Goal: Information Seeking & Learning: Learn about a topic

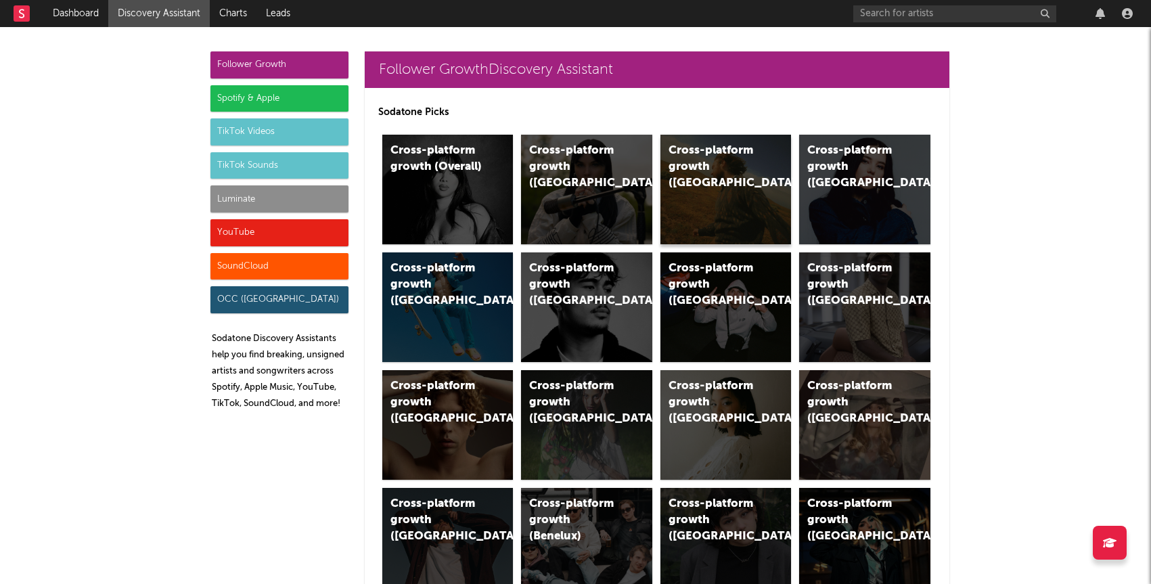
click at [749, 162] on div "Cross-platform growth ([GEOGRAPHIC_DATA])" at bounding box center [715, 167] width 92 height 49
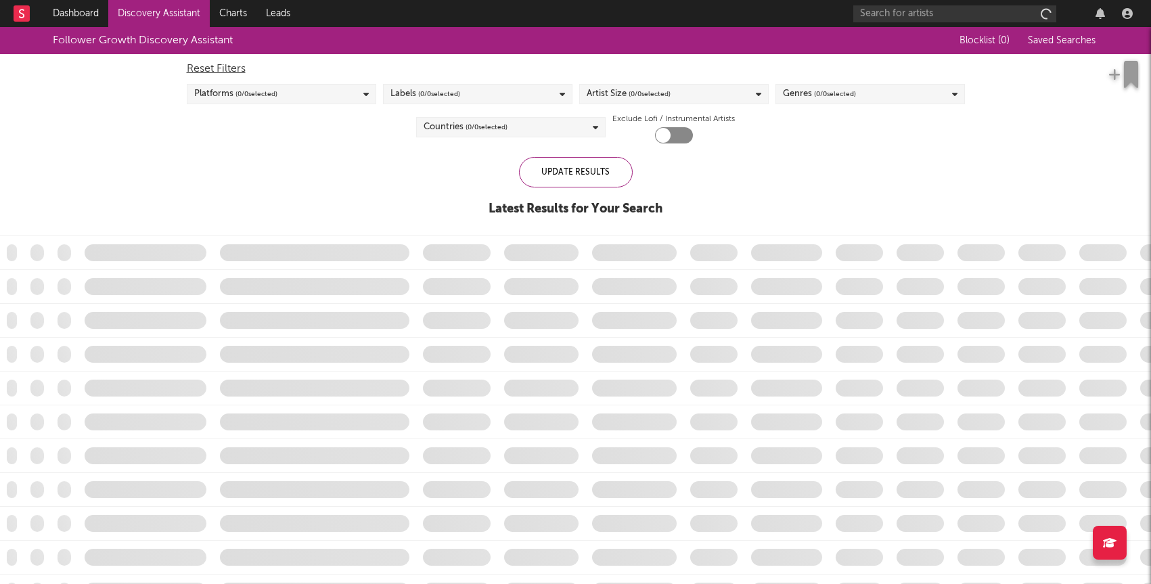
checkbox input "true"
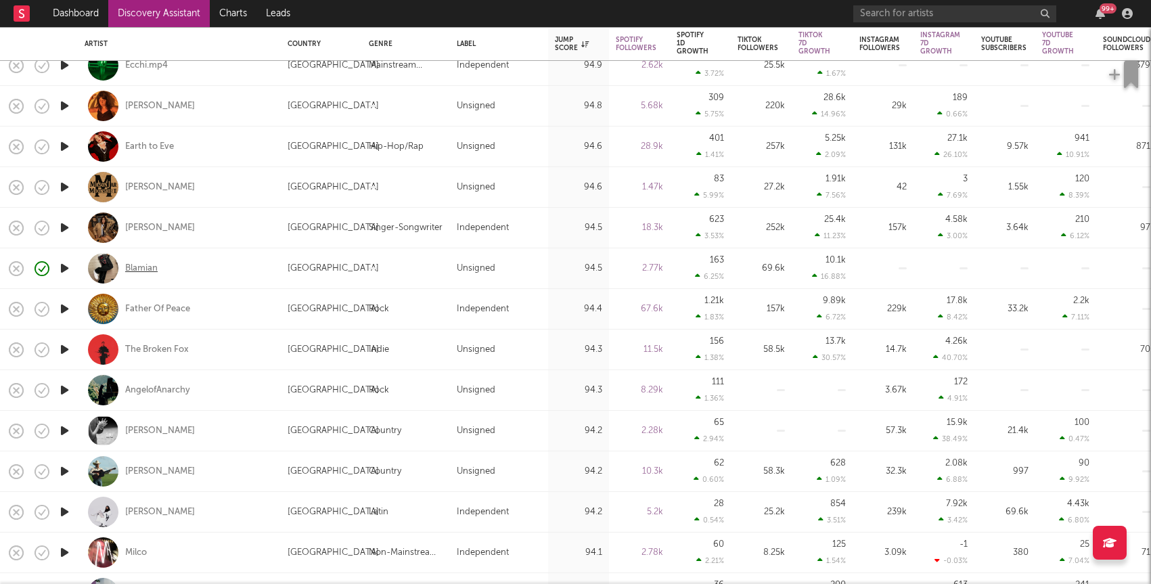
click at [137, 265] on div "Blamian" at bounding box center [141, 269] width 32 height 12
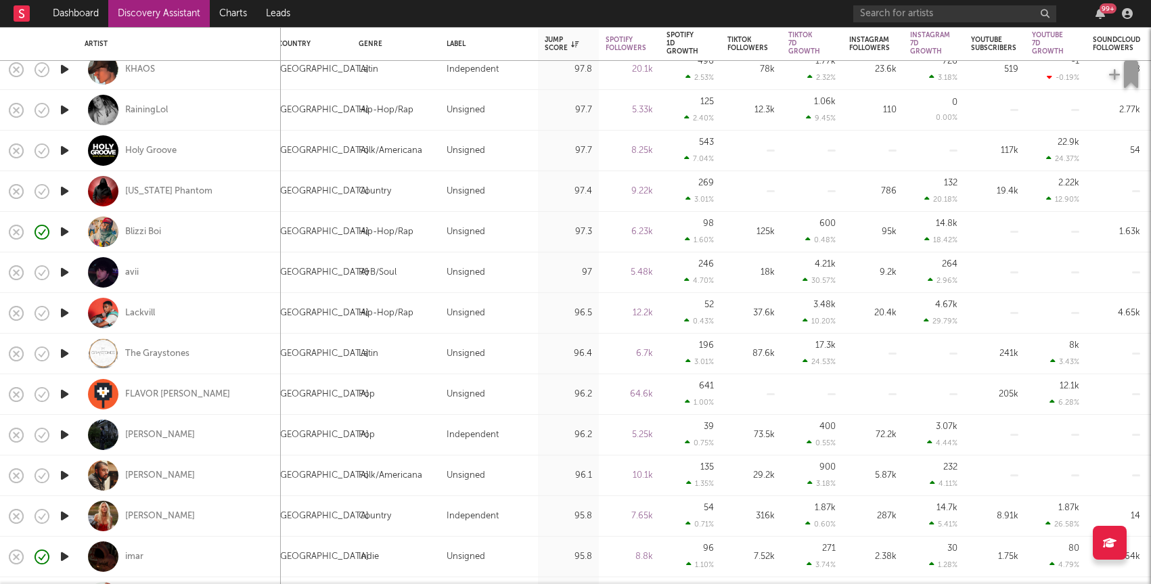
click at [66, 271] on icon "button" at bounding box center [65, 272] width 14 height 17
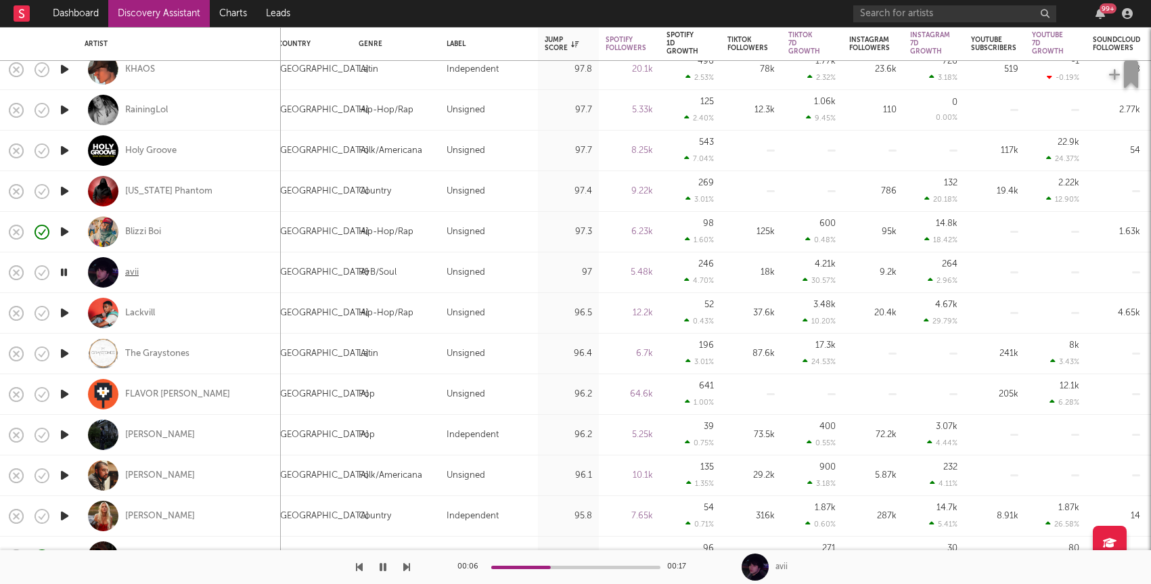
click at [135, 273] on div "avii" at bounding box center [132, 273] width 14 height 12
click at [47, 277] on icon "button" at bounding box center [41, 272] width 19 height 19
click at [66, 273] on icon "button" at bounding box center [74, 273] width 17 height 15
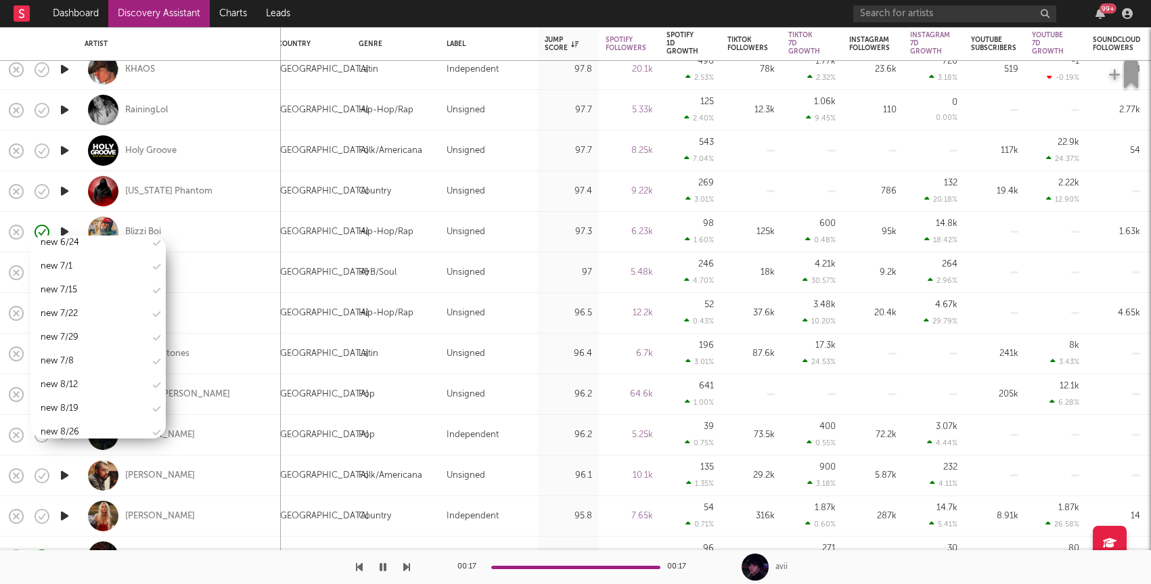
scroll to position [1749, 0]
click at [86, 380] on div "new 9/16" at bounding box center [97, 390] width 135 height 20
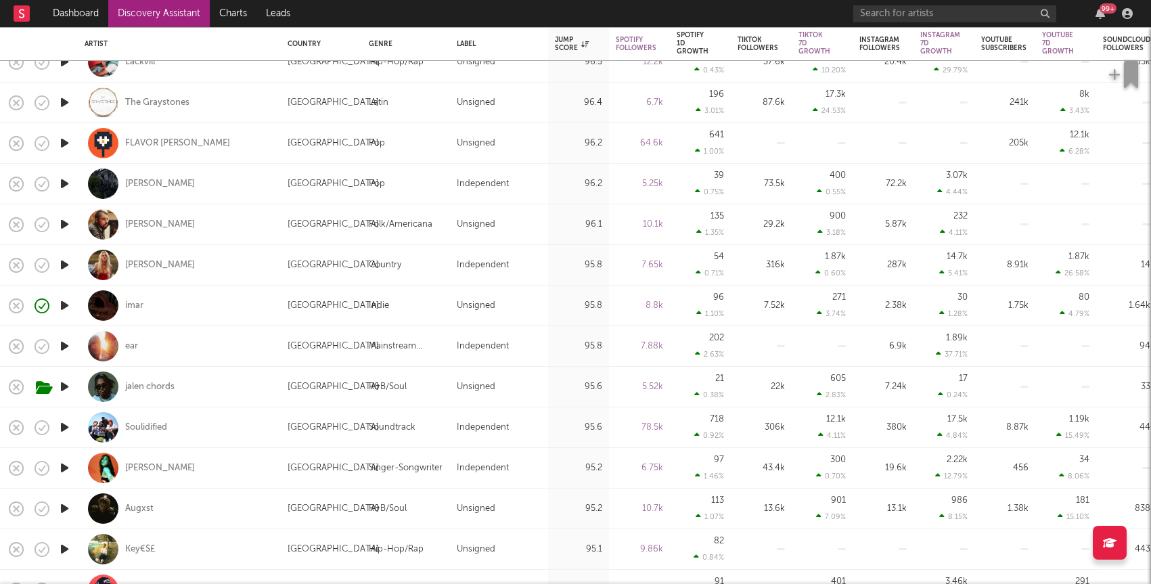
click at [64, 382] on icon "button" at bounding box center [65, 386] width 14 height 17
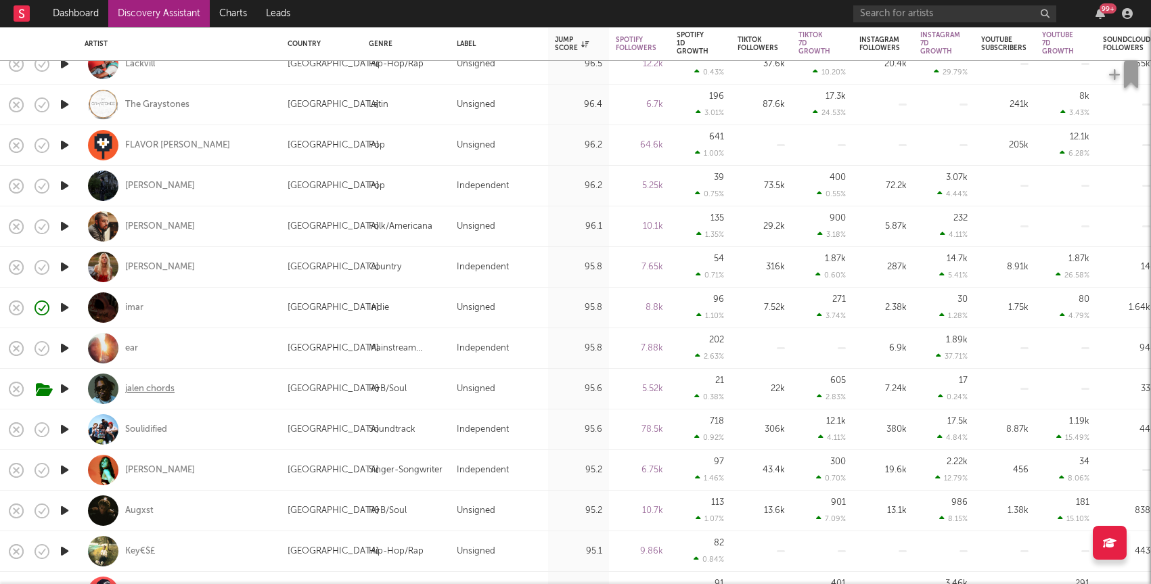
click at [141, 385] on div "jalen chords" at bounding box center [149, 389] width 49 height 12
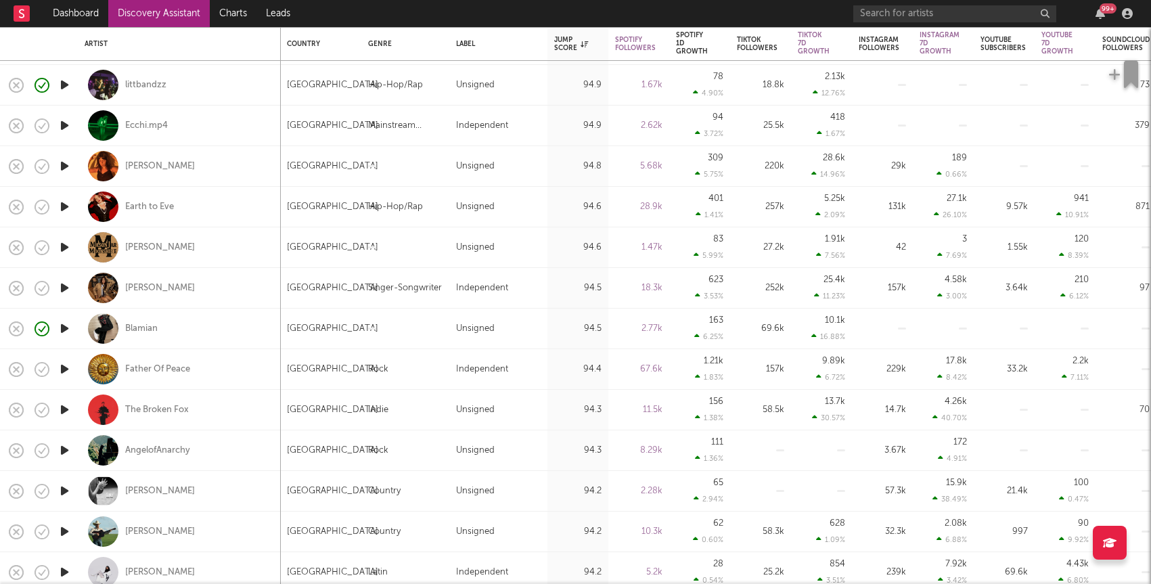
click at [67, 449] on icon "button" at bounding box center [65, 450] width 14 height 17
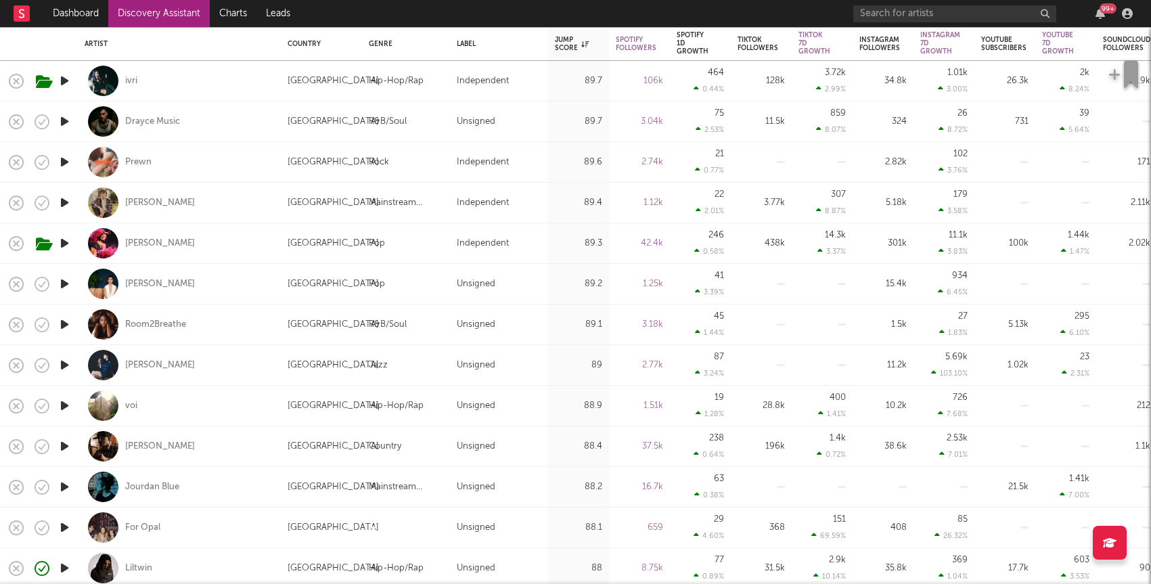
click at [58, 324] on icon "button" at bounding box center [65, 324] width 14 height 17
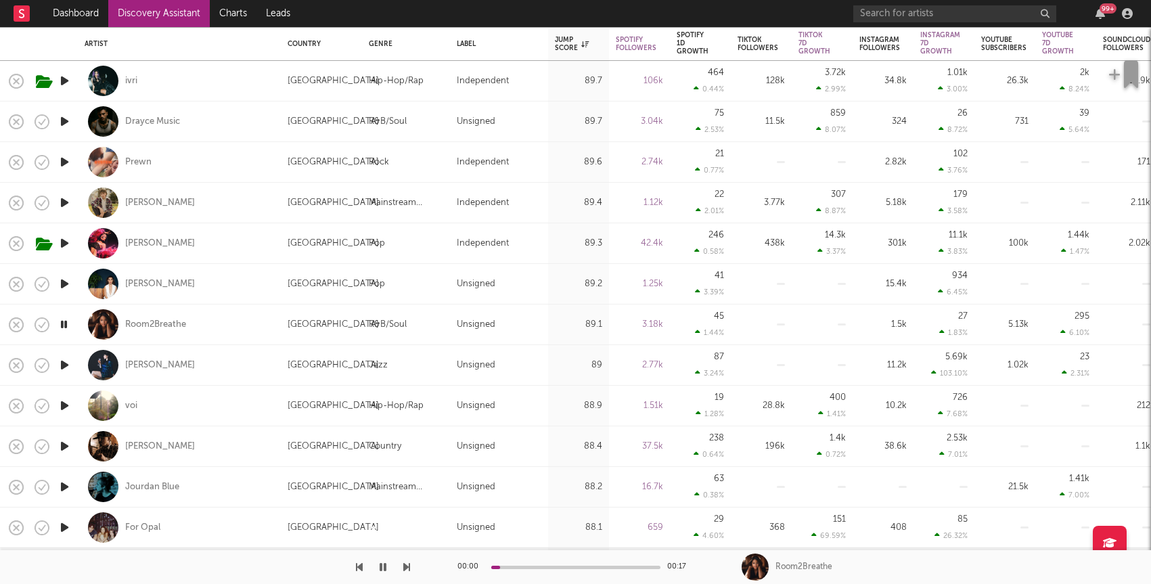
click at [60, 324] on icon "button" at bounding box center [64, 324] width 13 height 17
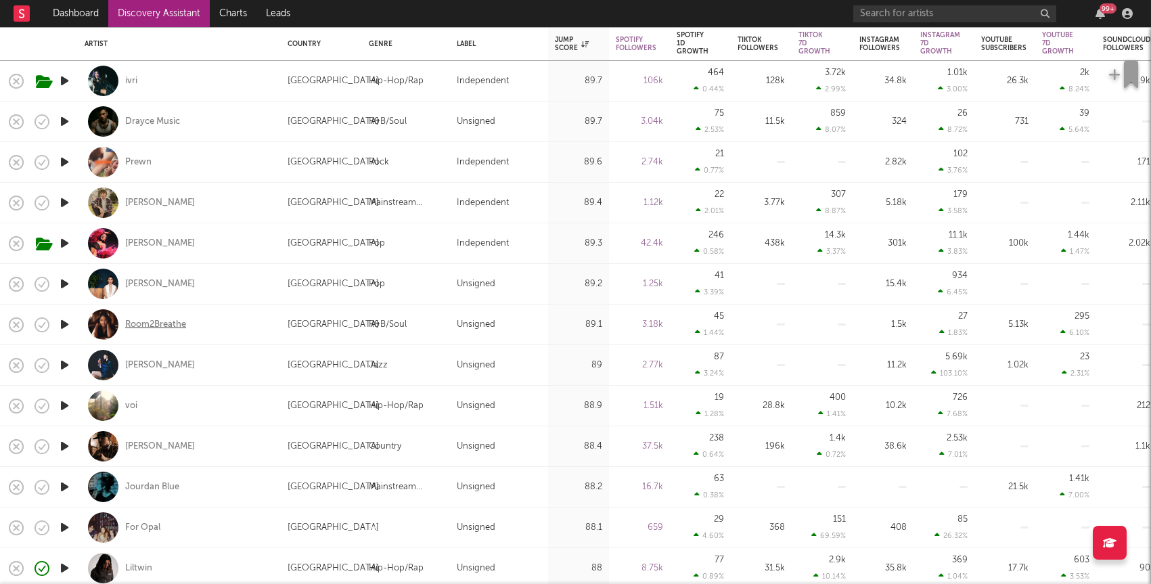
click at [162, 324] on div "Room2Breathe" at bounding box center [155, 325] width 61 height 12
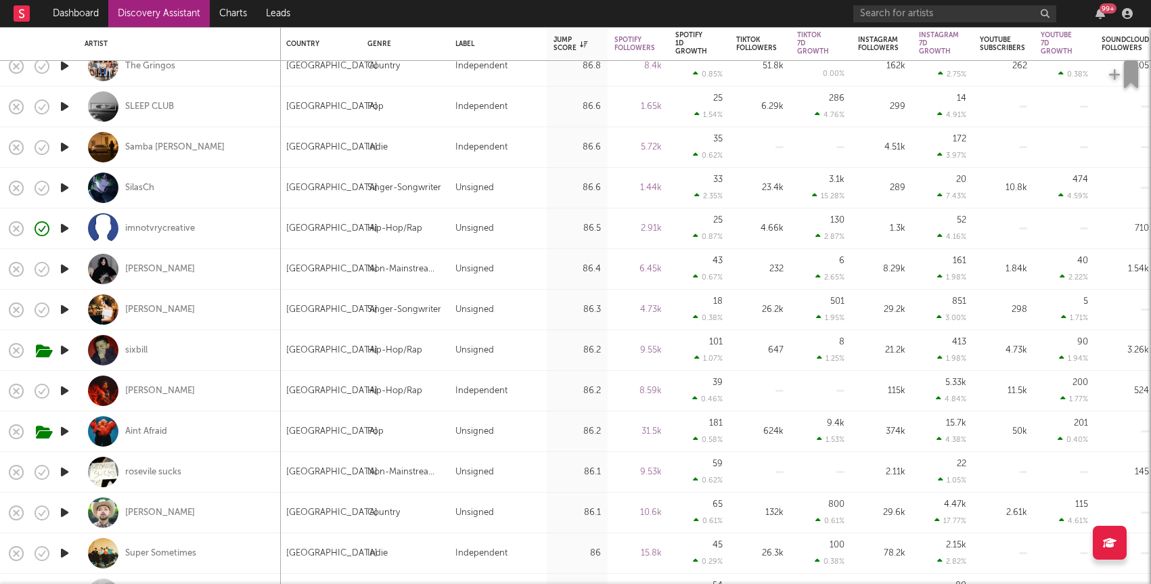
click at [63, 267] on icon "button" at bounding box center [65, 269] width 14 height 17
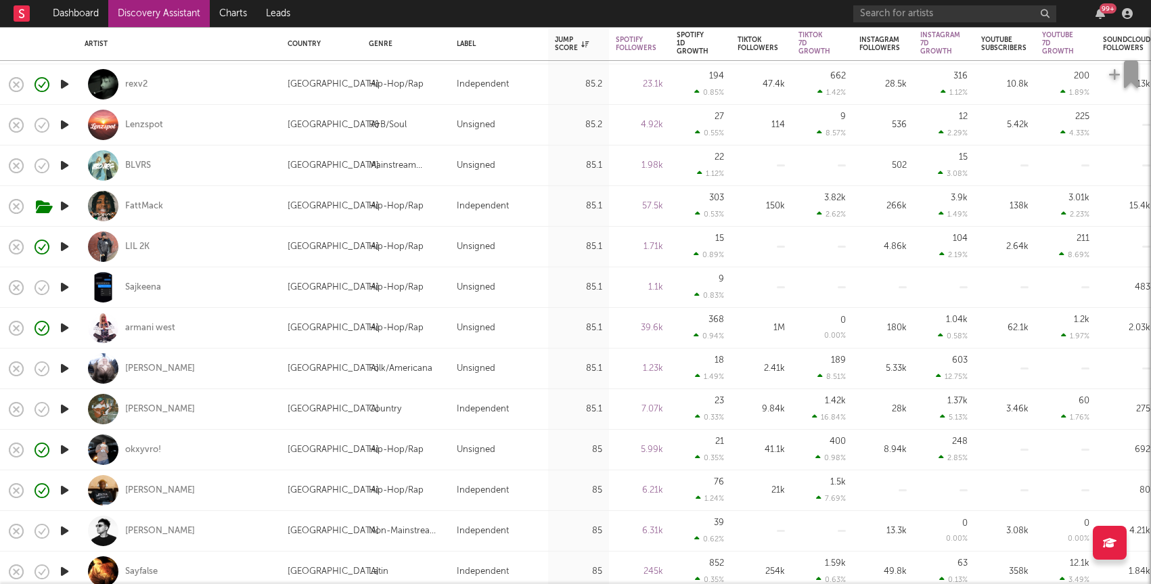
click at [60, 288] on icon "button" at bounding box center [65, 287] width 14 height 17
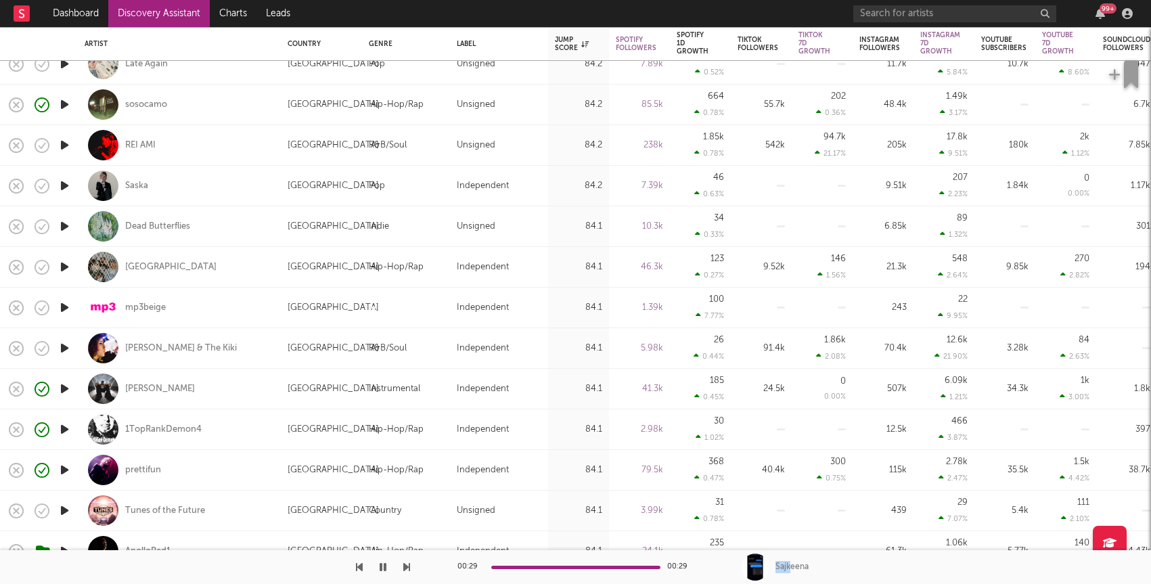
click at [64, 306] on icon "button" at bounding box center [65, 307] width 14 height 17
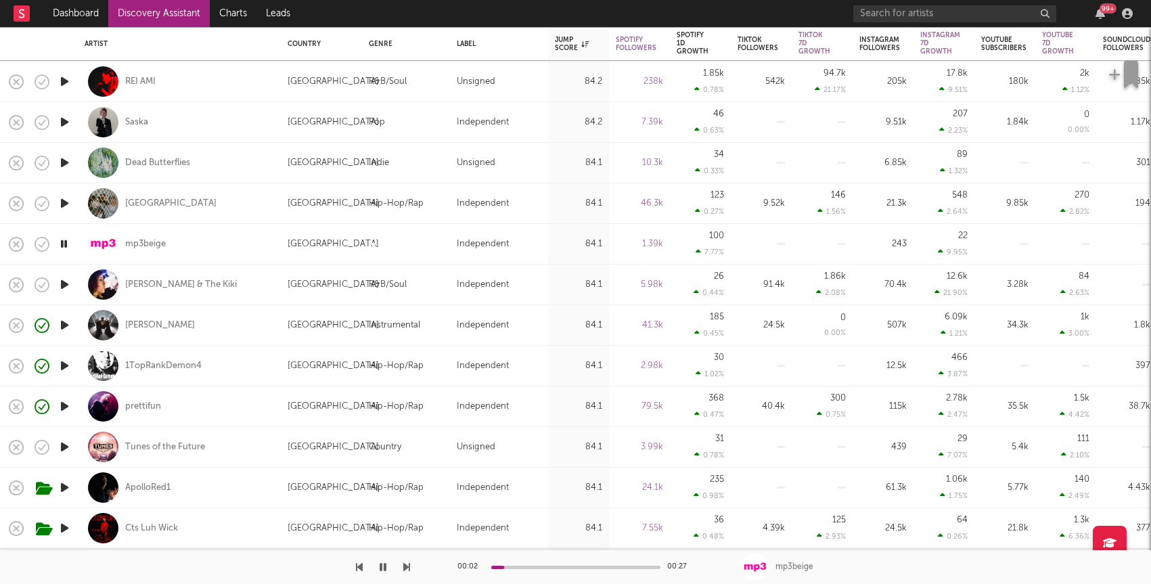
click at [67, 284] on icon "button" at bounding box center [65, 284] width 14 height 17
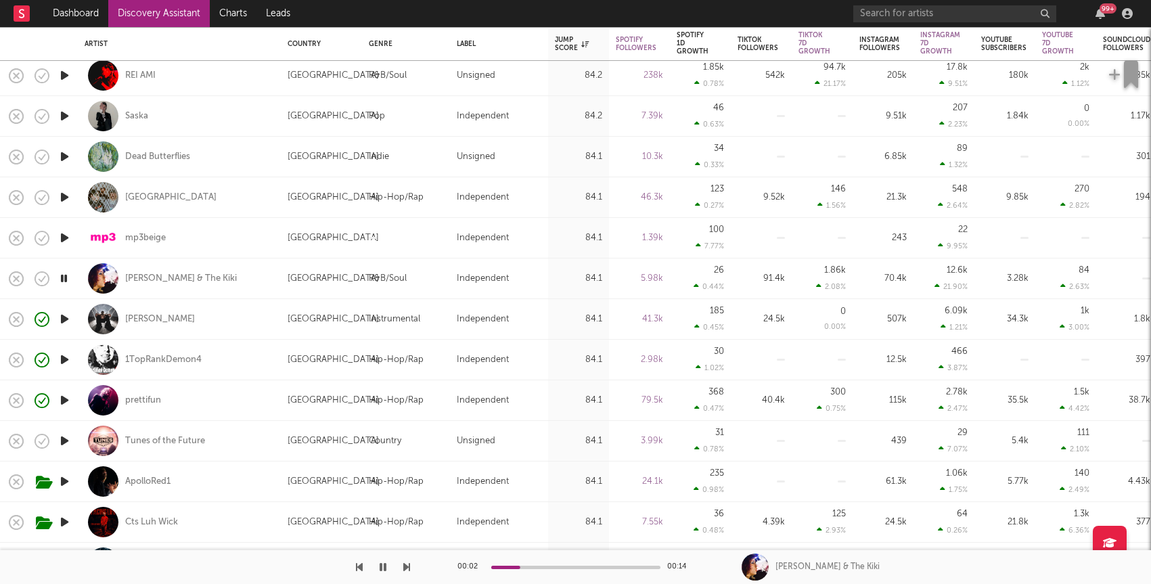
click at [64, 79] on icon "button" at bounding box center [65, 75] width 14 height 17
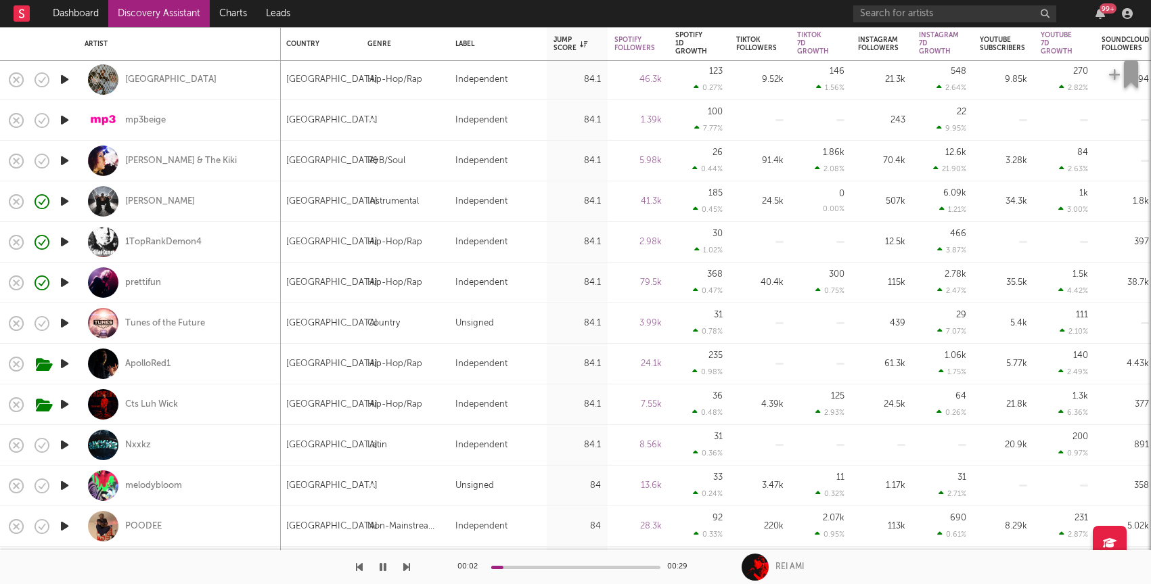
click at [69, 402] on icon "button" at bounding box center [65, 404] width 14 height 17
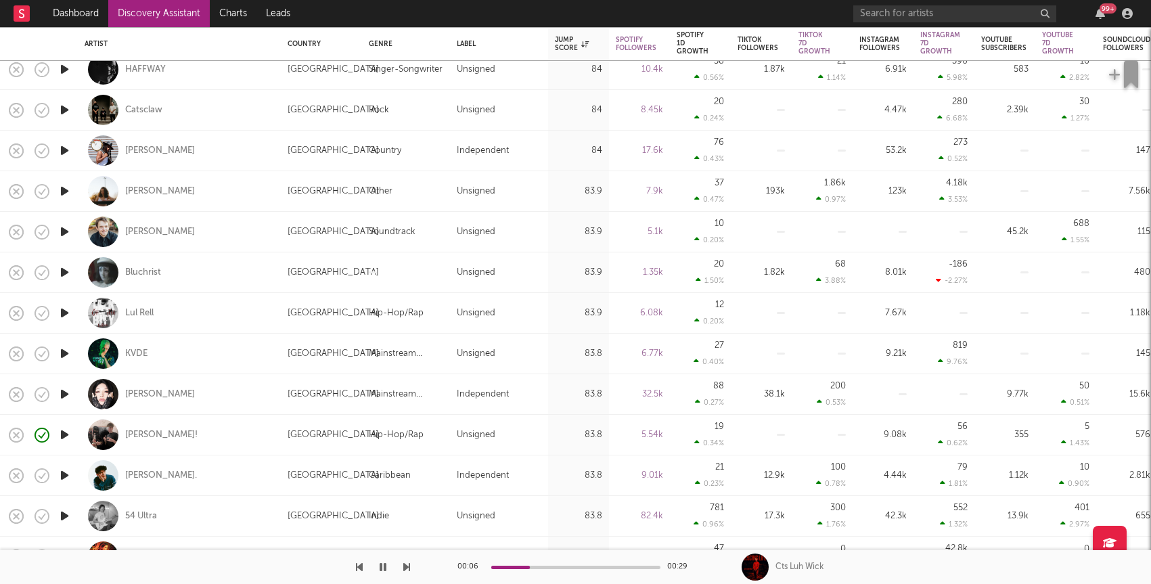
click at [67, 309] on icon "button" at bounding box center [65, 313] width 14 height 17
click at [64, 271] on icon "button" at bounding box center [65, 272] width 14 height 17
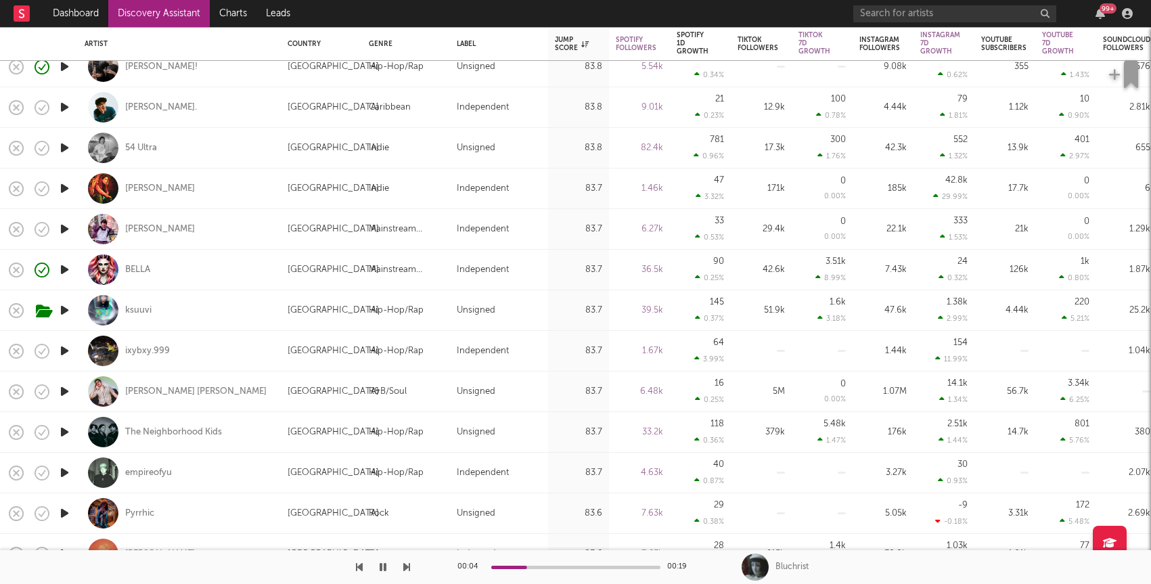
click at [60, 350] on icon "button" at bounding box center [65, 350] width 14 height 17
click at [158, 346] on div "ixybxy.999" at bounding box center [147, 351] width 45 height 12
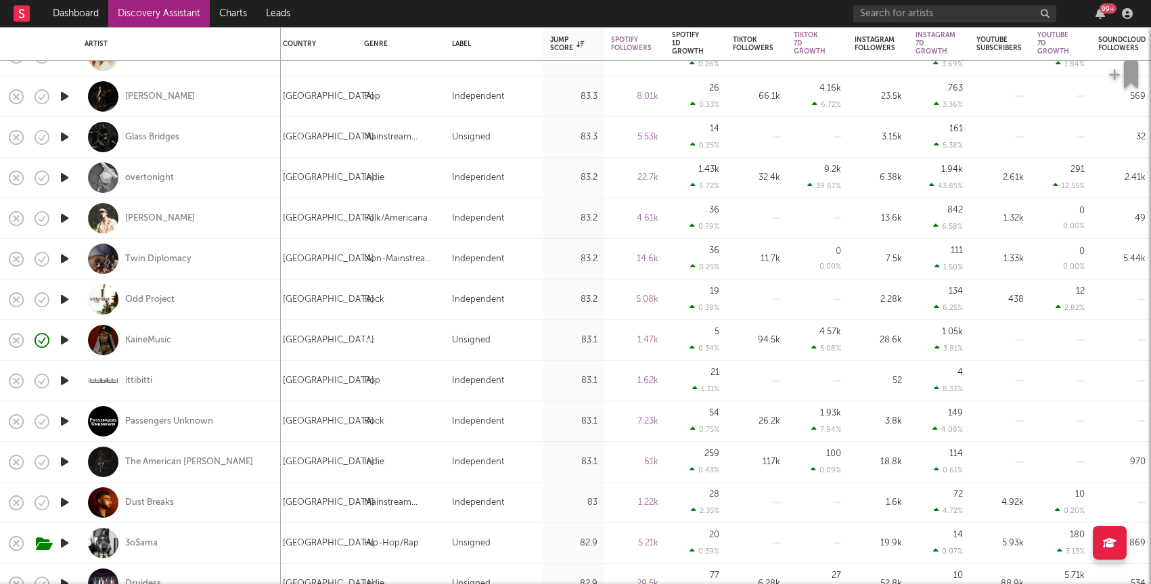
click at [60, 378] on icon "button" at bounding box center [65, 380] width 14 height 17
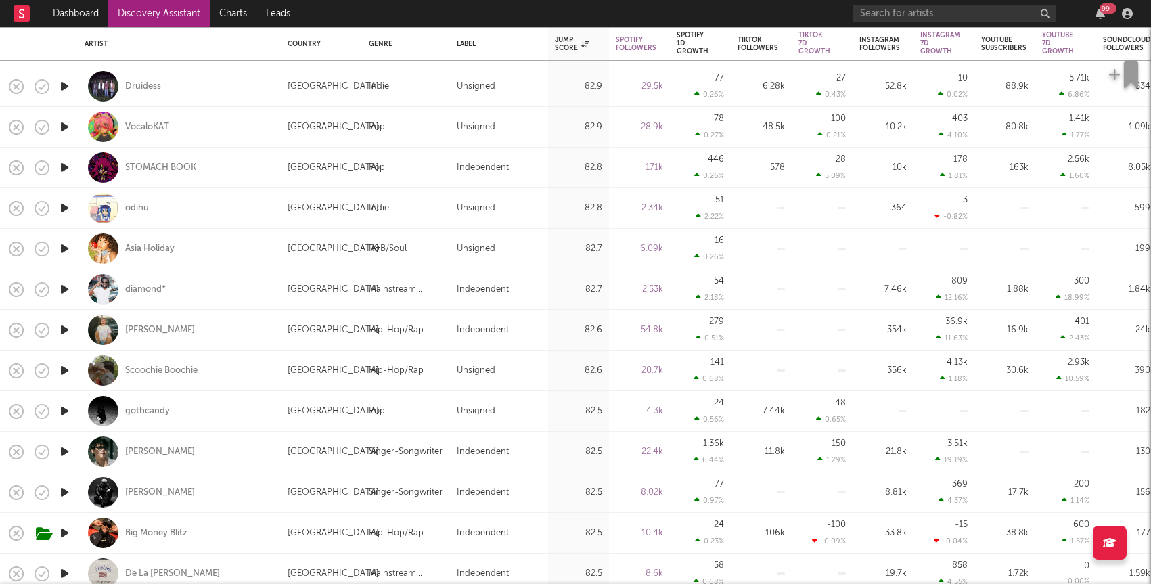
click at [66, 328] on icon "button" at bounding box center [65, 329] width 14 height 17
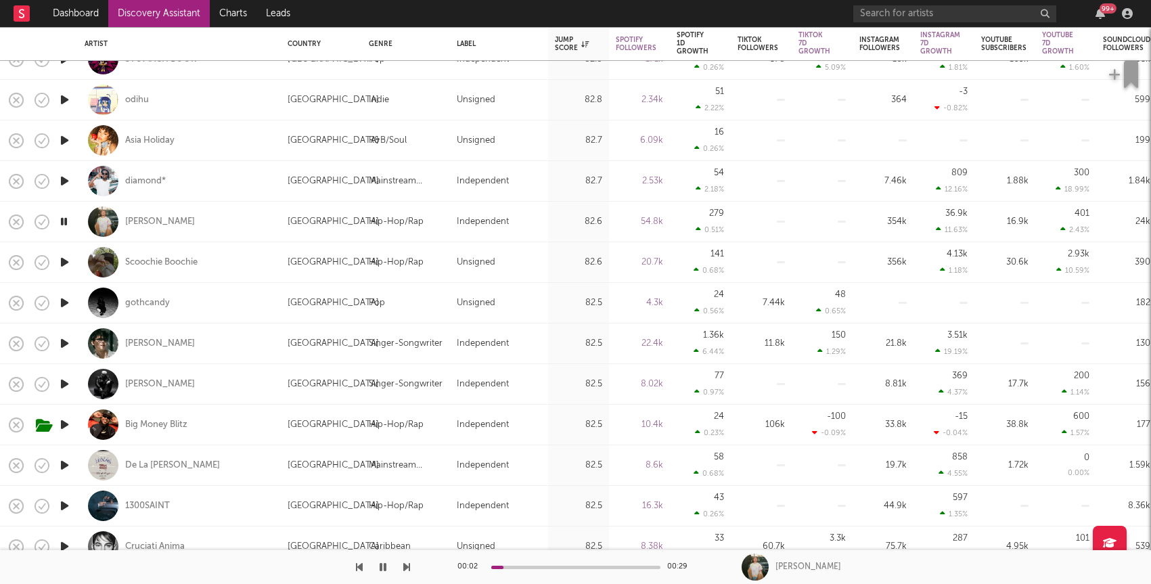
click at [67, 266] on icon "button" at bounding box center [65, 262] width 14 height 17
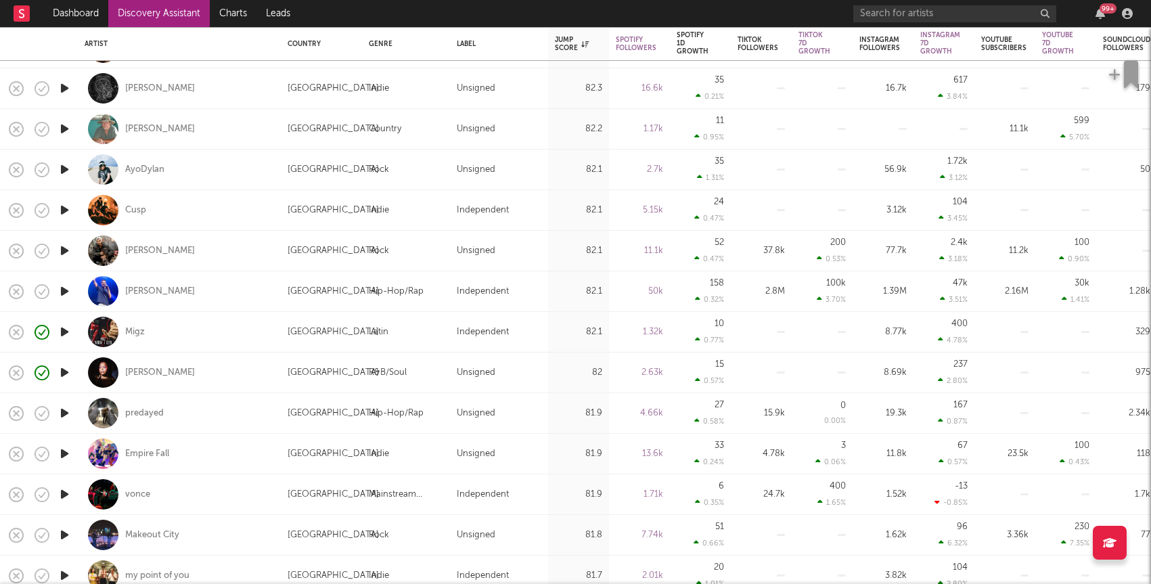
click at [59, 412] on icon "button" at bounding box center [65, 413] width 14 height 17
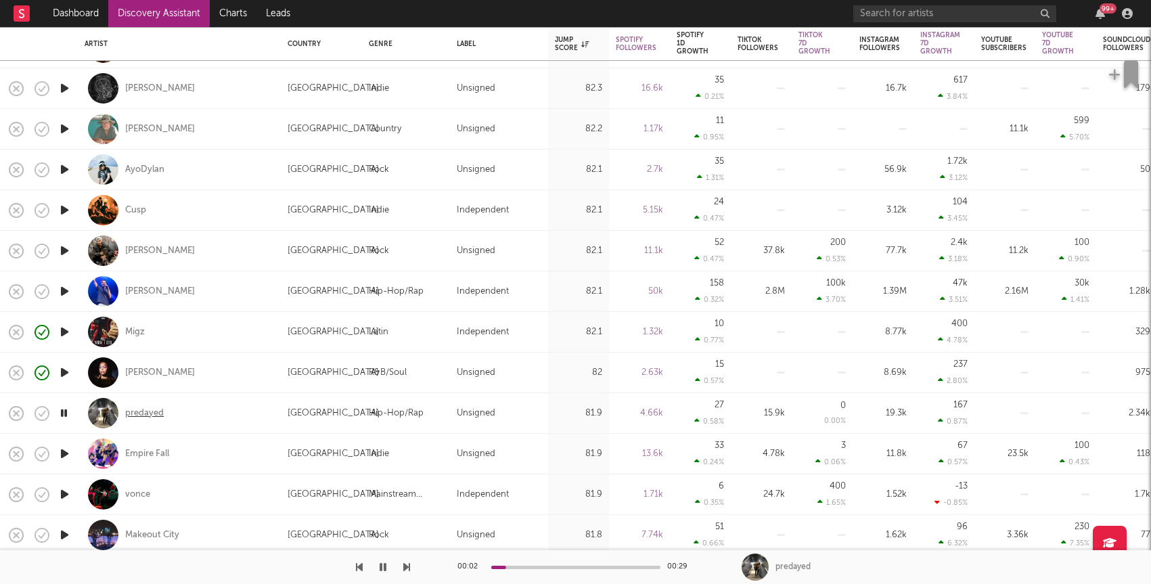
click at [147, 407] on div "predayed" at bounding box center [144, 413] width 39 height 12
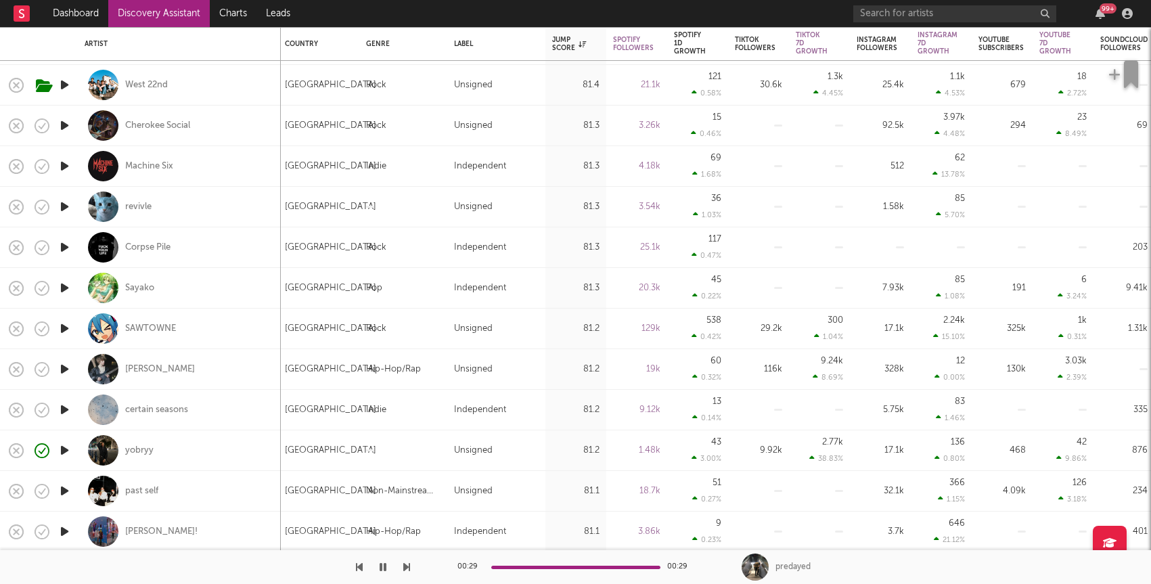
click at [66, 247] on icon "button" at bounding box center [65, 247] width 14 height 17
click at [61, 209] on icon "button" at bounding box center [65, 206] width 14 height 17
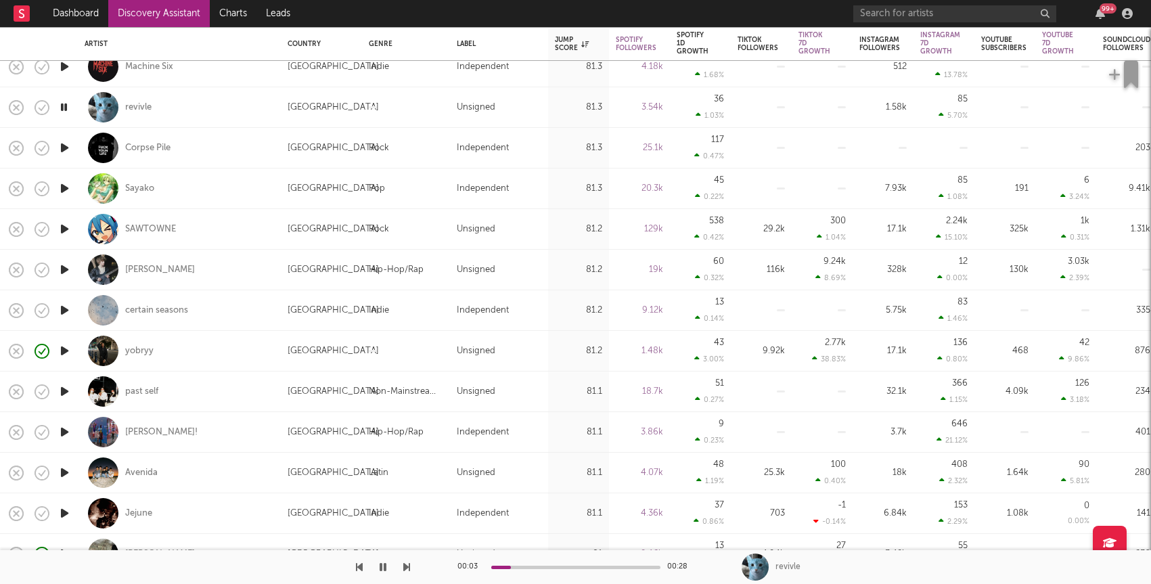
click at [66, 426] on icon "button" at bounding box center [65, 432] width 14 height 17
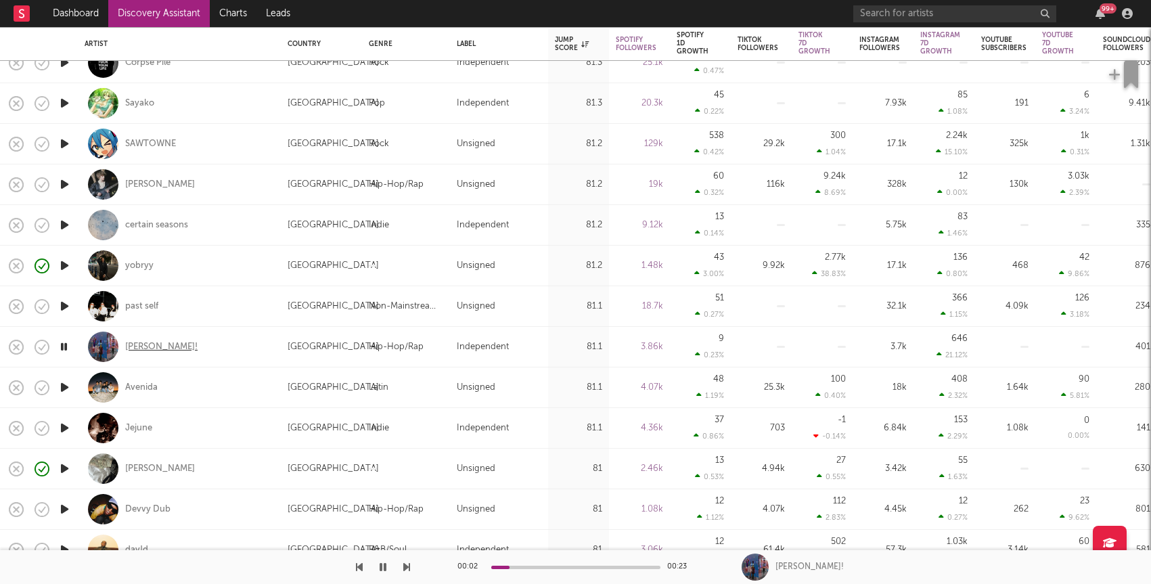
click at [143, 345] on div "baine!" at bounding box center [161, 347] width 72 height 12
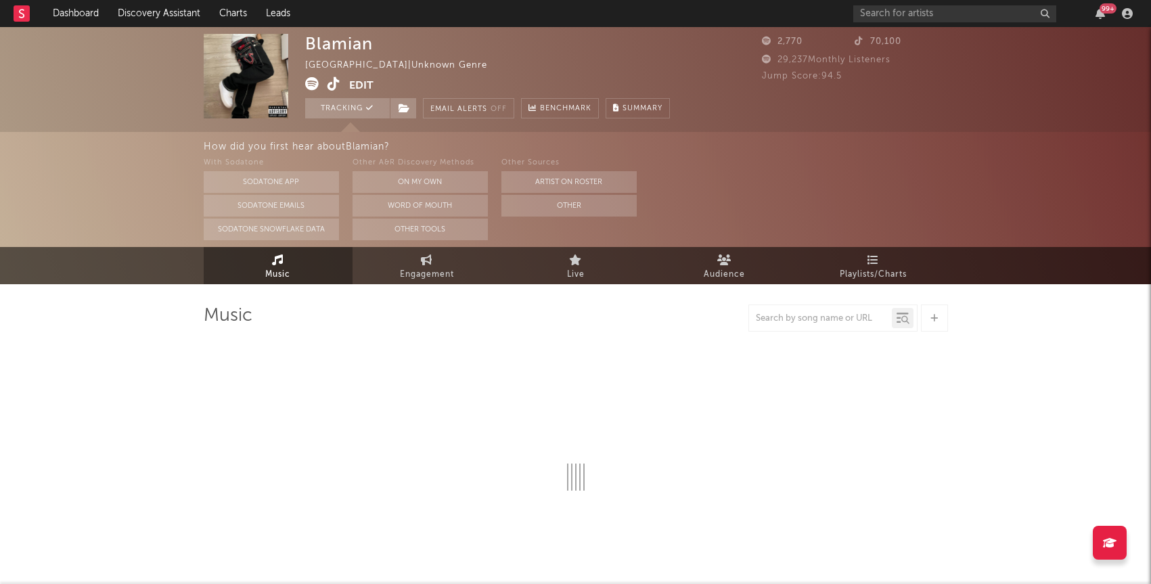
select select "1w"
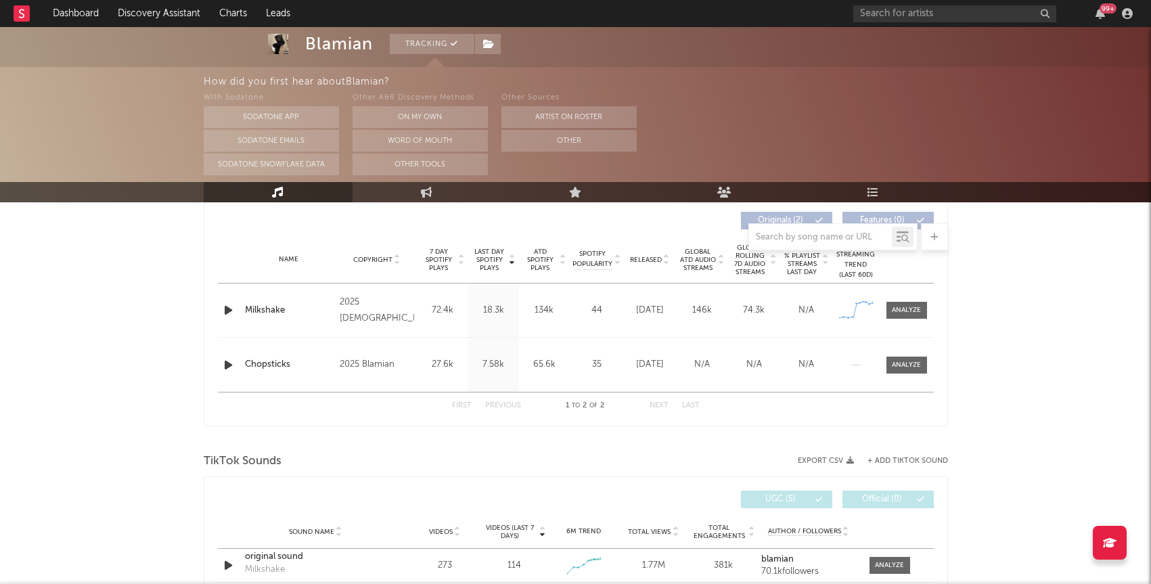
scroll to position [518, 0]
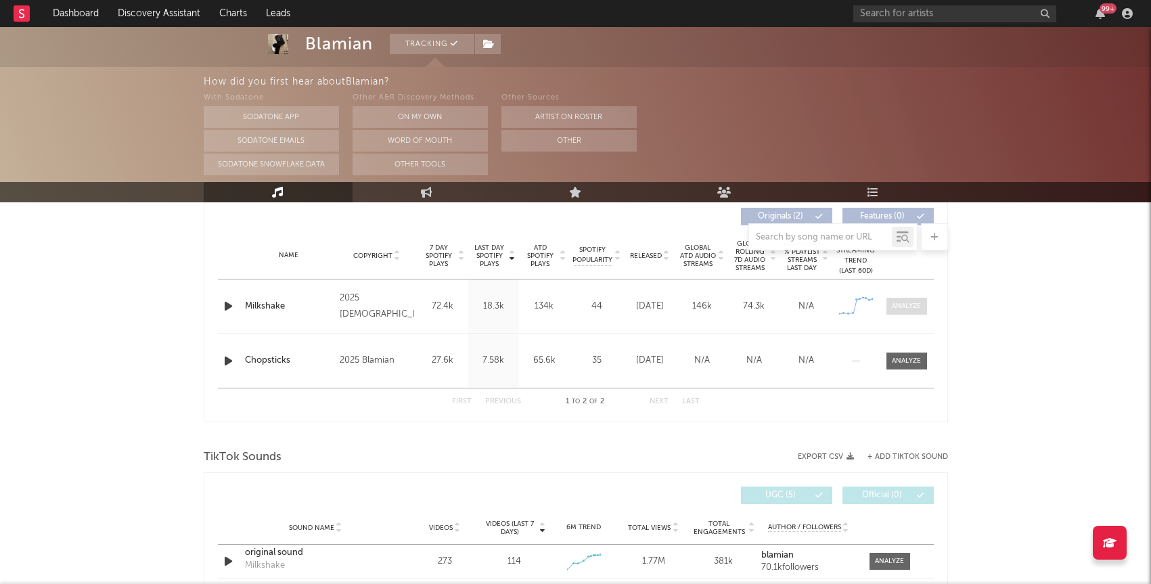
click at [904, 305] on div at bounding box center [906, 306] width 29 height 10
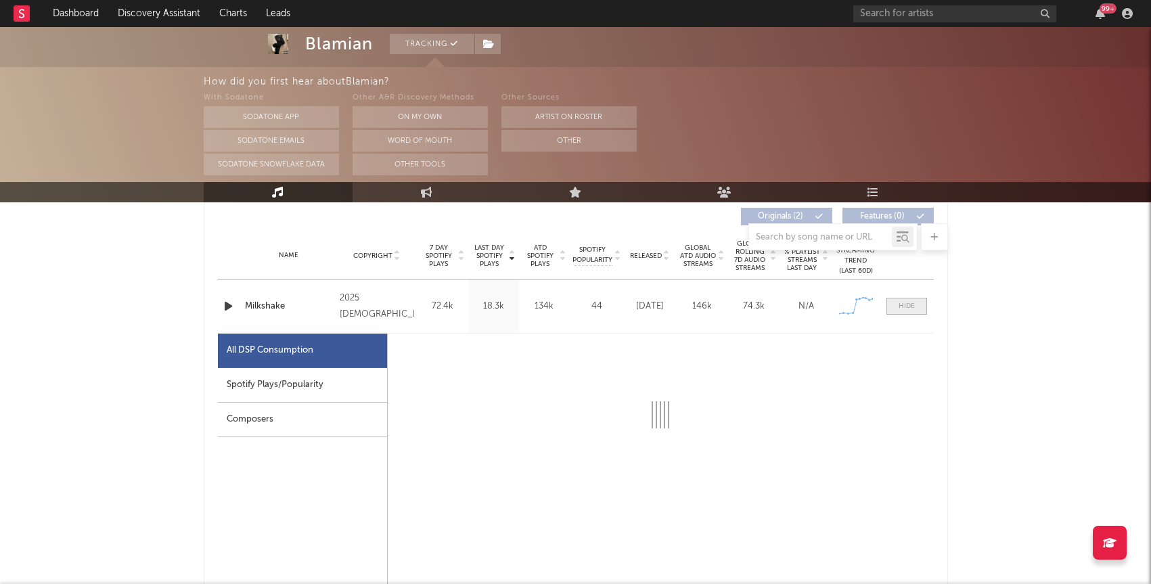
select select "1w"
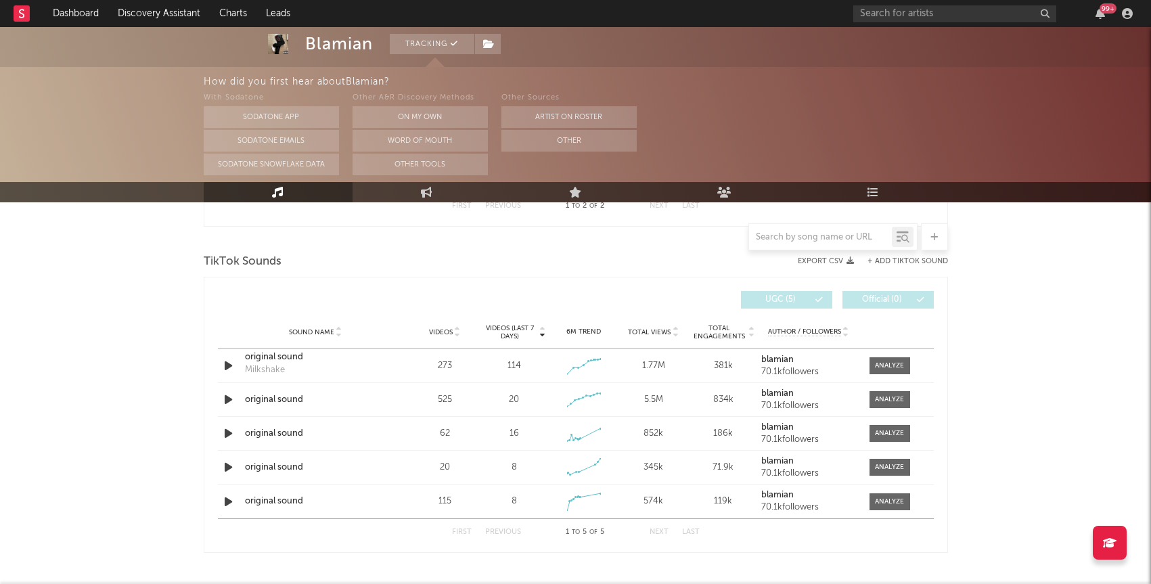
scroll to position [1391, 0]
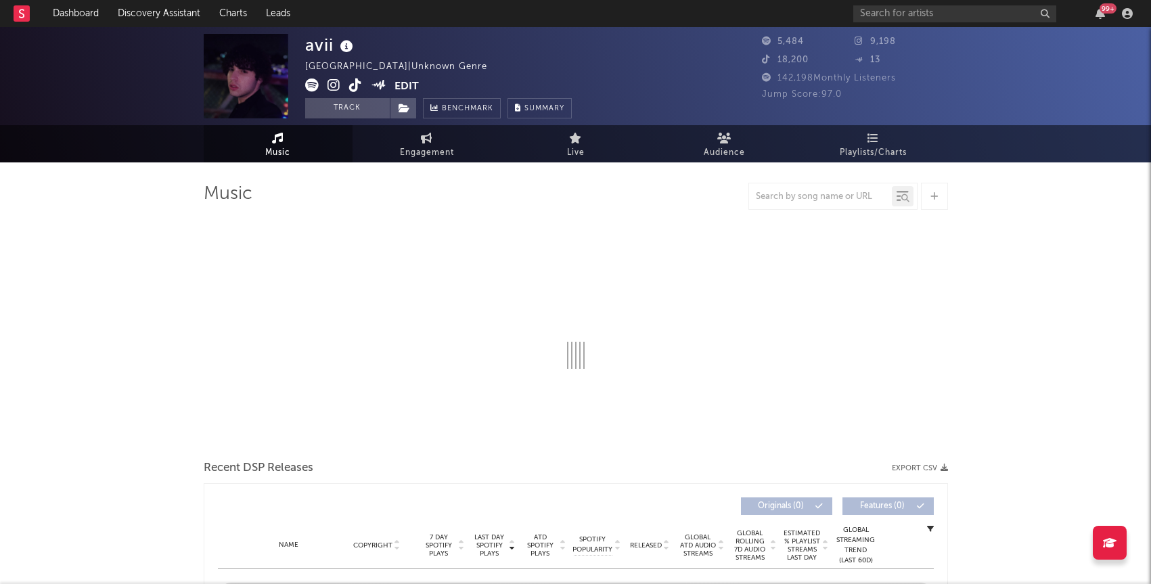
select select "1w"
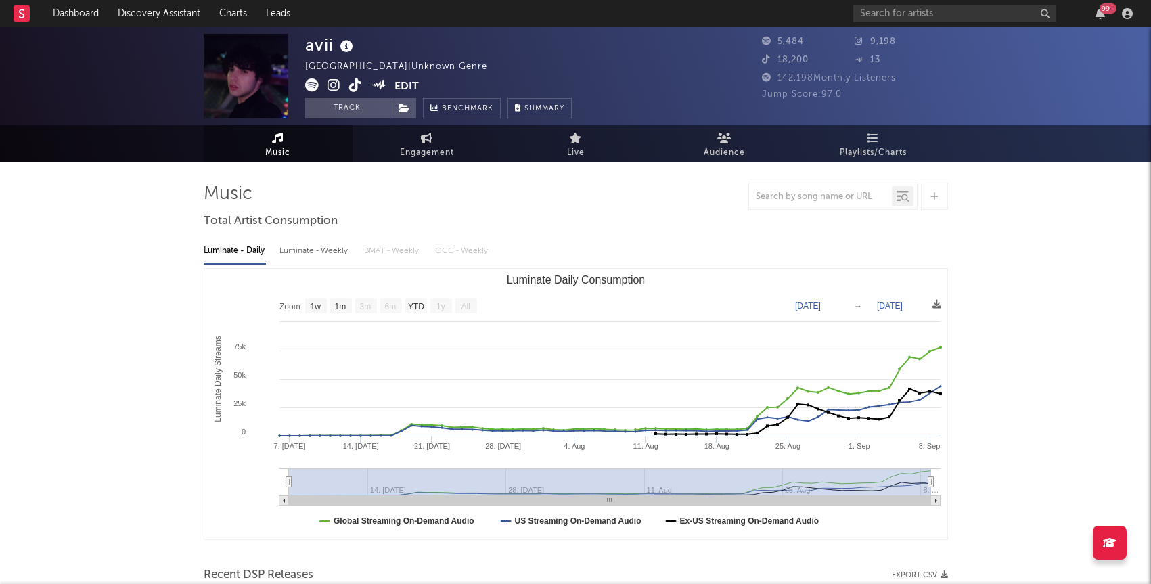
click at [357, 82] on icon at bounding box center [355, 86] width 13 height 14
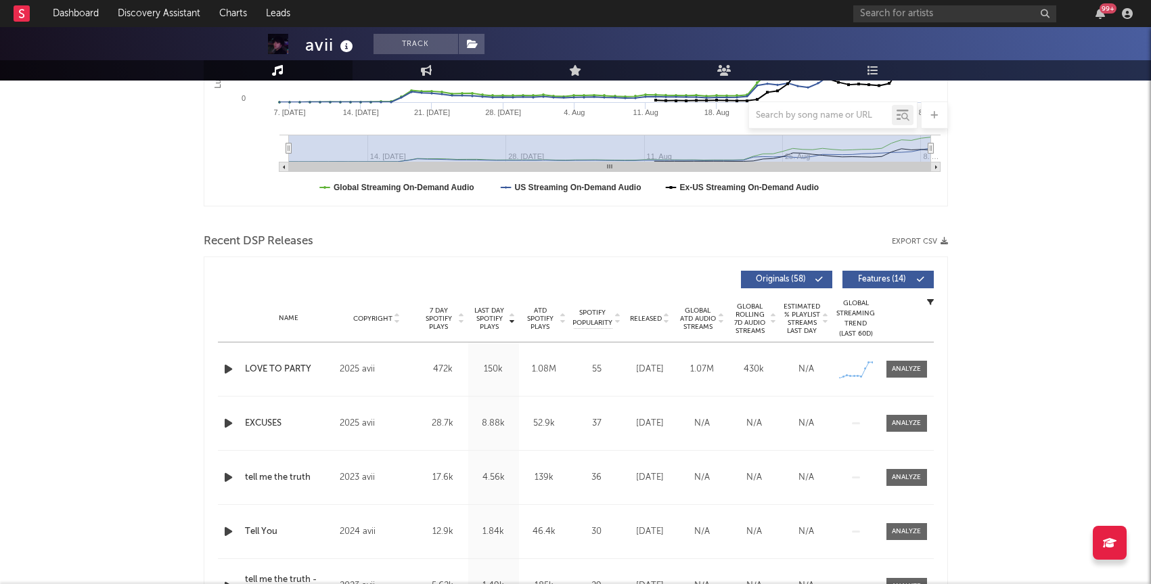
scroll to position [337, 0]
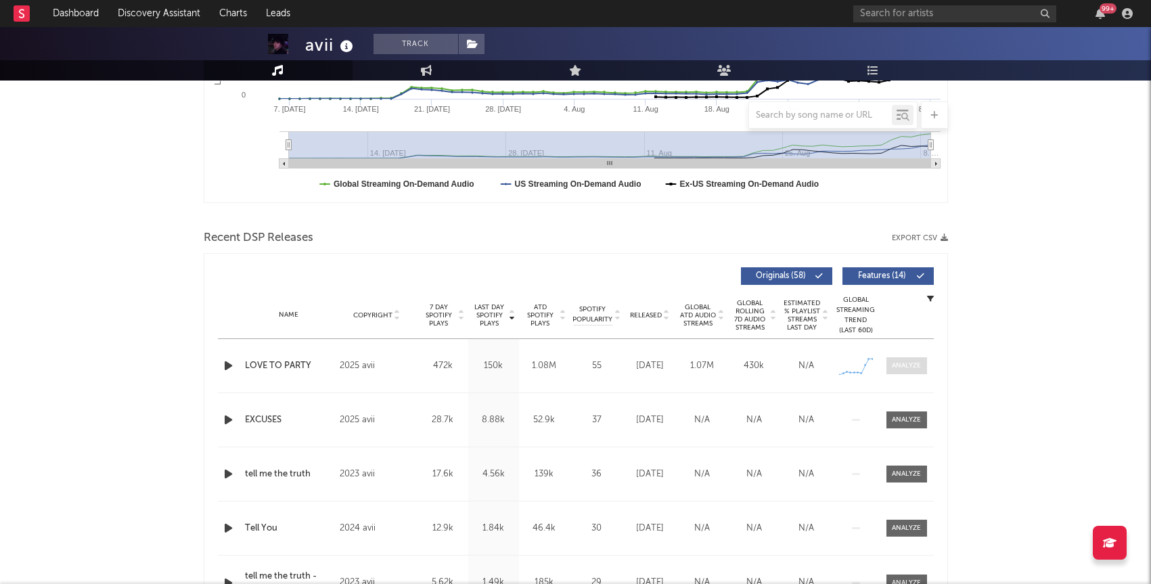
click at [901, 364] on div at bounding box center [906, 366] width 29 height 10
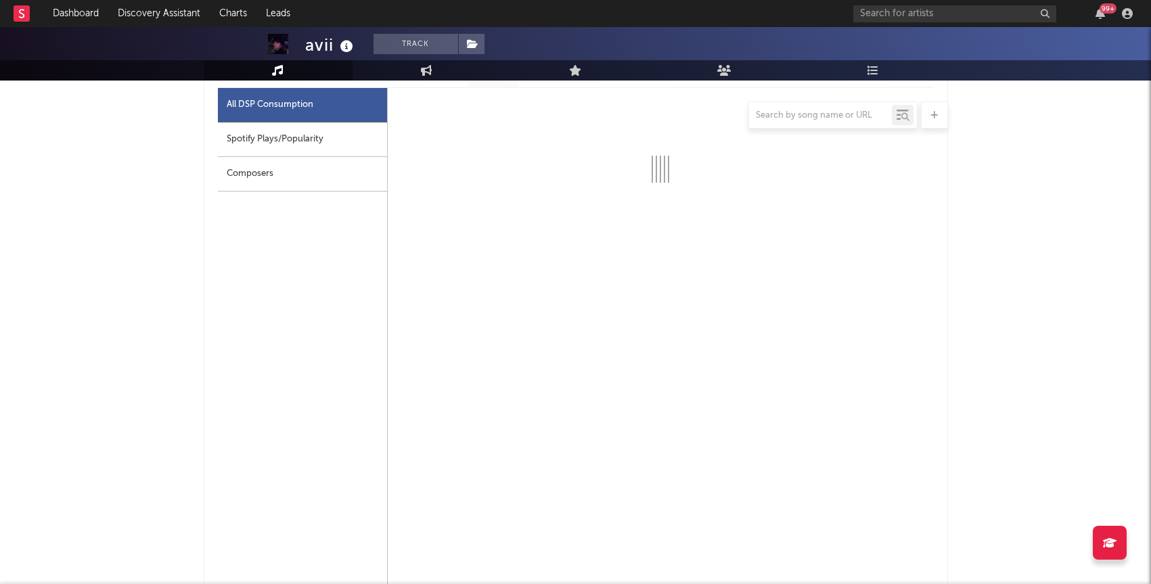
select select "1w"
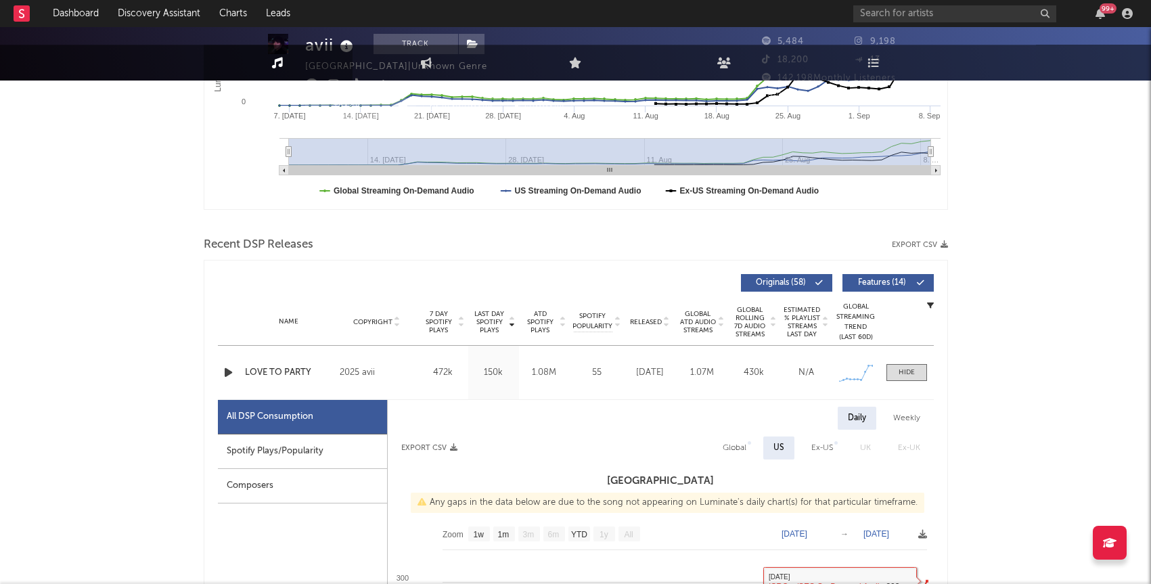
scroll to position [434, 0]
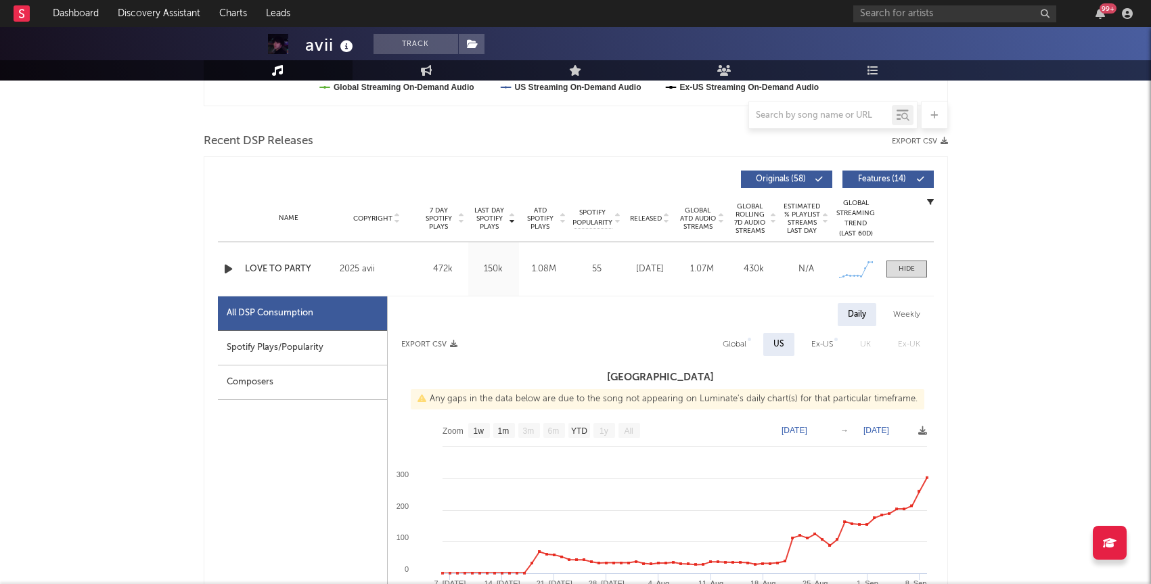
click at [225, 273] on icon "button" at bounding box center [228, 269] width 14 height 17
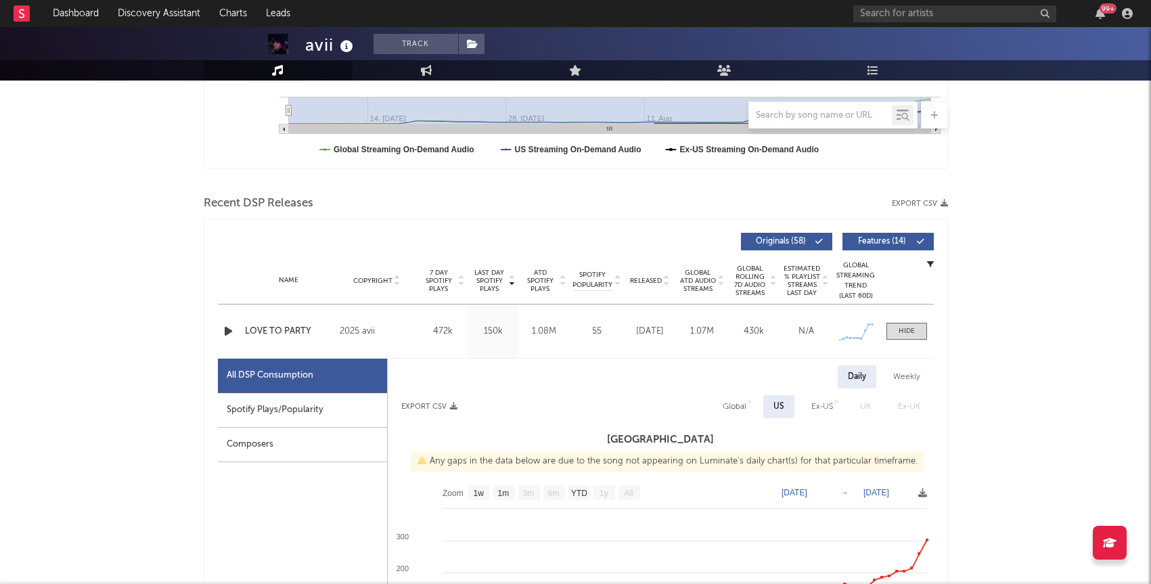
scroll to position [0, 0]
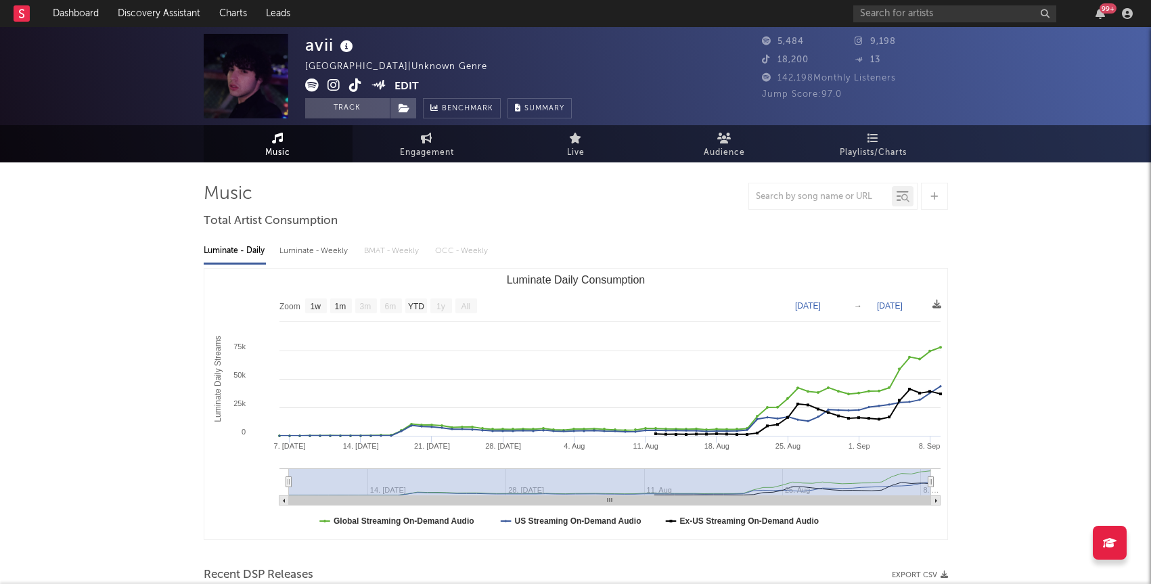
click at [336, 88] on icon at bounding box center [334, 86] width 13 height 14
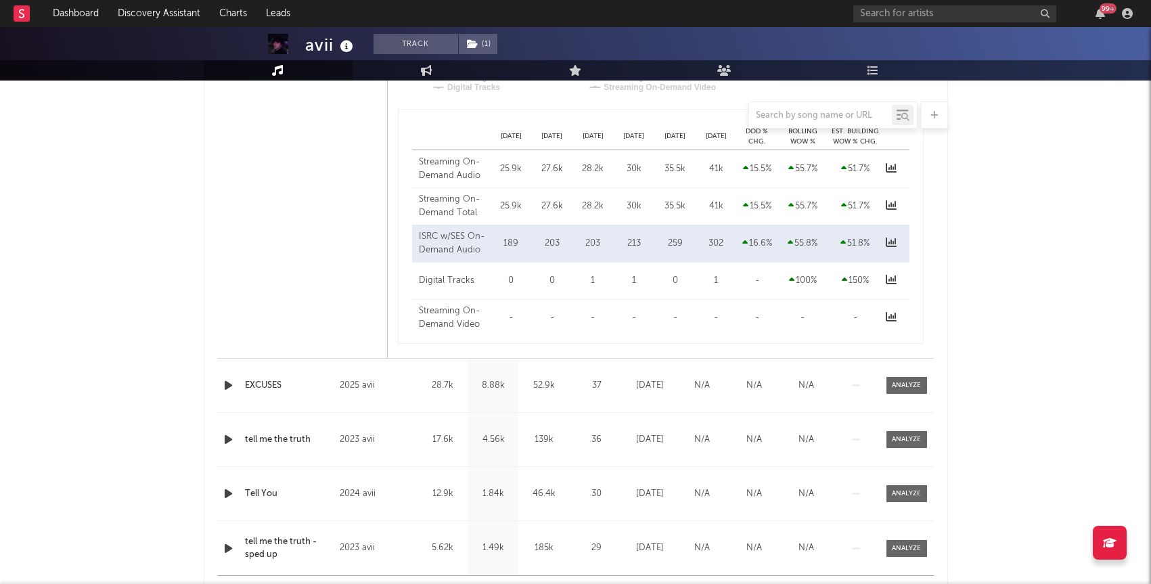
scroll to position [1018, 0]
click at [915, 391] on span at bounding box center [907, 382] width 41 height 17
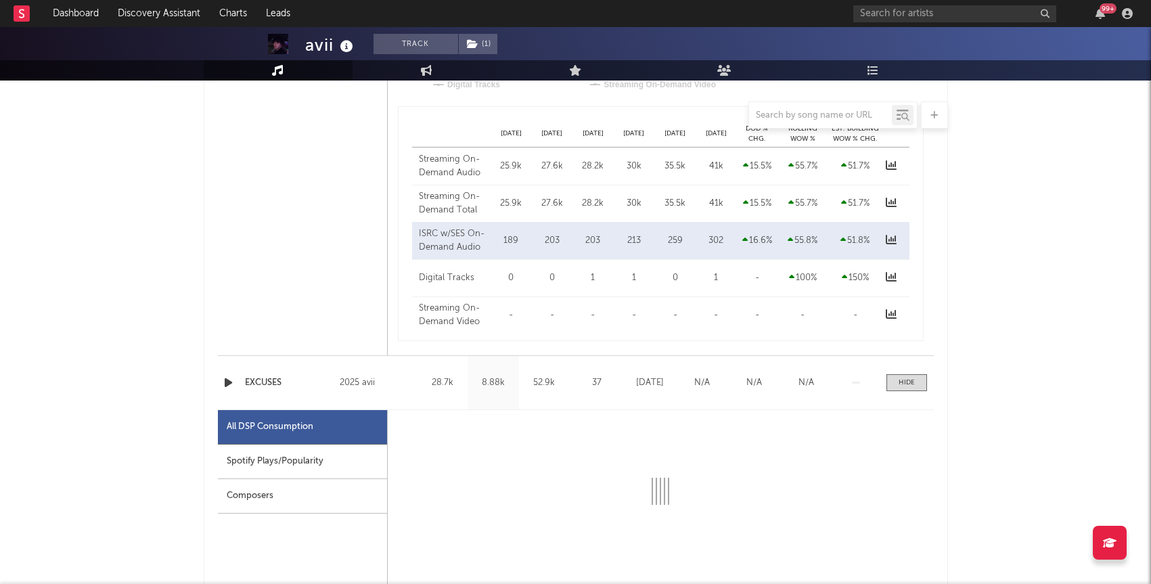
select select "1w"
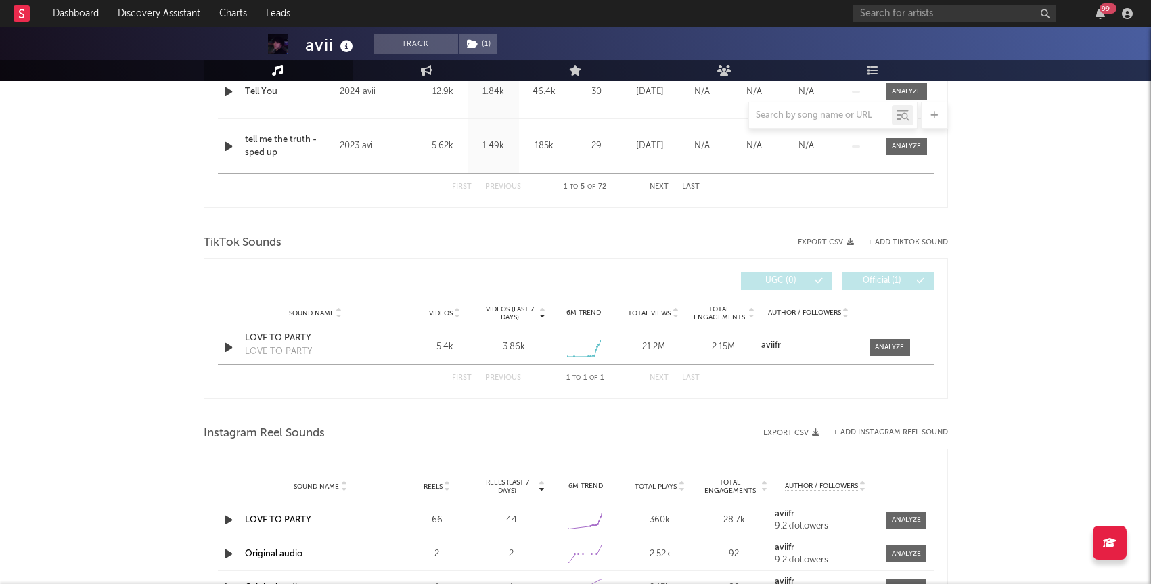
scroll to position [2194, 0]
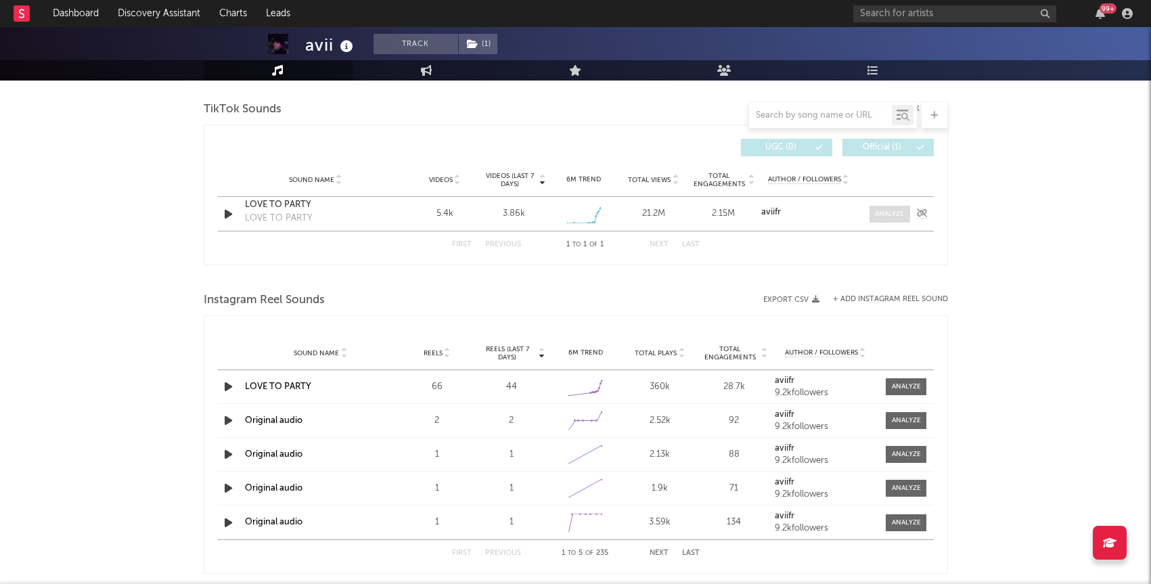
click at [897, 208] on span at bounding box center [890, 214] width 41 height 17
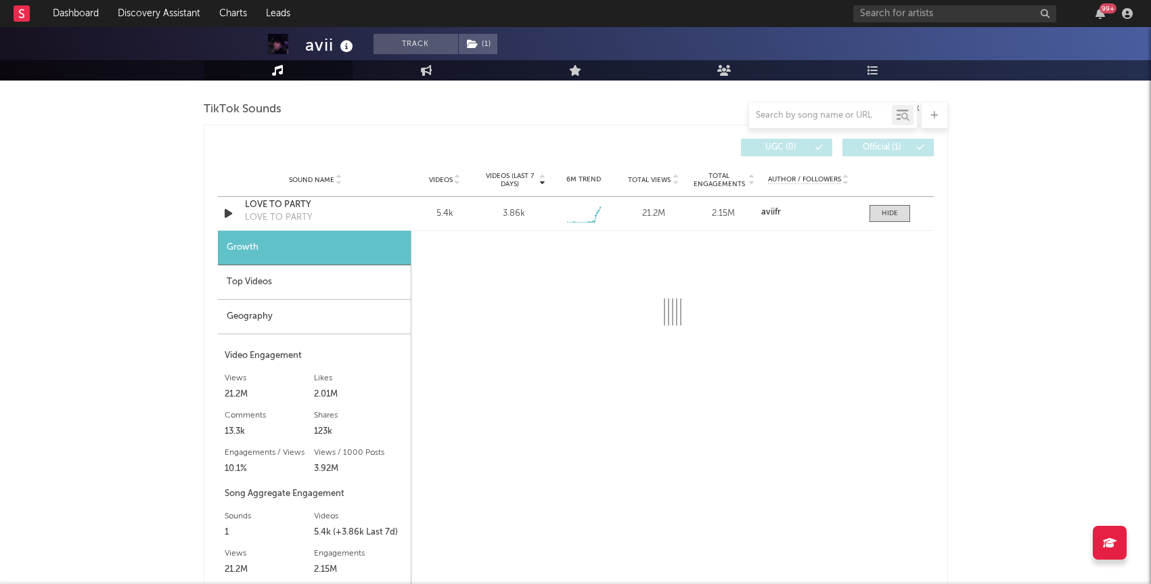
select select "1w"
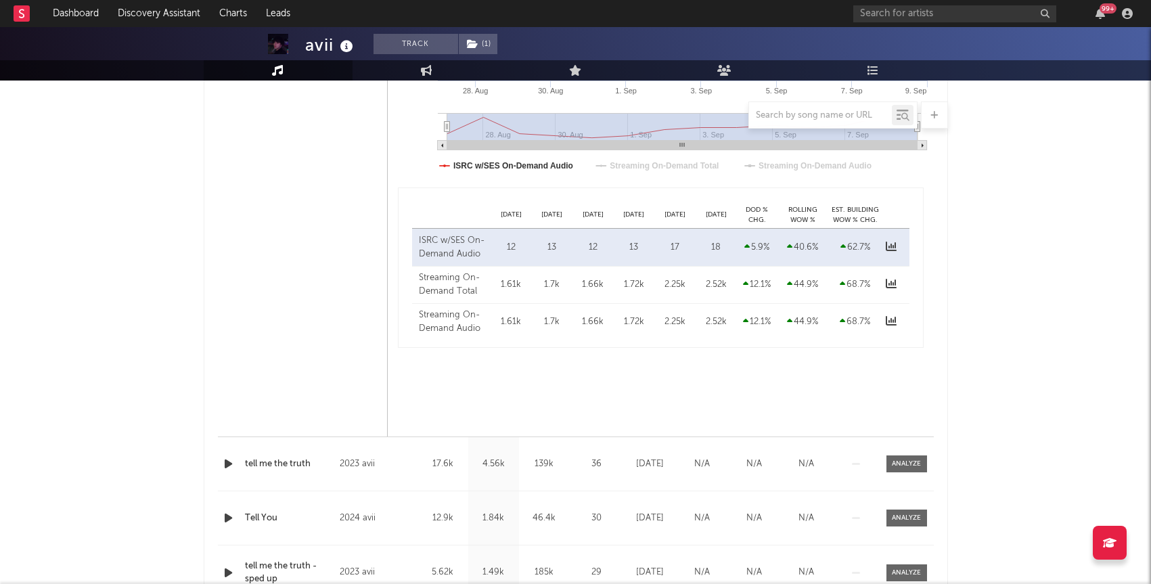
scroll to position [1381, 0]
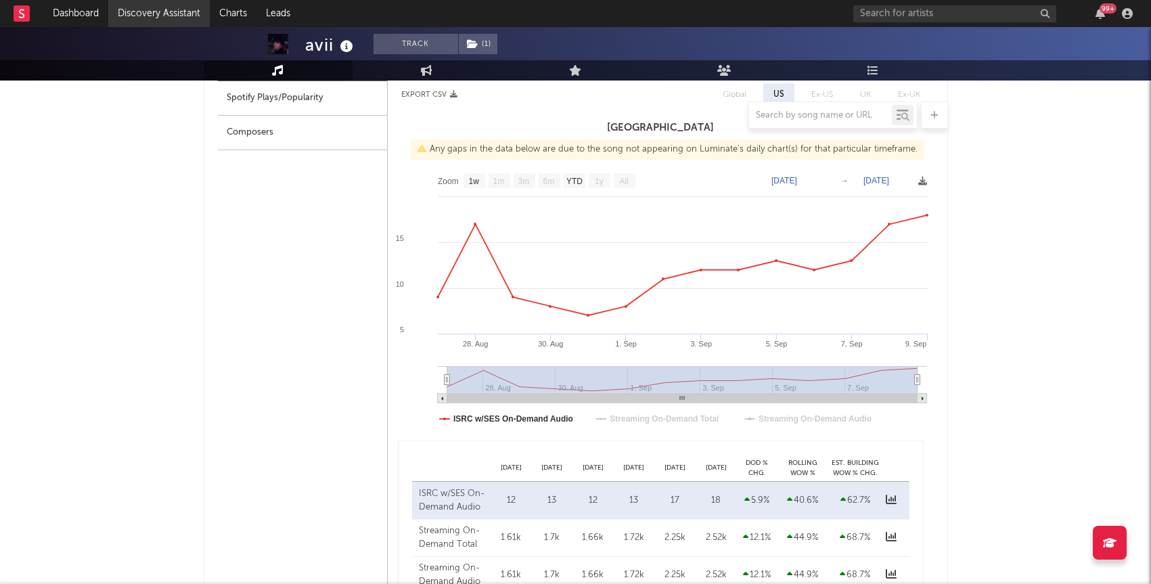
click at [150, 20] on link "Discovery Assistant" at bounding box center [159, 13] width 102 height 27
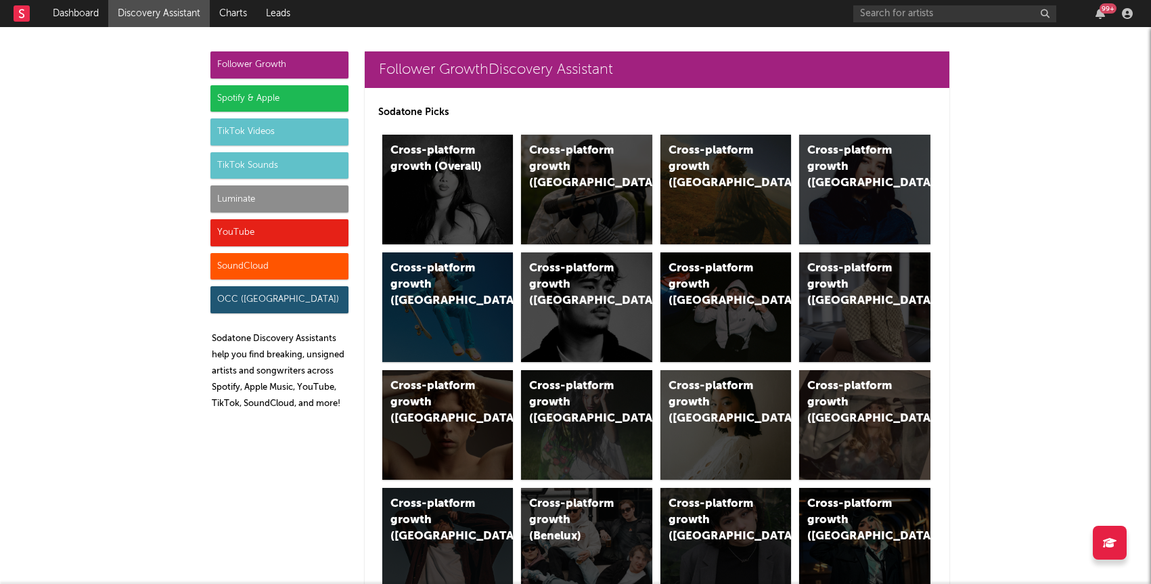
click at [263, 202] on div "Luminate" at bounding box center [279, 198] width 138 height 27
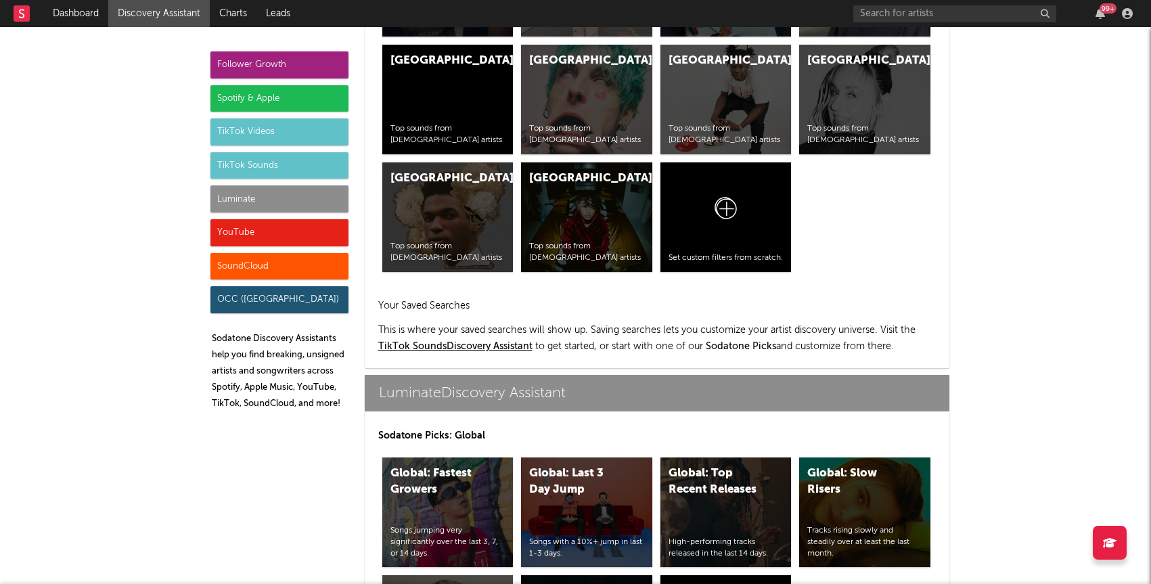
scroll to position [6008, 0]
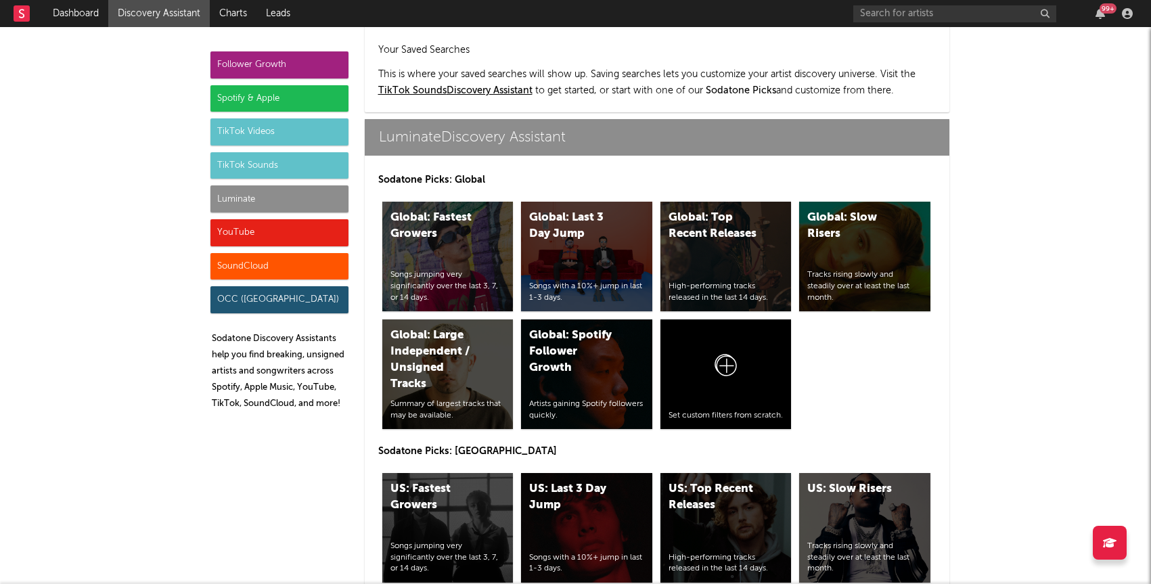
click at [284, 63] on div "Follower Growth" at bounding box center [279, 64] width 138 height 27
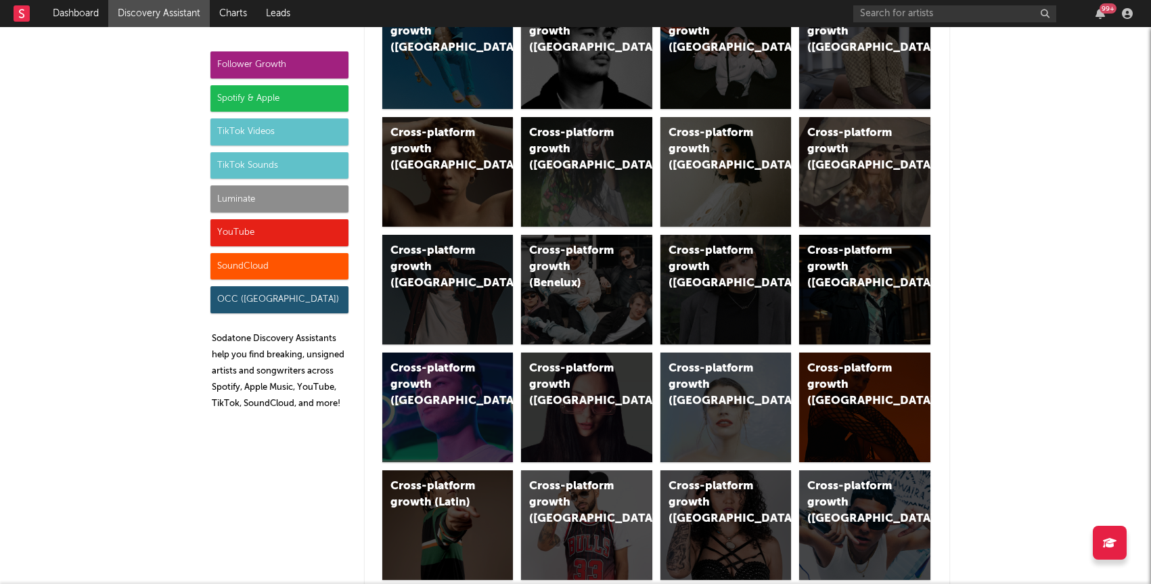
scroll to position [0, 0]
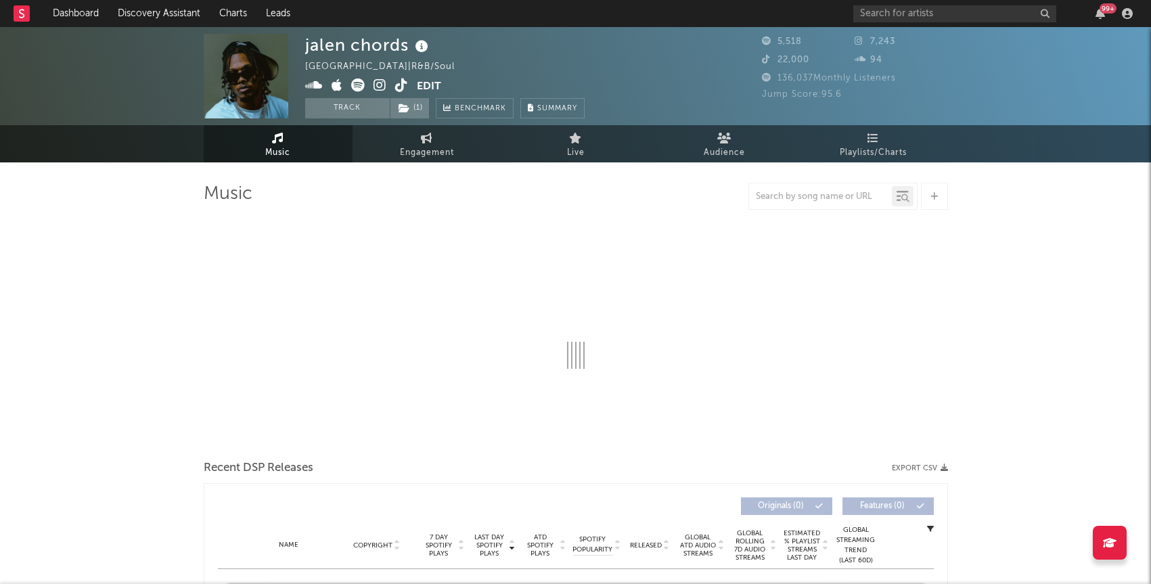
select select "1w"
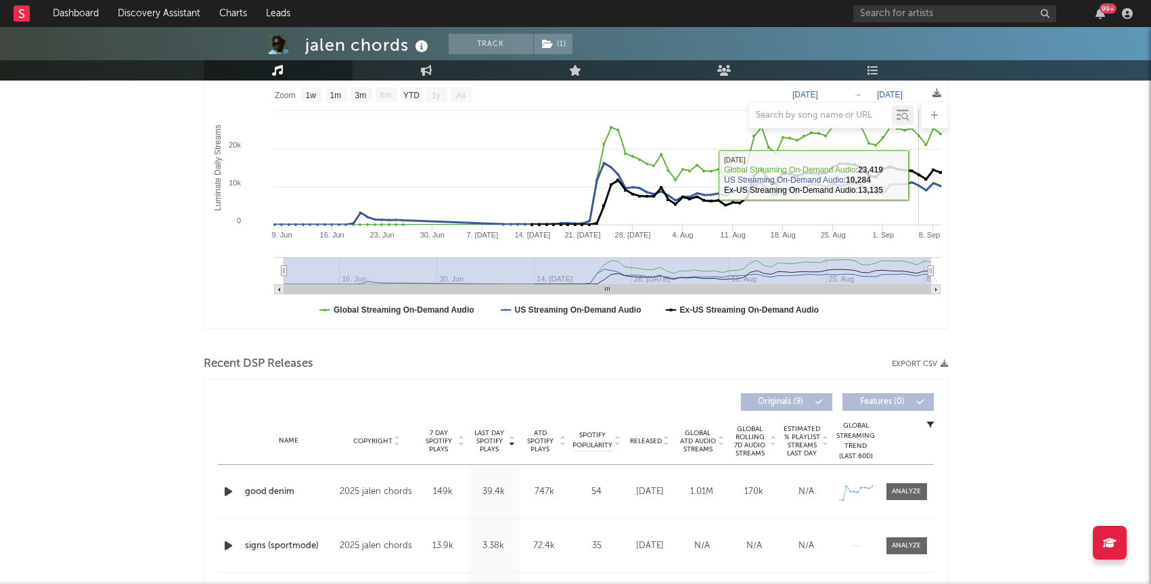
scroll to position [254, 0]
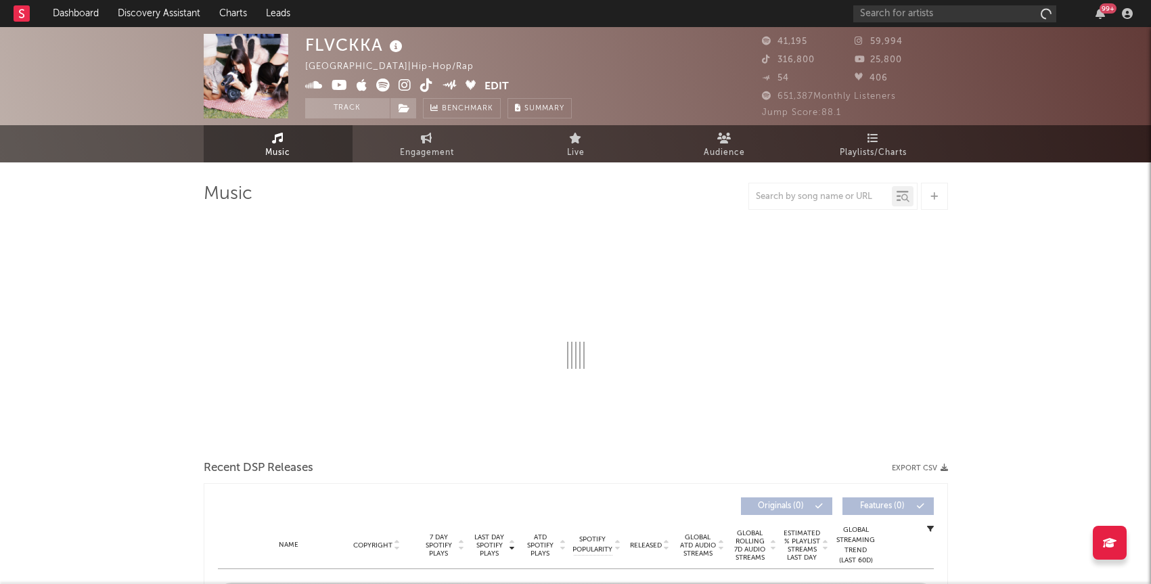
select select "6m"
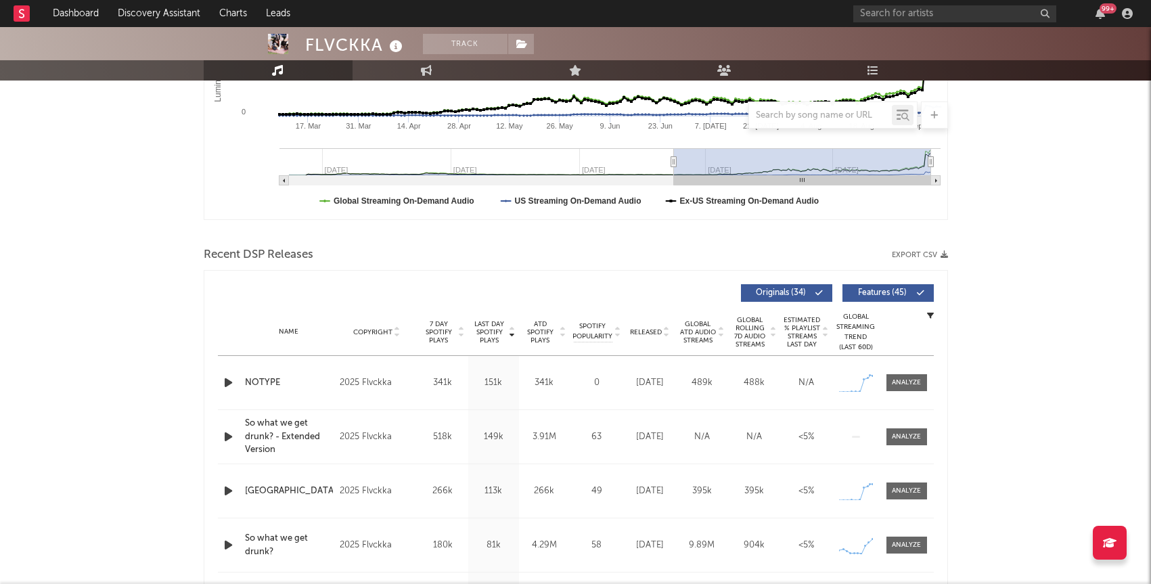
scroll to position [403, 0]
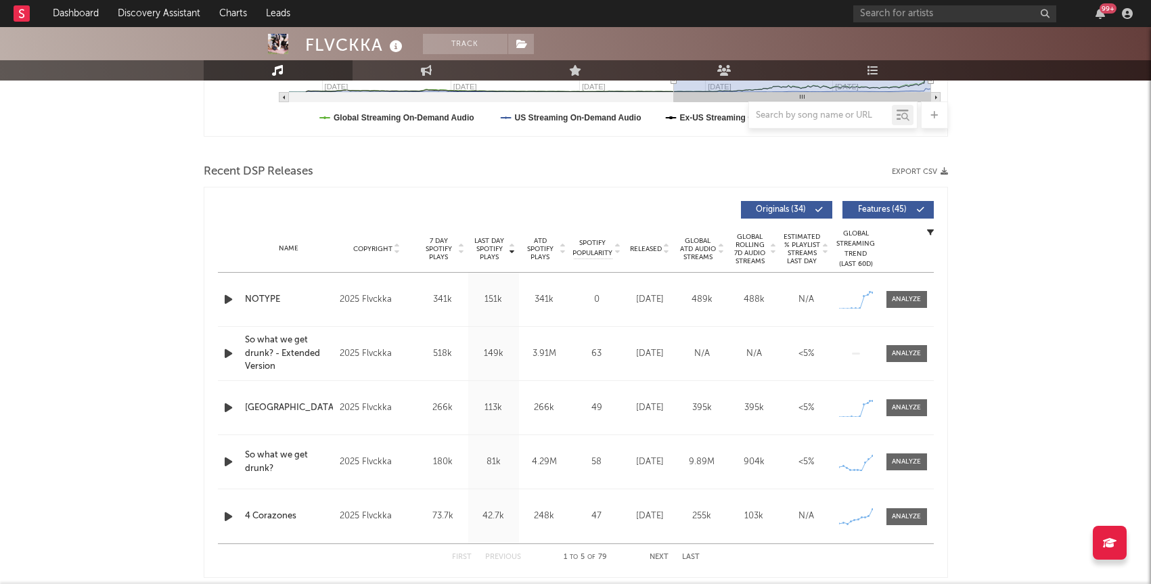
click at [231, 296] on icon "button" at bounding box center [228, 299] width 14 height 17
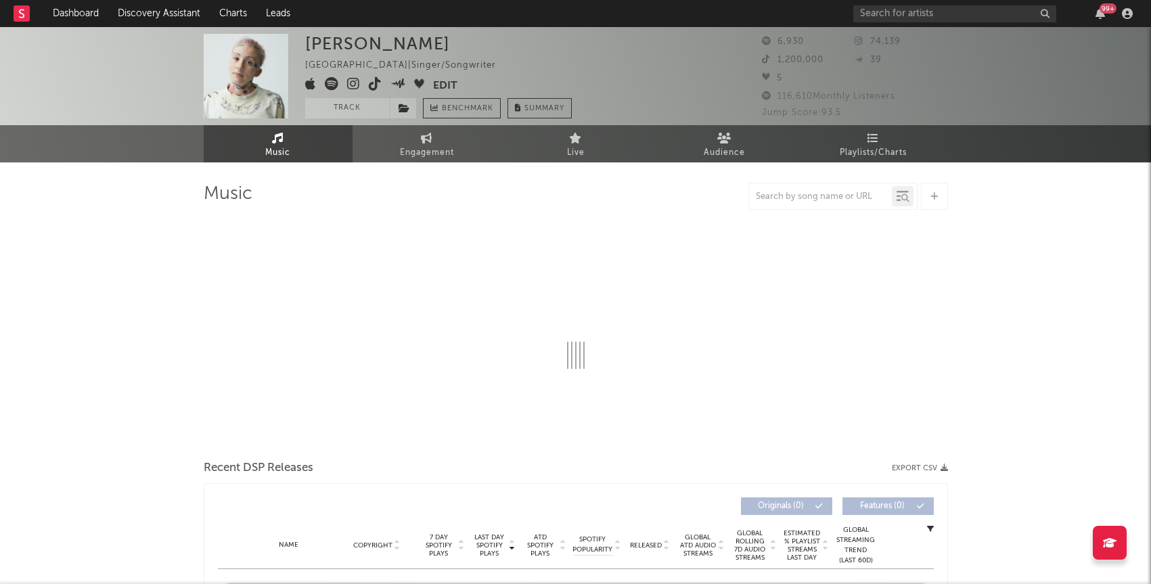
select select "6m"
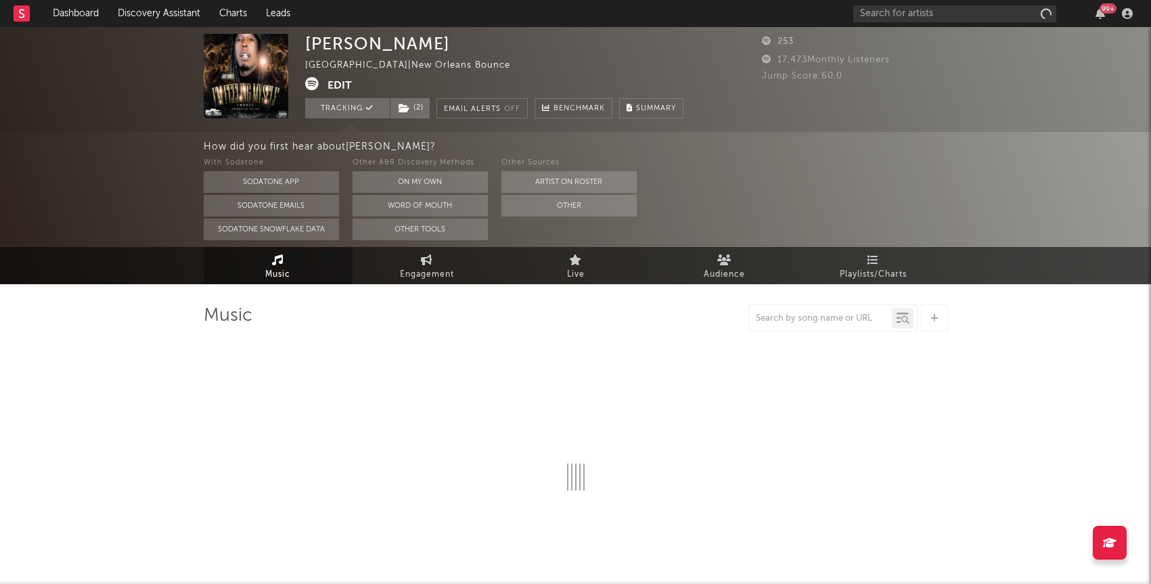
select select "6m"
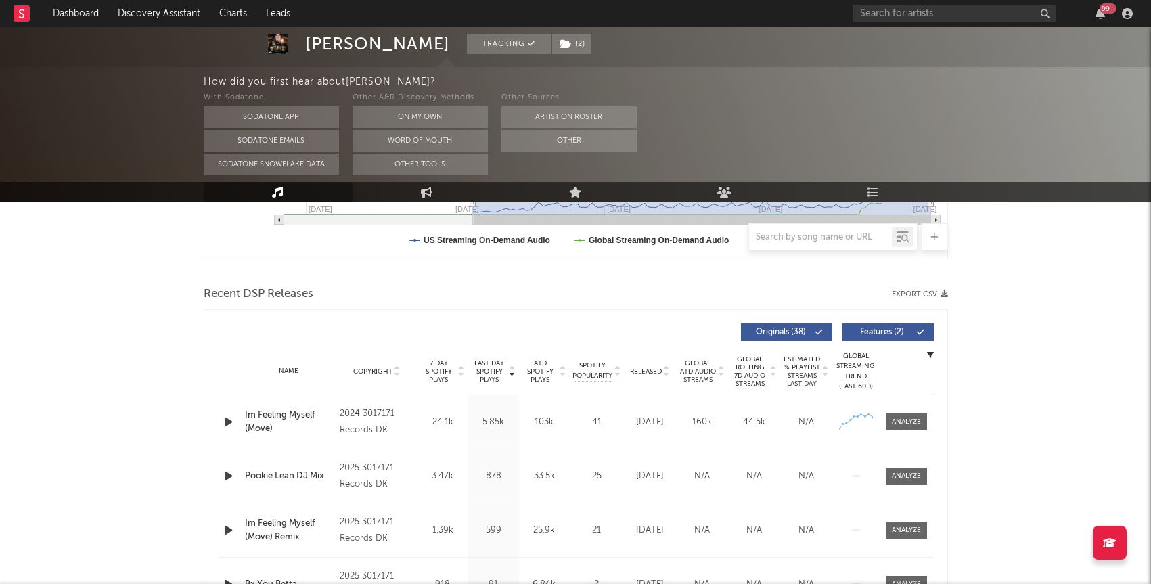
scroll to position [418, 0]
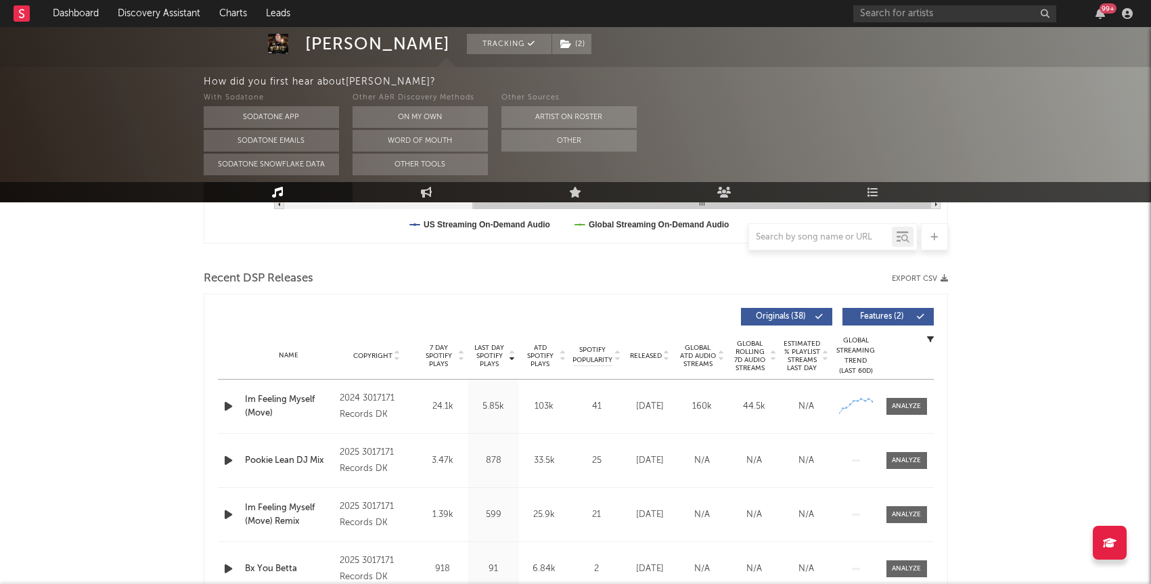
click at [223, 405] on icon "button" at bounding box center [228, 406] width 14 height 17
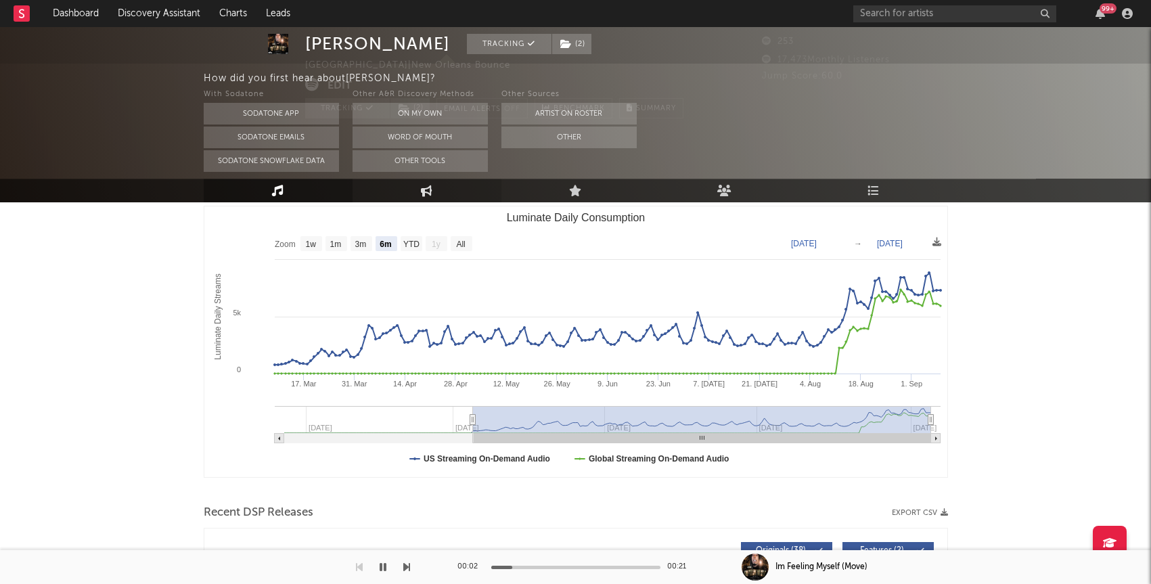
scroll to position [244, 0]
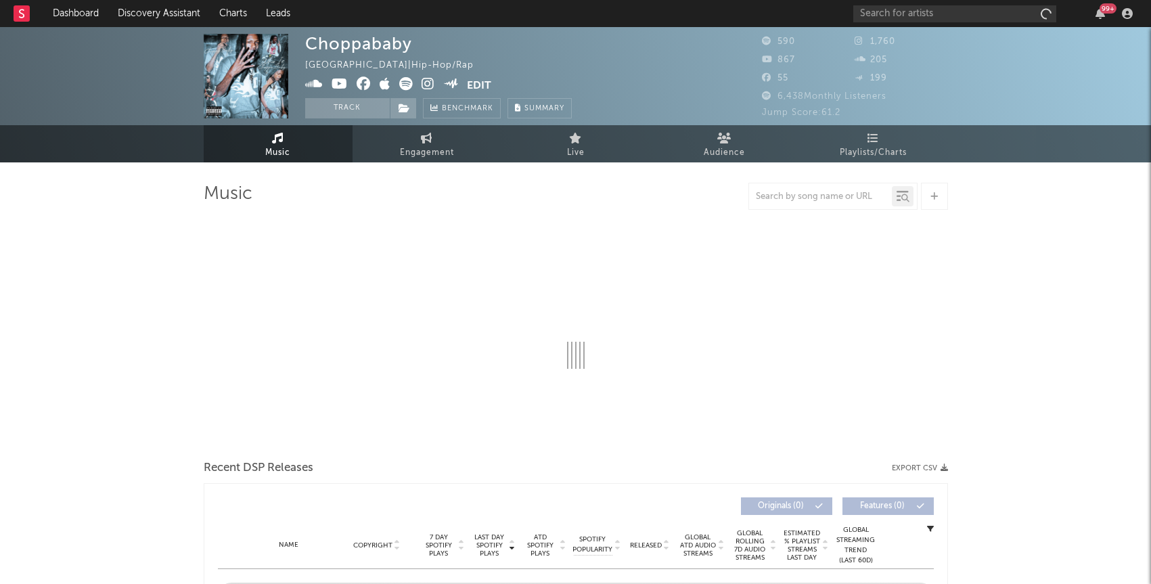
select select "6m"
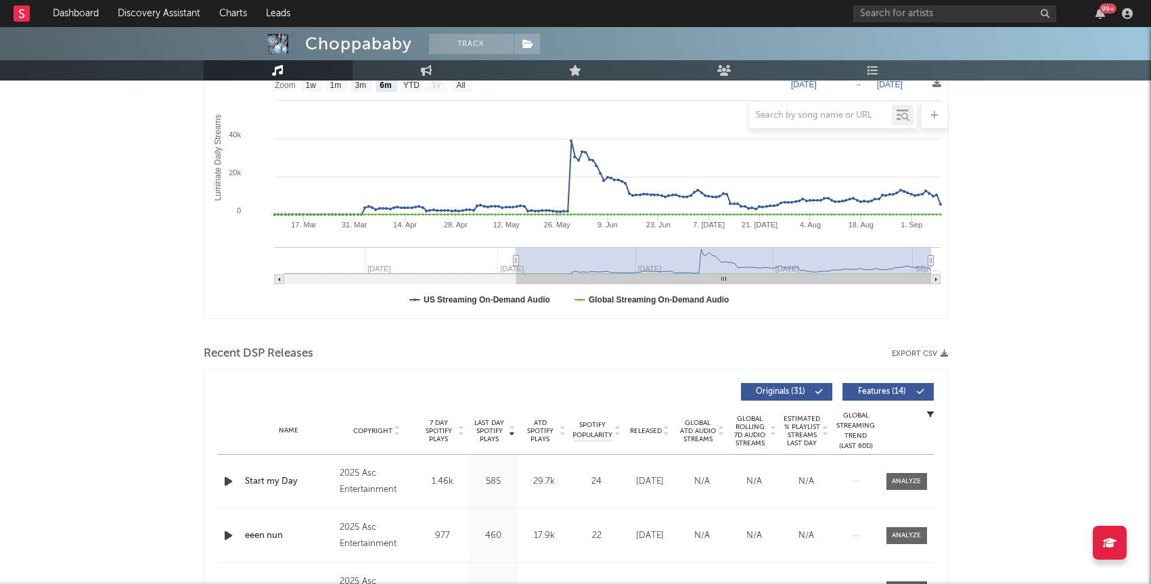
scroll to position [223, 0]
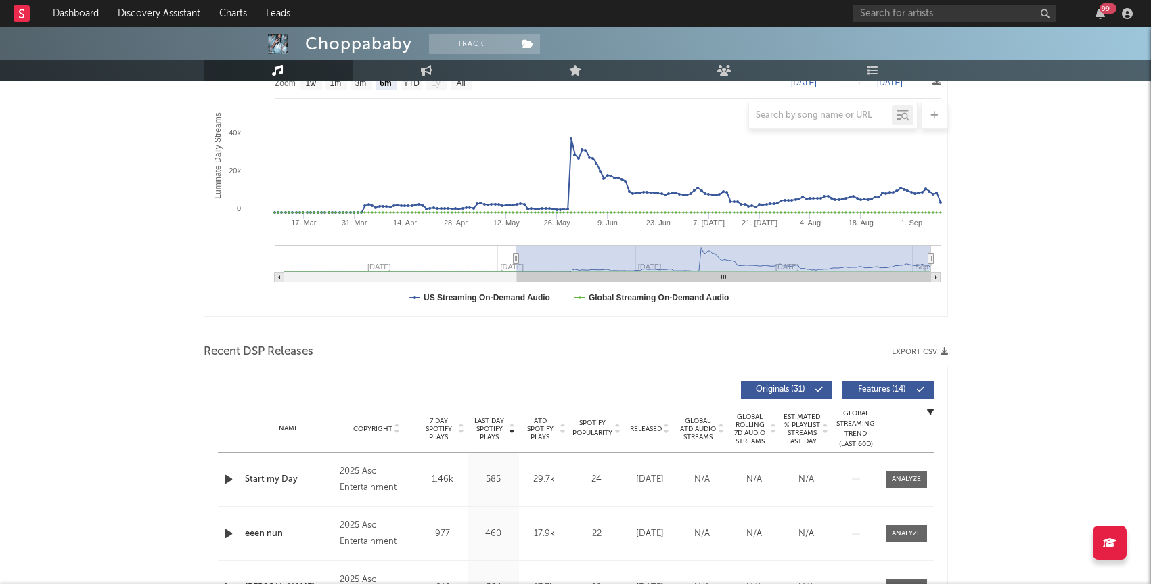
click at [227, 477] on icon "button" at bounding box center [228, 479] width 14 height 17
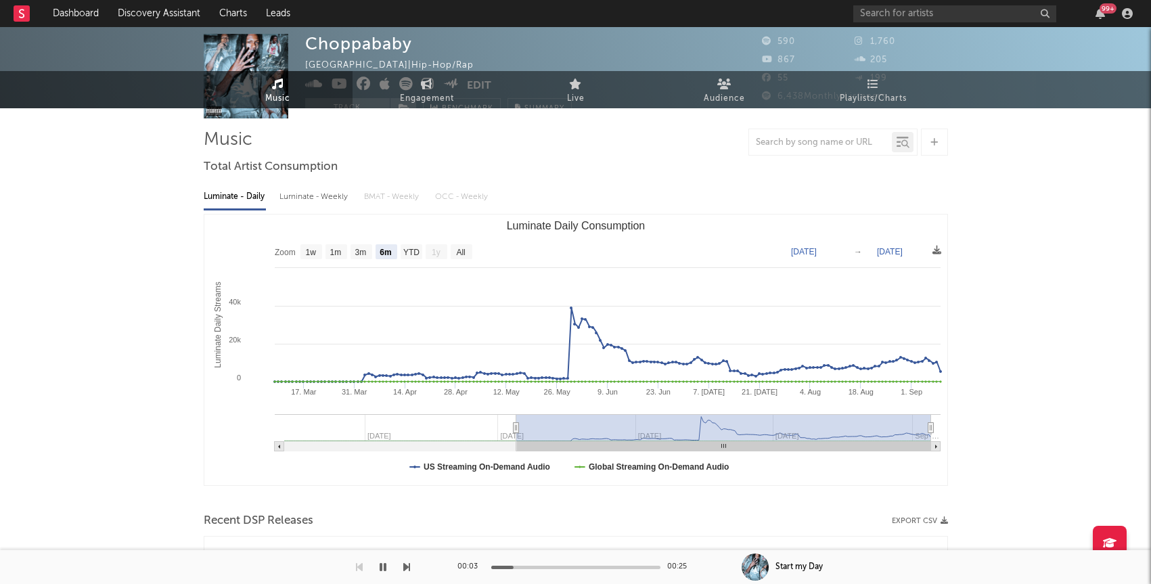
scroll to position [0, 0]
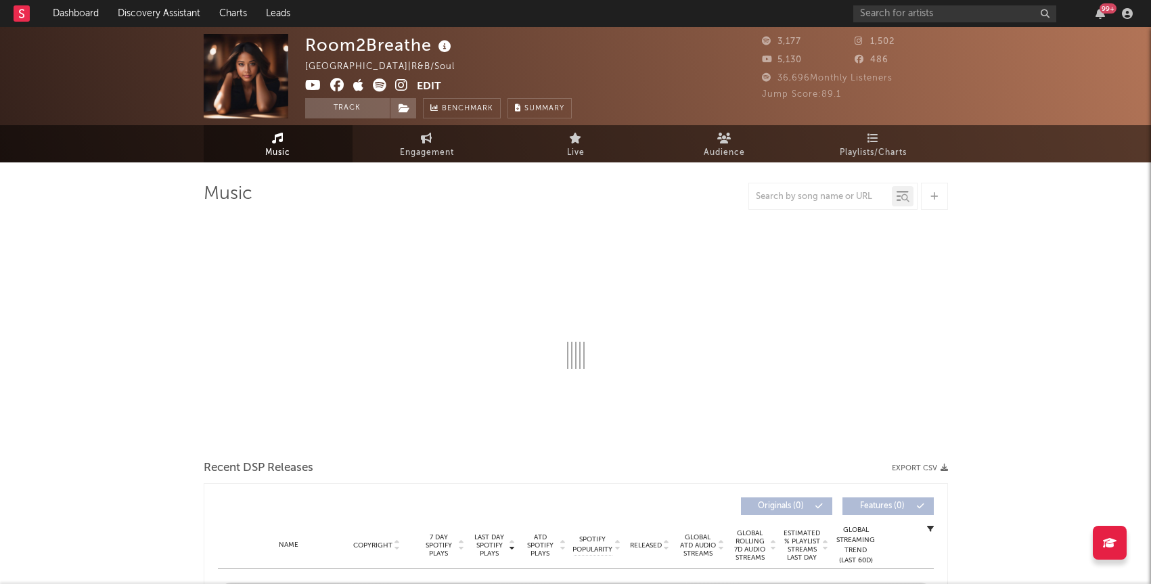
select select "6m"
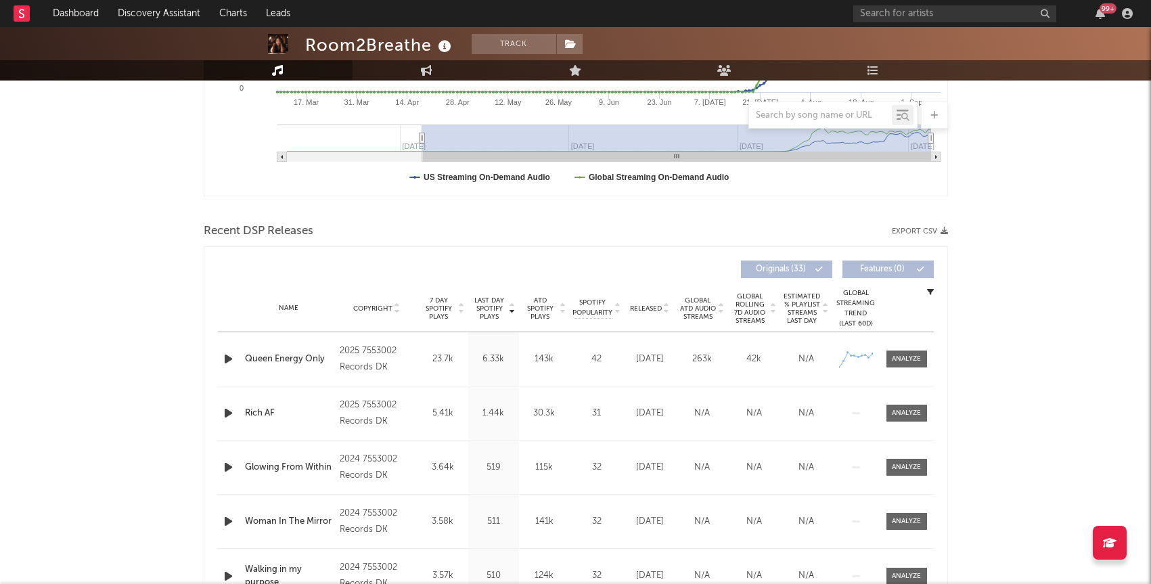
scroll to position [361, 0]
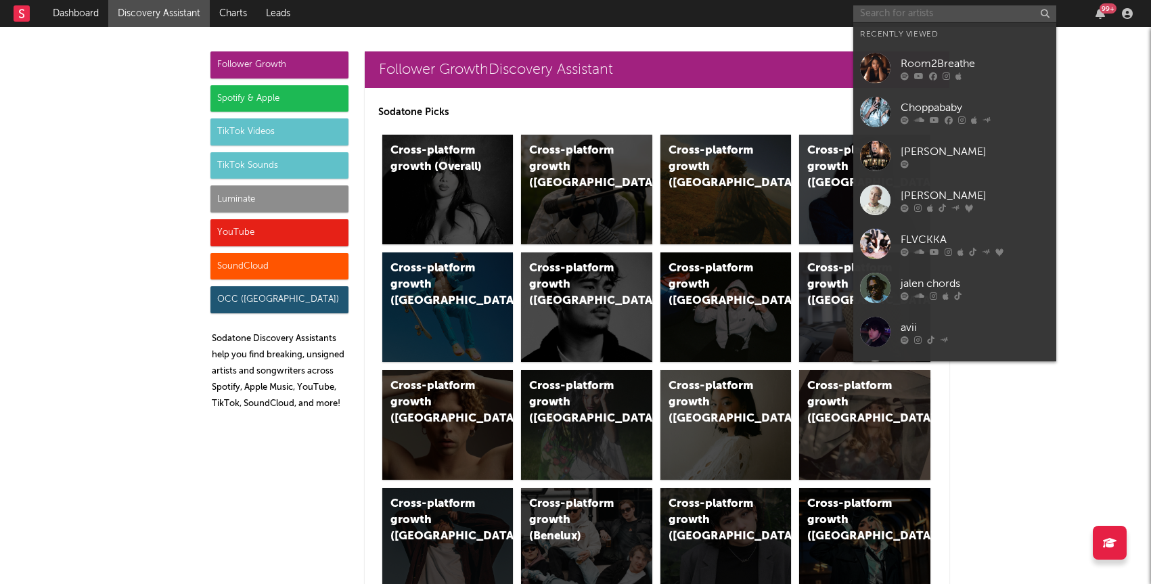
click at [939, 9] on input "text" at bounding box center [954, 13] width 203 height 17
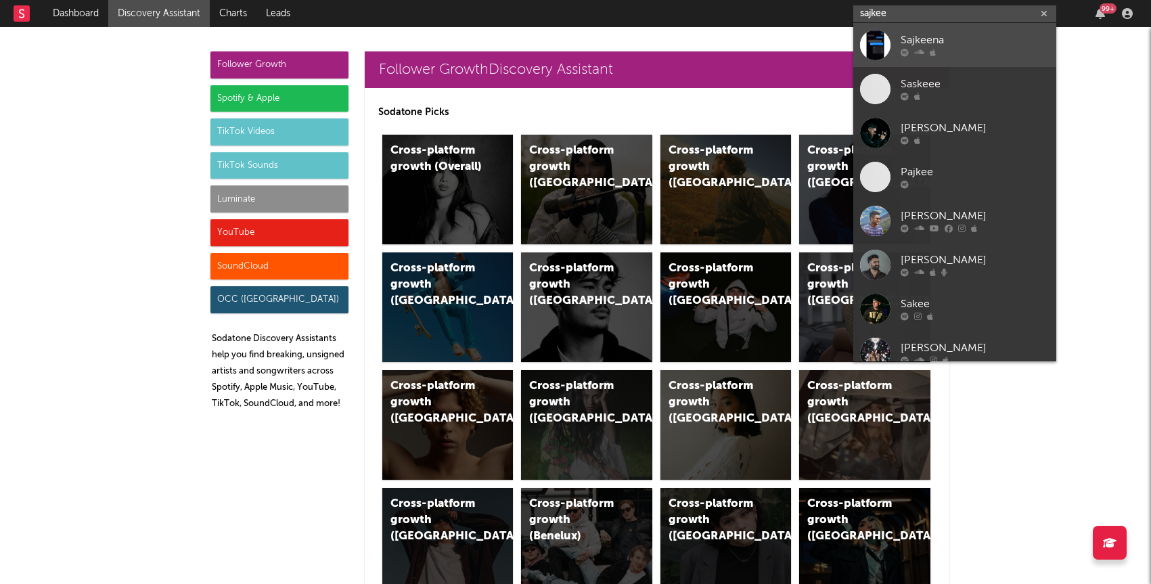
type input "sajkee"
click at [959, 35] on div "Sajkeena" at bounding box center [975, 40] width 149 height 16
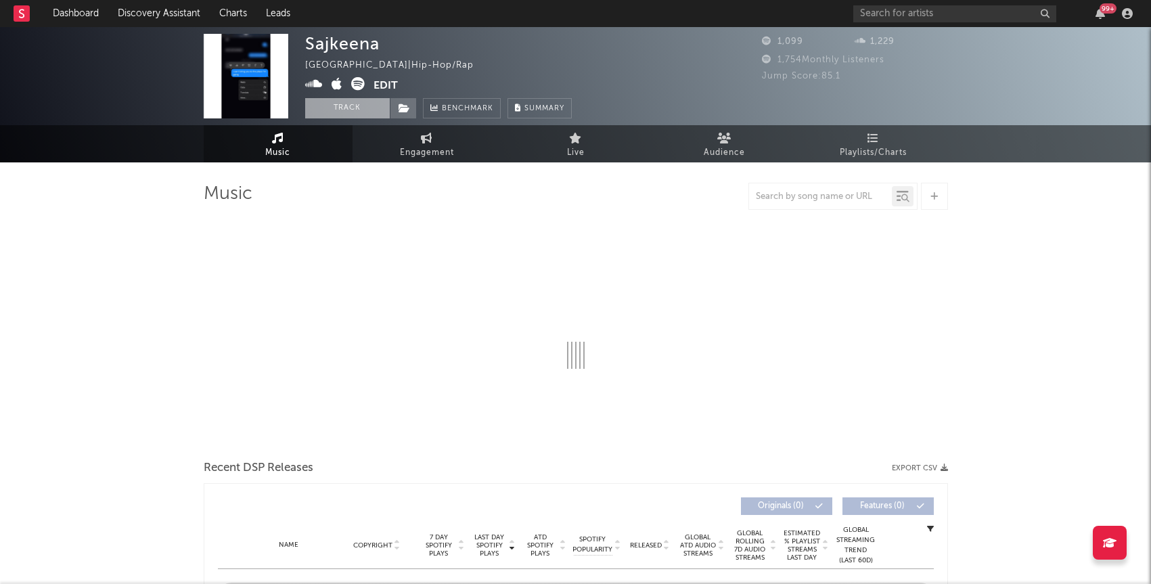
select select "1w"
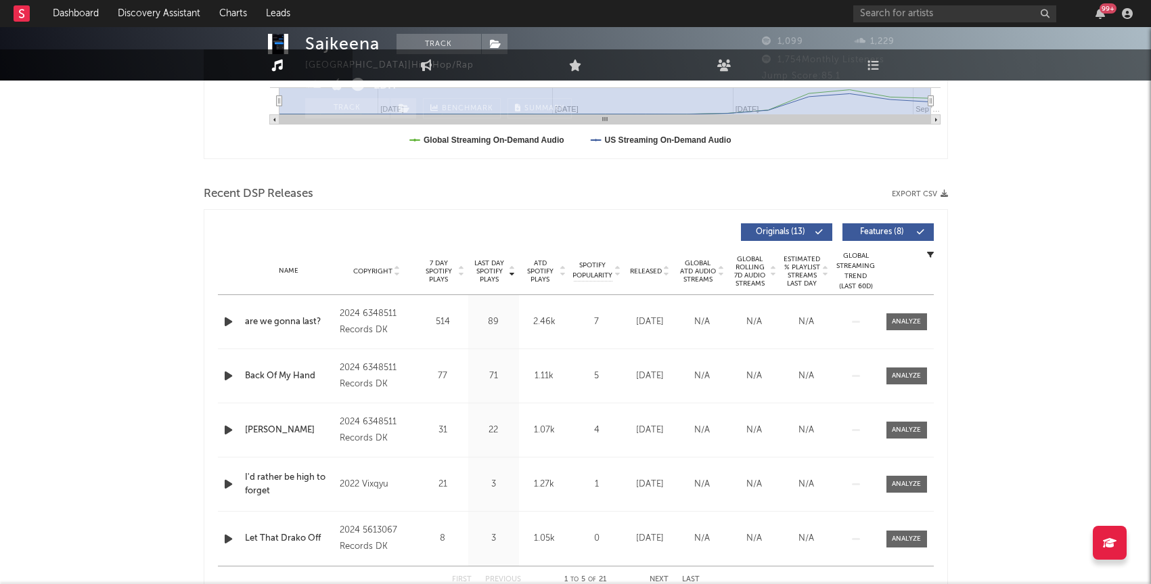
scroll to position [428, 0]
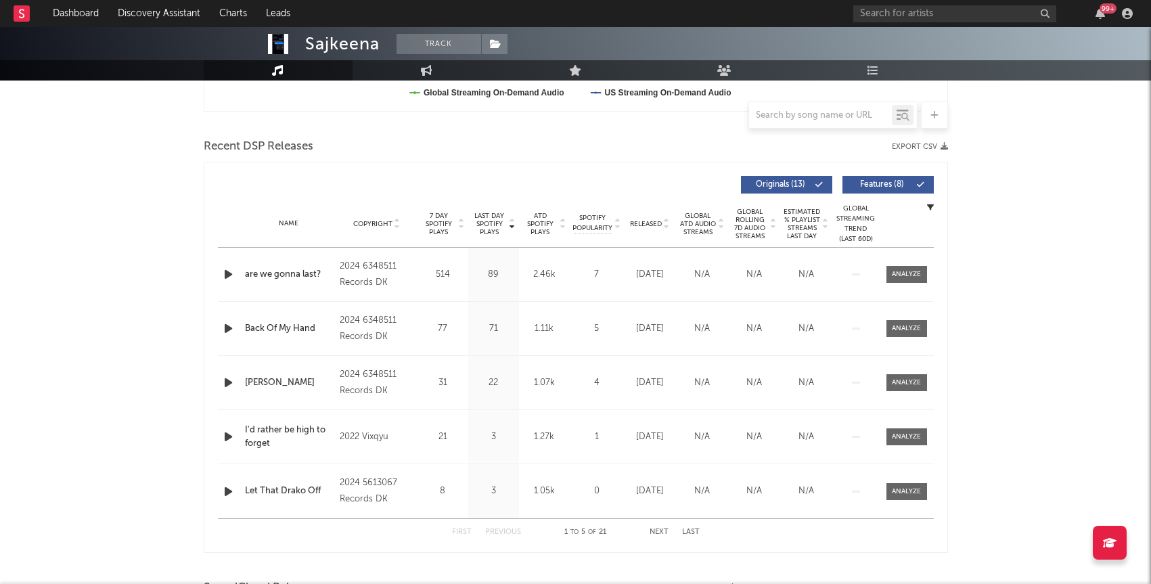
click at [227, 276] on icon "button" at bounding box center [228, 274] width 14 height 17
click at [915, 275] on div at bounding box center [906, 274] width 29 height 10
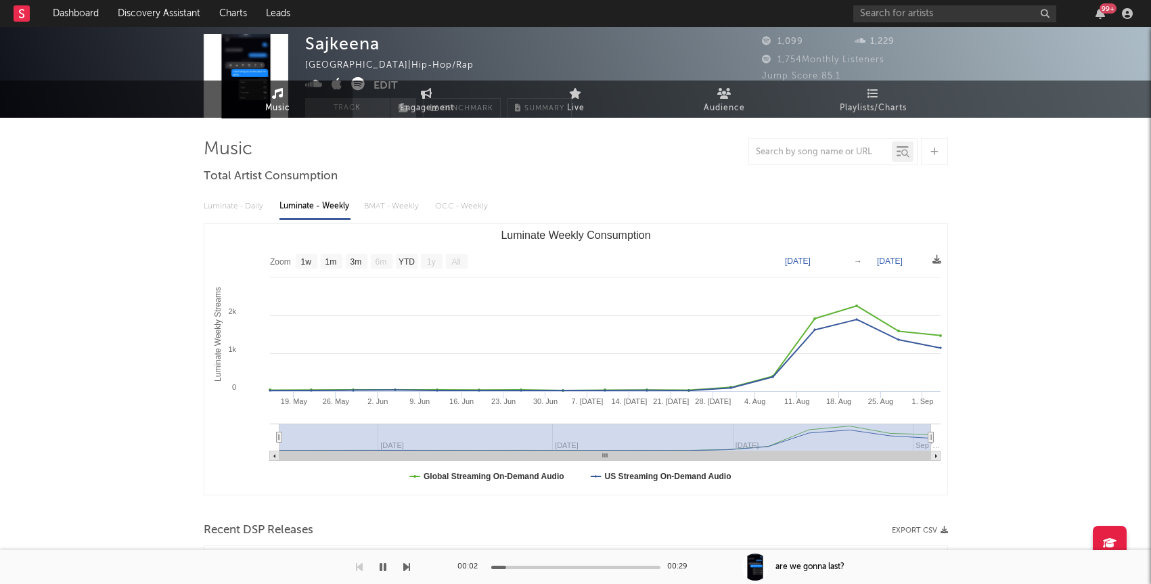
scroll to position [0, 0]
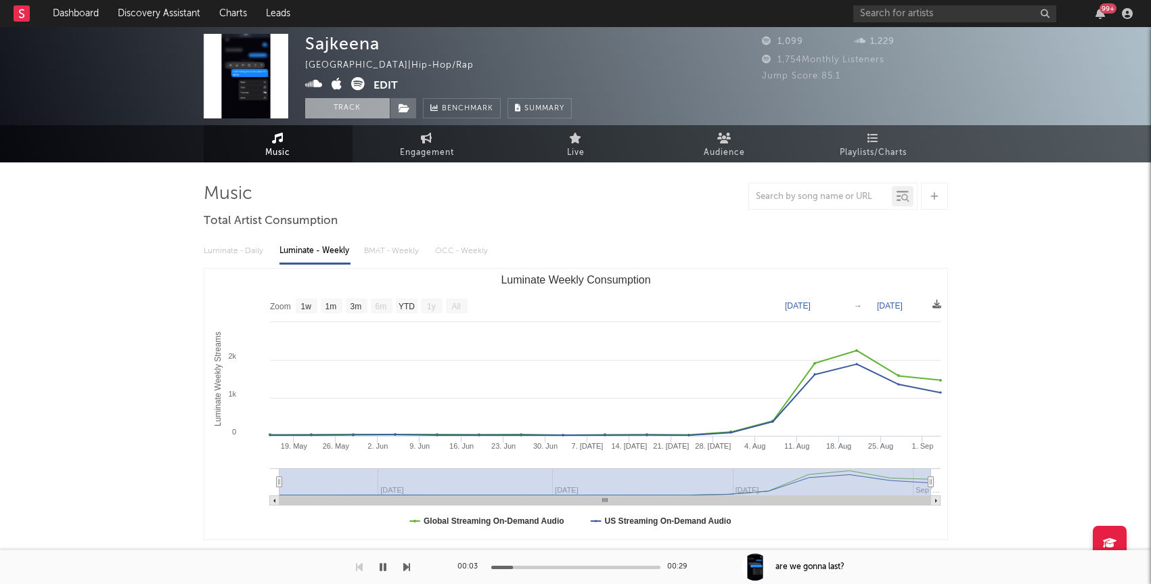
click at [330, 110] on button "Track" at bounding box center [347, 108] width 85 height 20
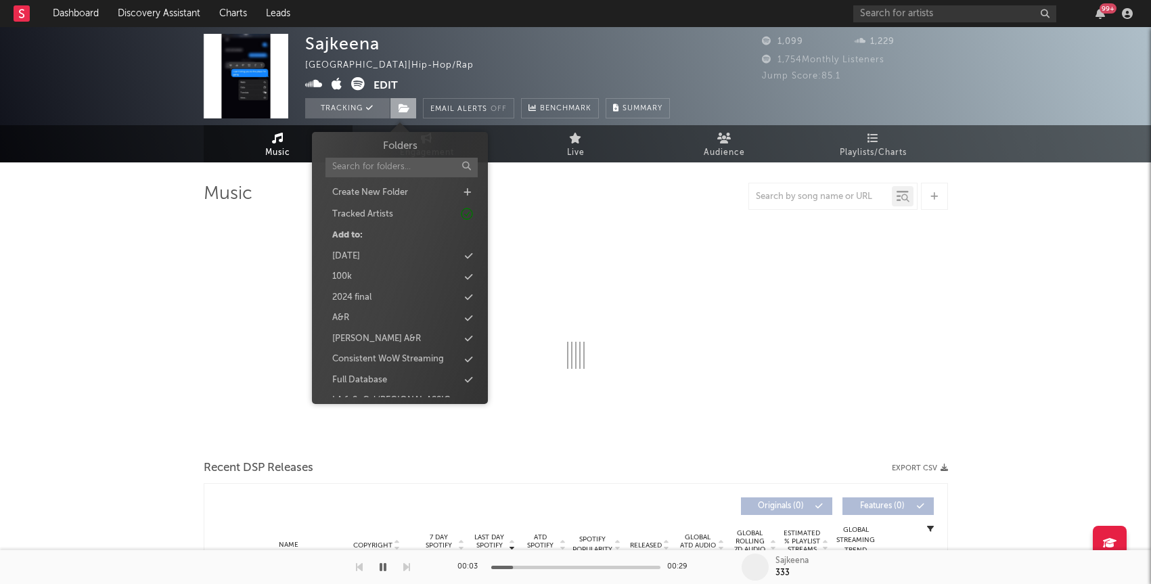
click at [412, 111] on span at bounding box center [403, 108] width 27 height 20
select select "1w"
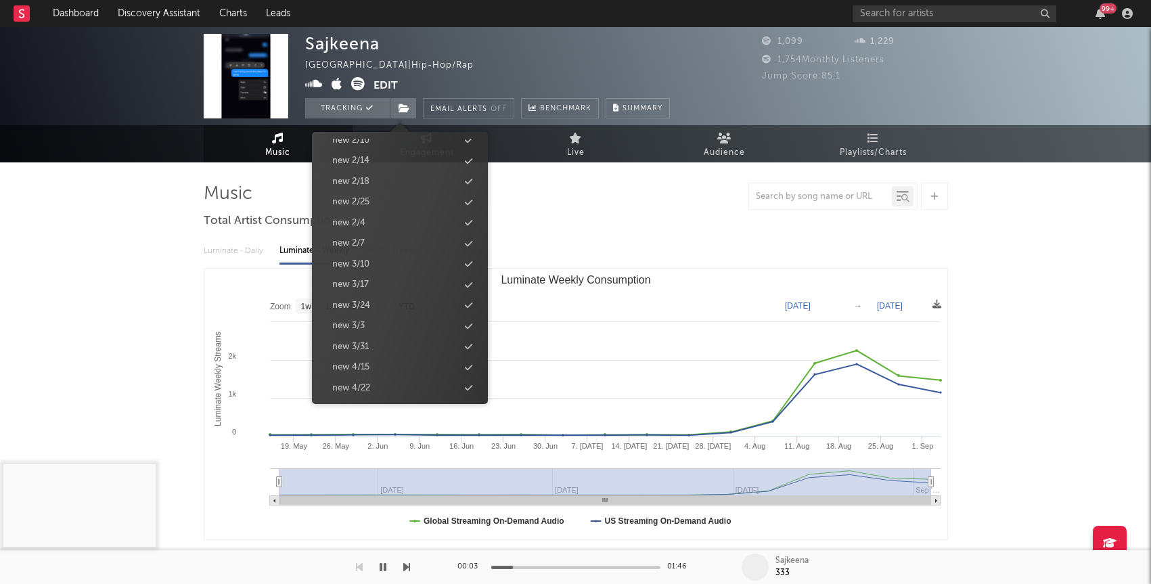
scroll to position [1358, 0]
click at [382, 263] on div "new 9/16" at bounding box center [400, 262] width 156 height 18
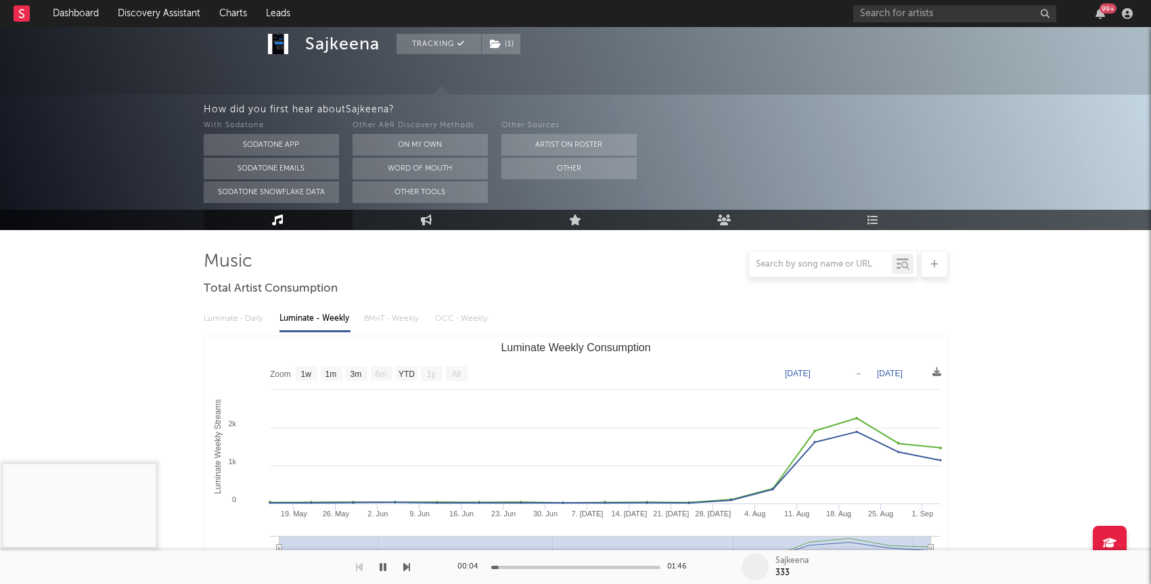
scroll to position [0, 0]
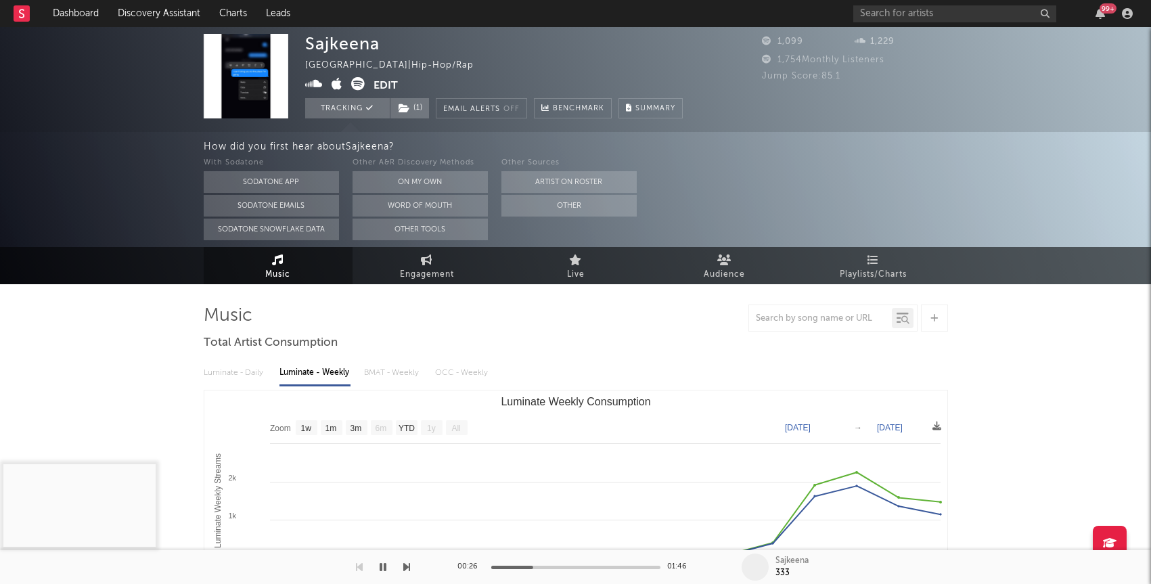
click at [312, 83] on icon at bounding box center [314, 84] width 18 height 14
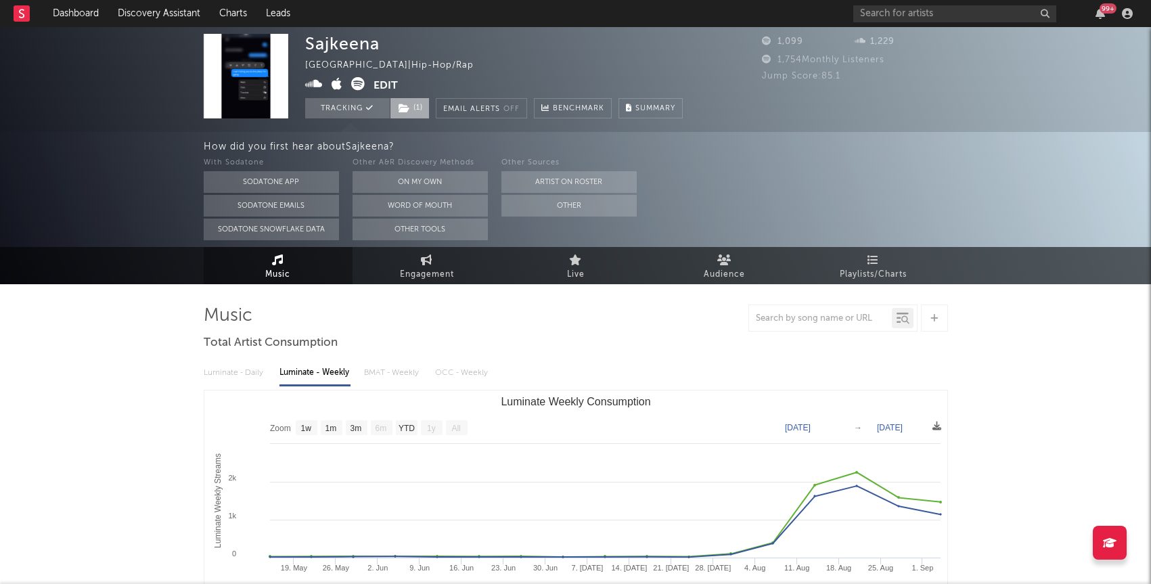
click at [414, 101] on span "( 1 )" at bounding box center [410, 108] width 40 height 20
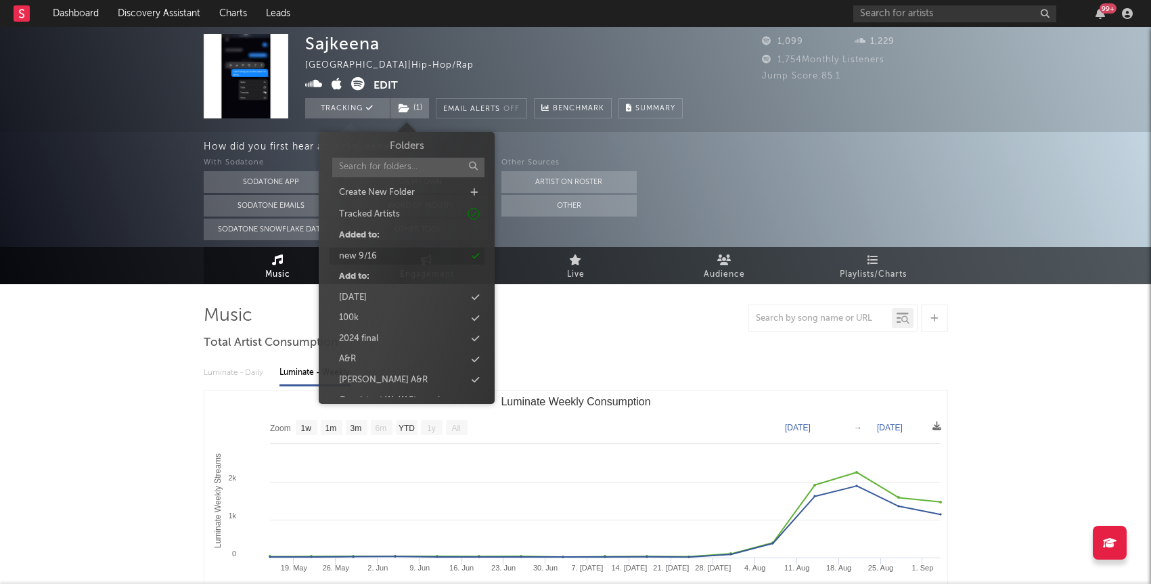
click at [402, 254] on div "new 9/16" at bounding box center [407, 257] width 156 height 18
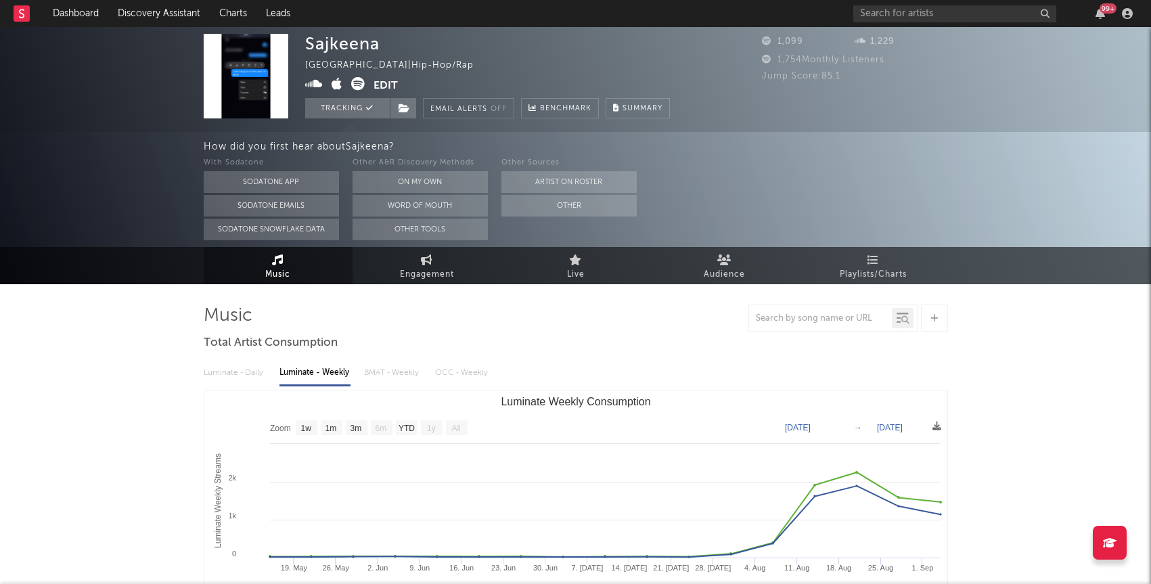
click at [87, 272] on div "Music Engagement Live Audience Playlists/Charts" at bounding box center [575, 265] width 1151 height 37
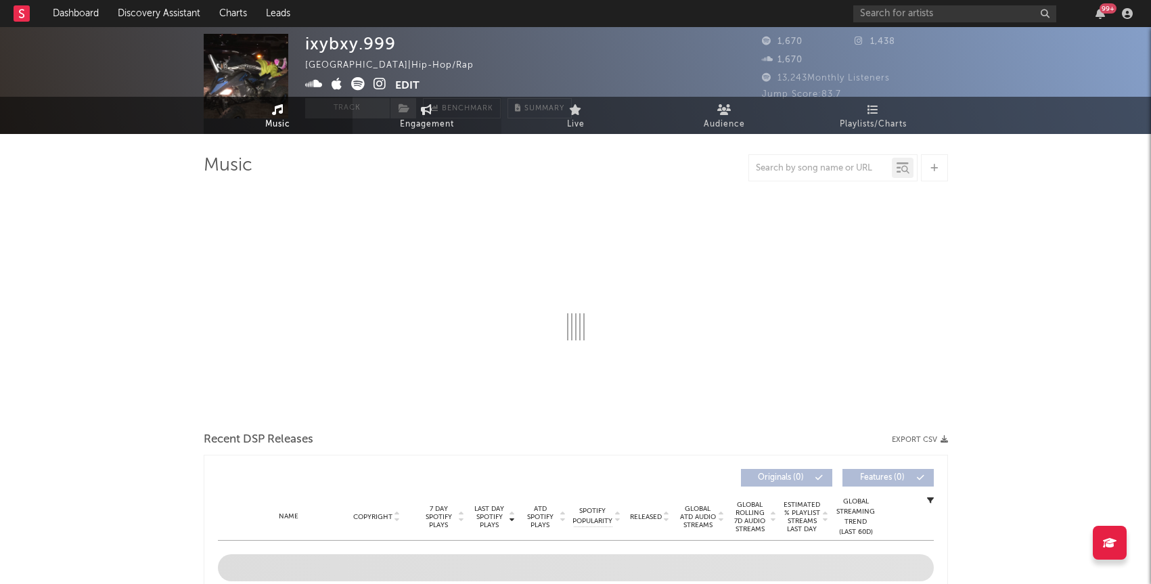
select select "1w"
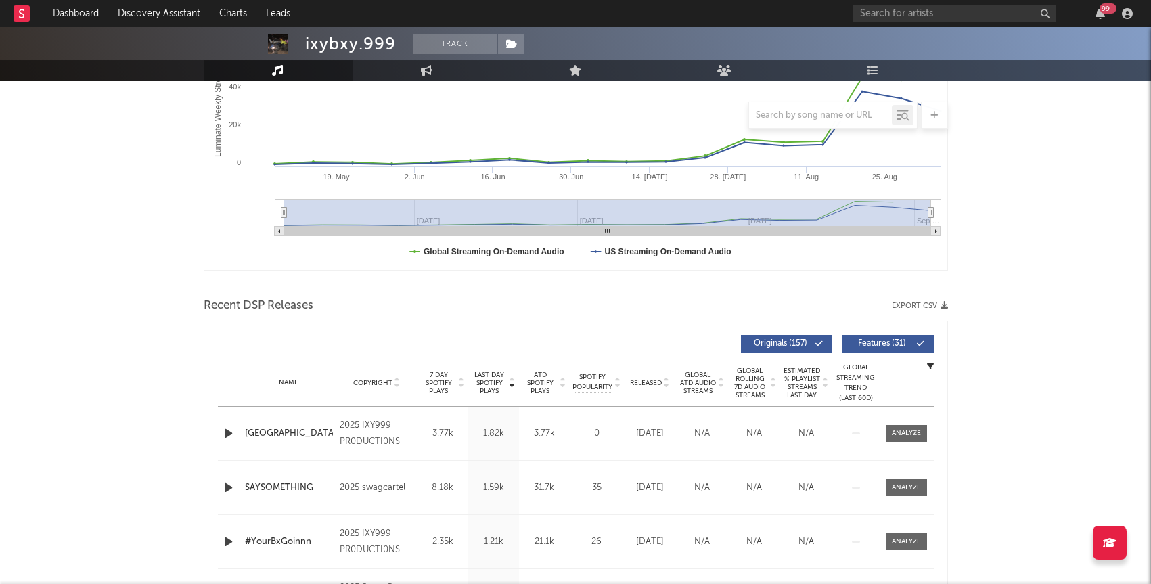
scroll to position [282, 0]
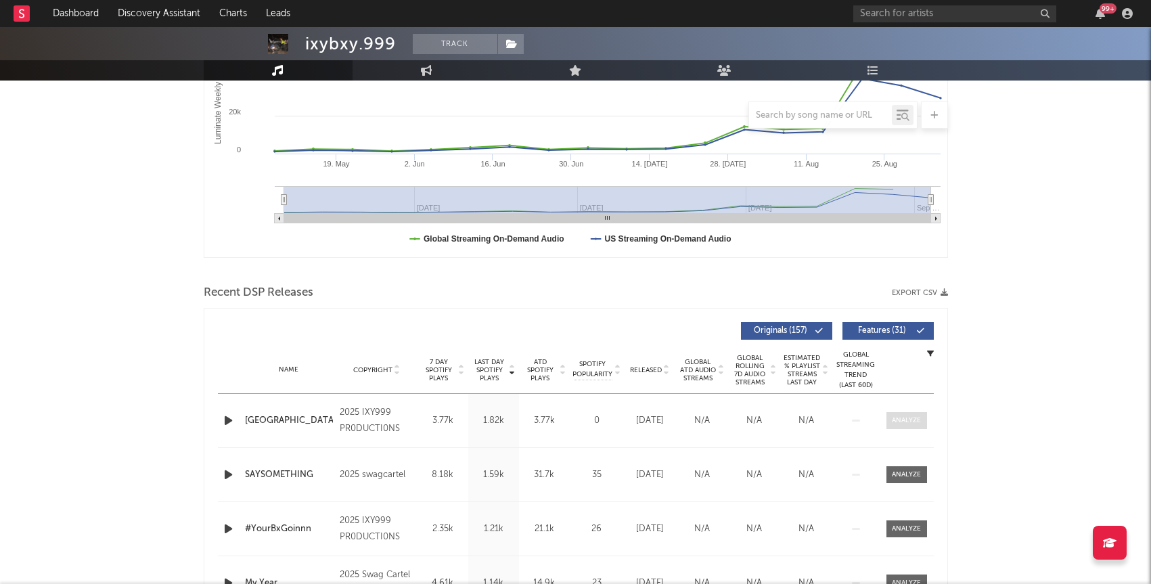
click at [897, 423] on div at bounding box center [906, 421] width 29 height 10
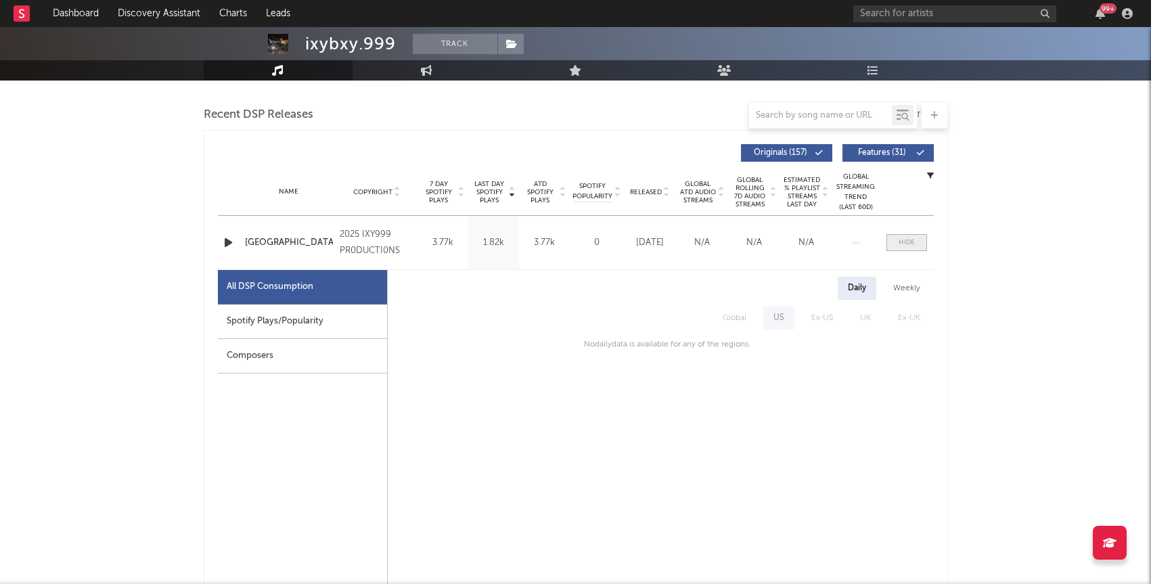
scroll to position [468, 0]
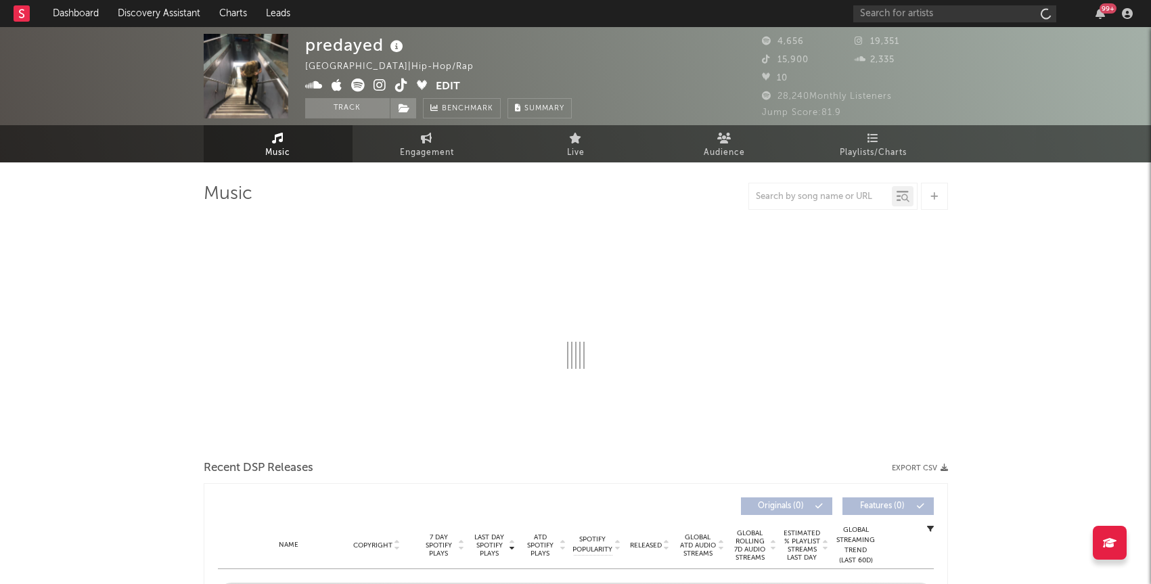
select select "6m"
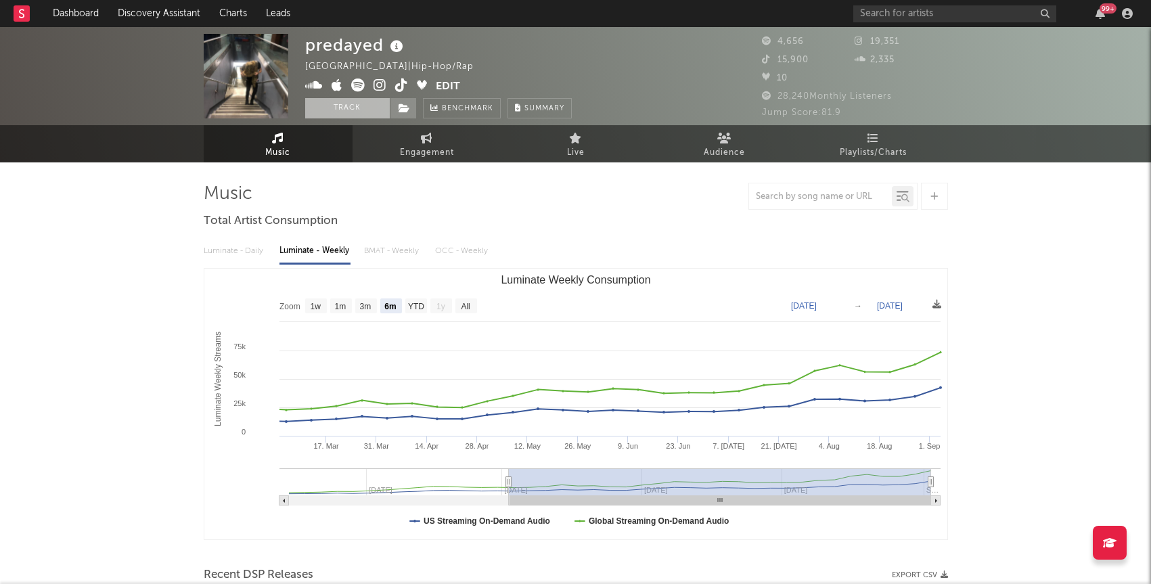
click at [334, 112] on button "Track" at bounding box center [347, 108] width 85 height 20
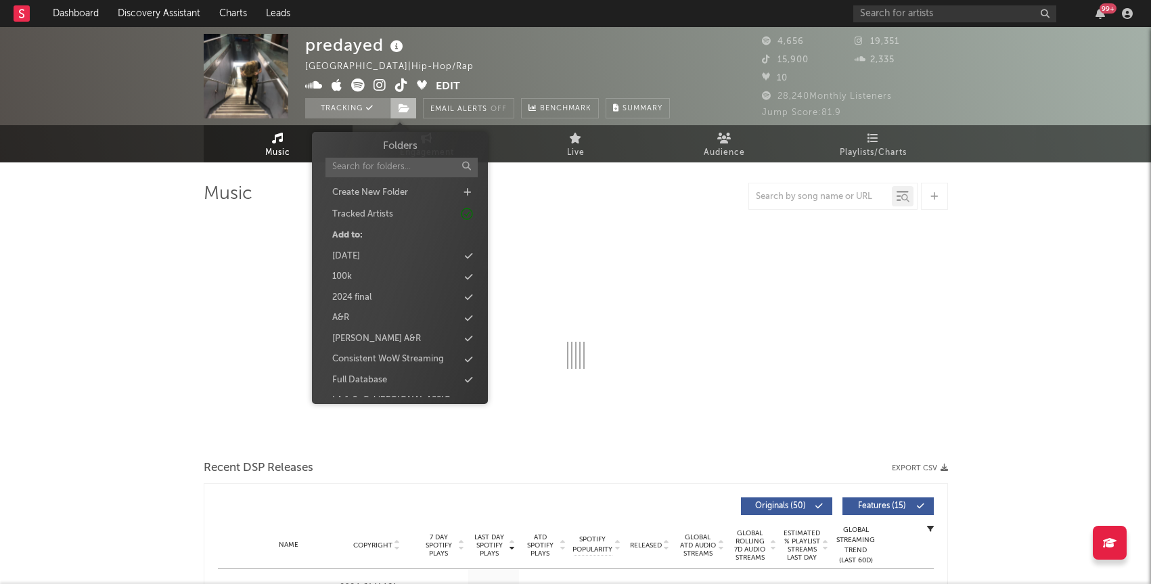
click at [416, 110] on span at bounding box center [403, 108] width 27 height 20
select select "6m"
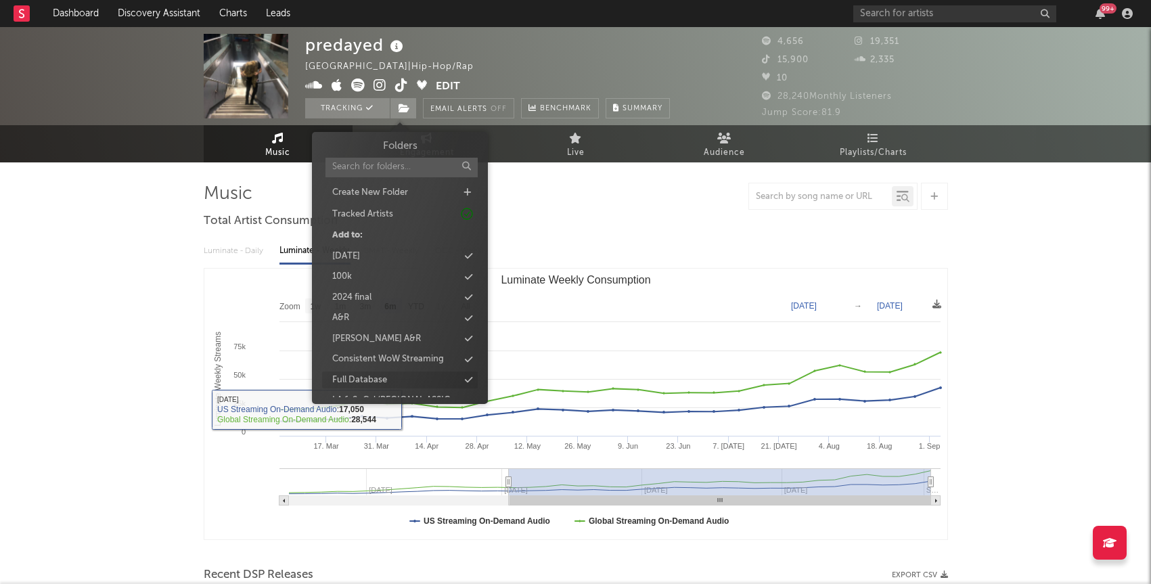
click at [386, 377] on div "Full Database" at bounding box center [359, 381] width 55 height 14
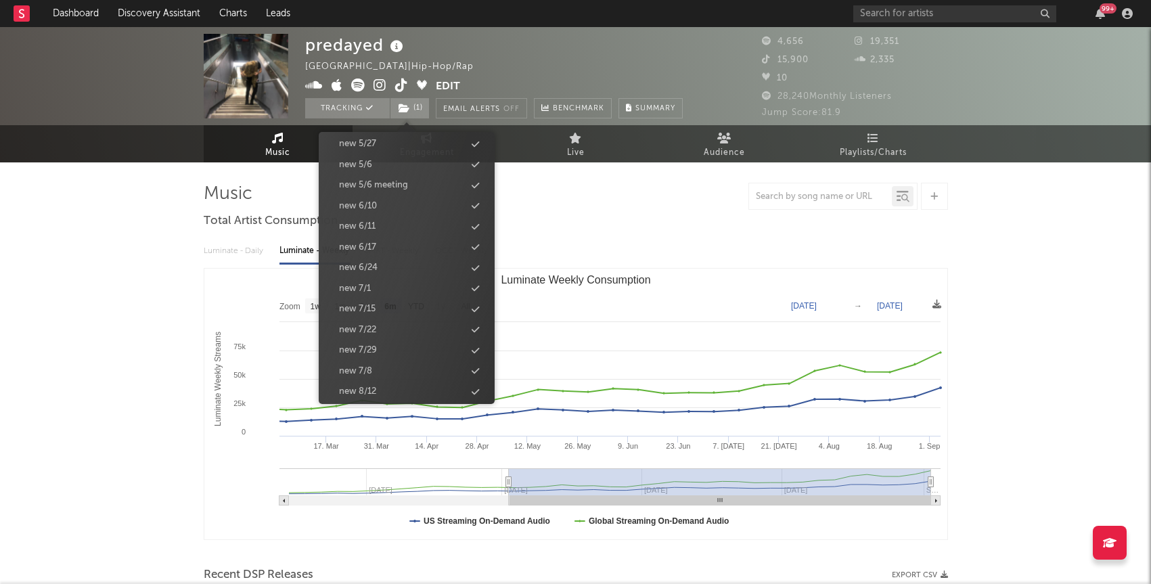
scroll to position [1378, 0]
click at [366, 262] on div "new 9/16" at bounding box center [358, 261] width 38 height 14
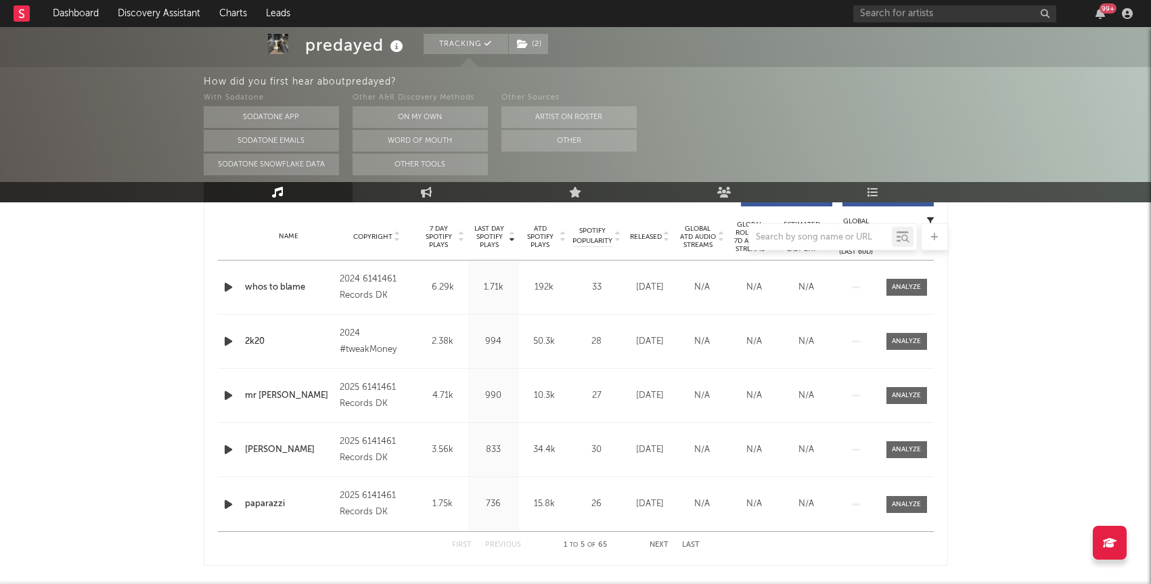
scroll to position [531, 0]
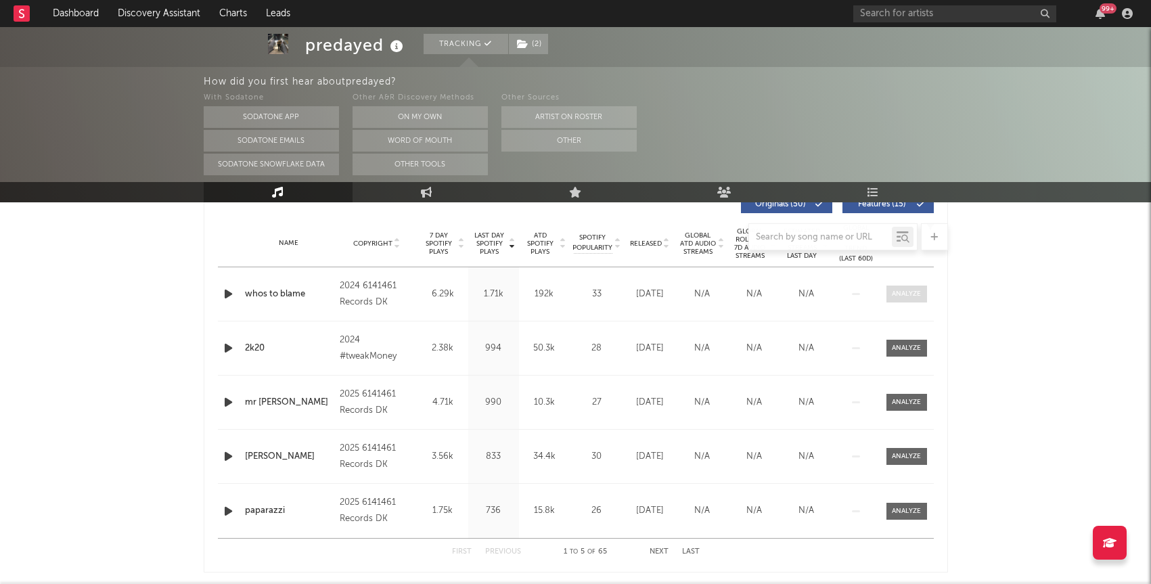
click at [909, 299] on span at bounding box center [907, 294] width 41 height 17
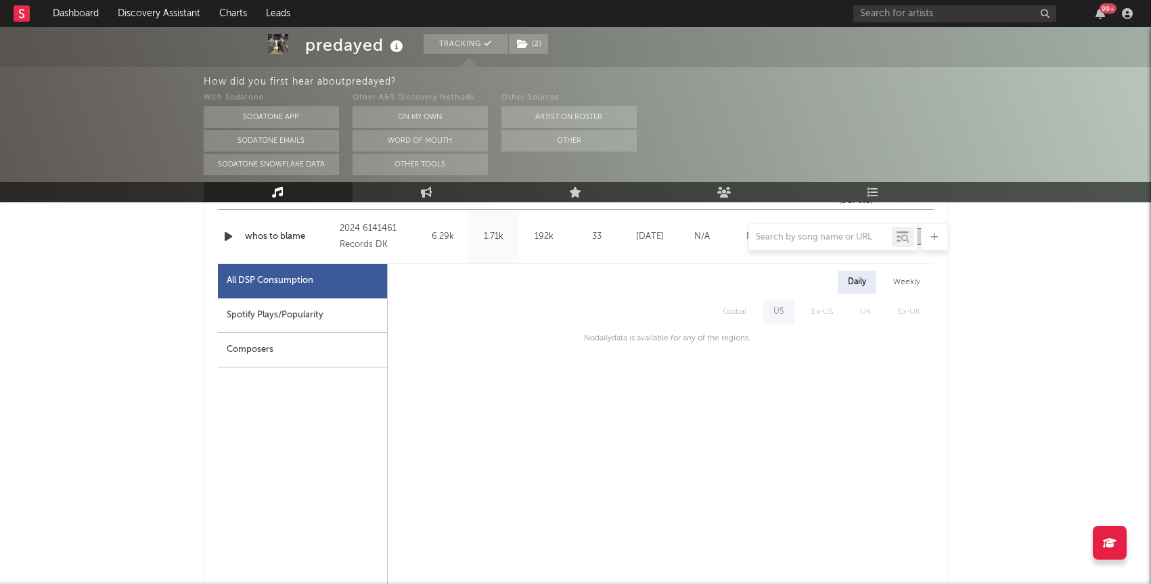
scroll to position [0, 0]
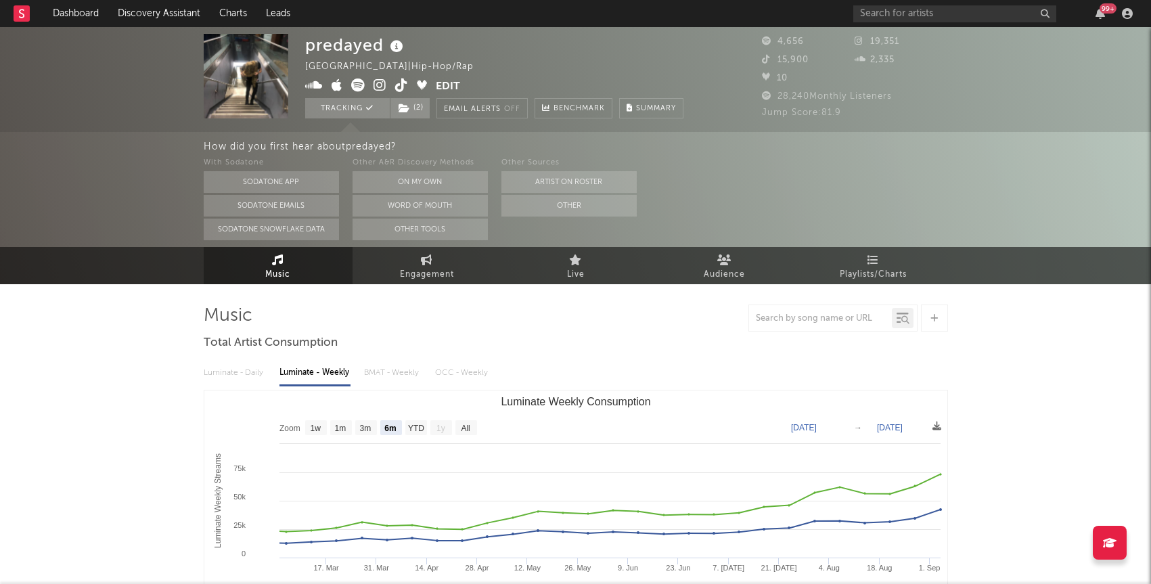
click at [380, 83] on icon at bounding box center [380, 86] width 13 height 14
click at [399, 83] on icon at bounding box center [401, 86] width 13 height 14
click at [225, 14] on link "Charts" at bounding box center [233, 13] width 47 height 27
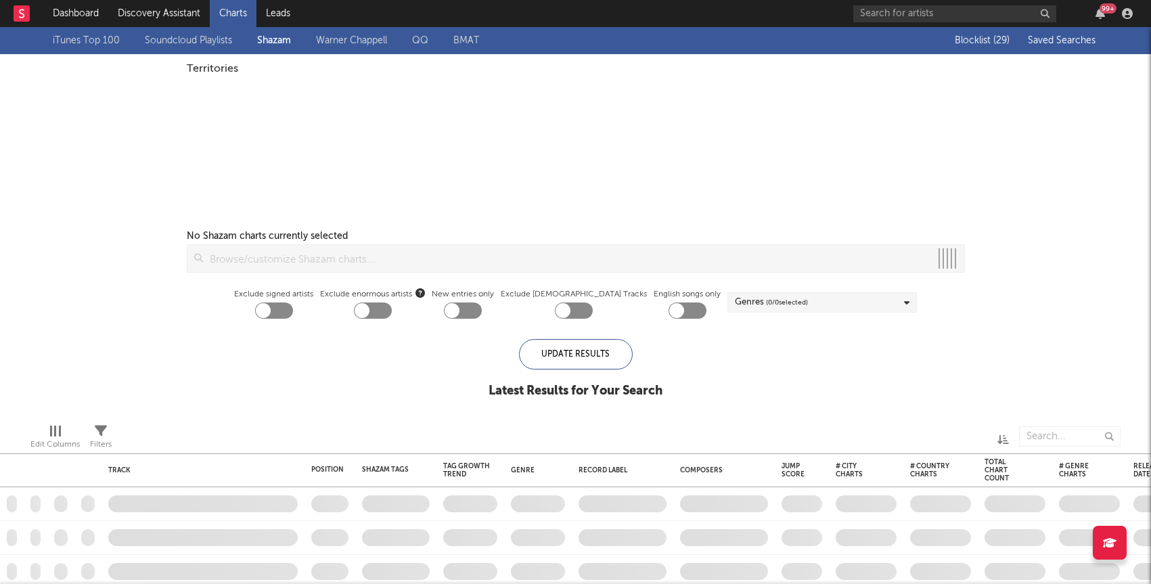
checkbox input "true"
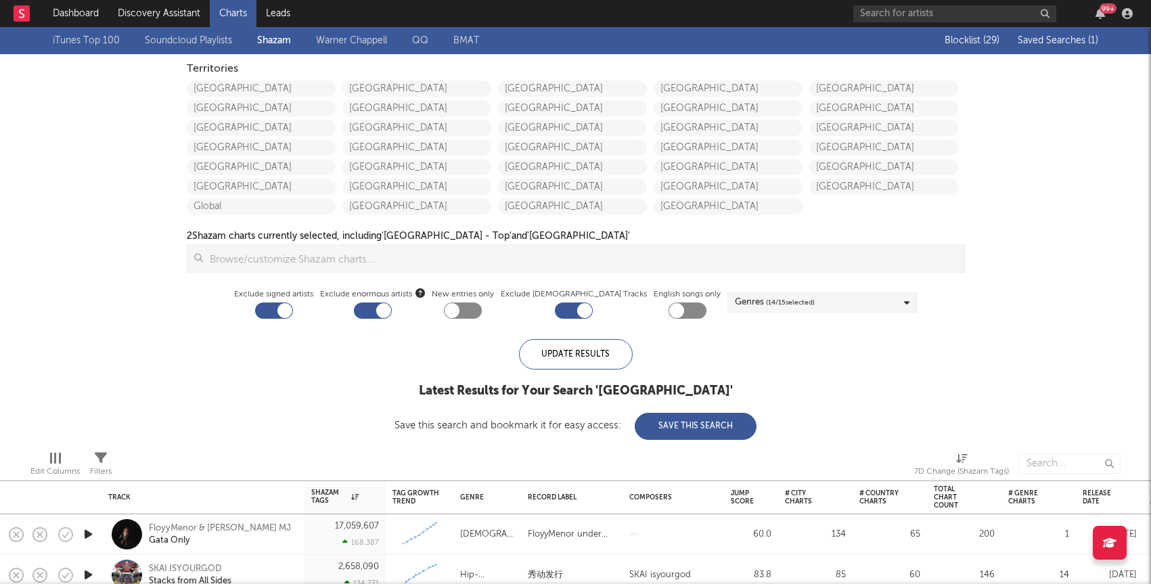
click at [1036, 39] on span "Saved Searches ( 1 )" at bounding box center [1058, 40] width 81 height 9
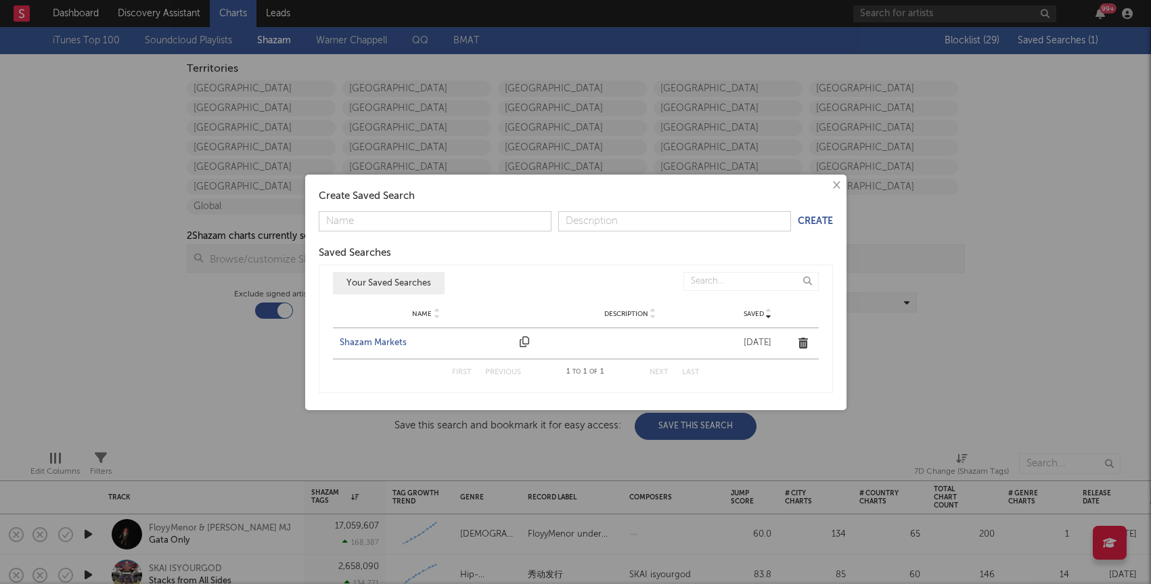
click at [379, 340] on div "Shazam Markets" at bounding box center [427, 343] width 174 height 14
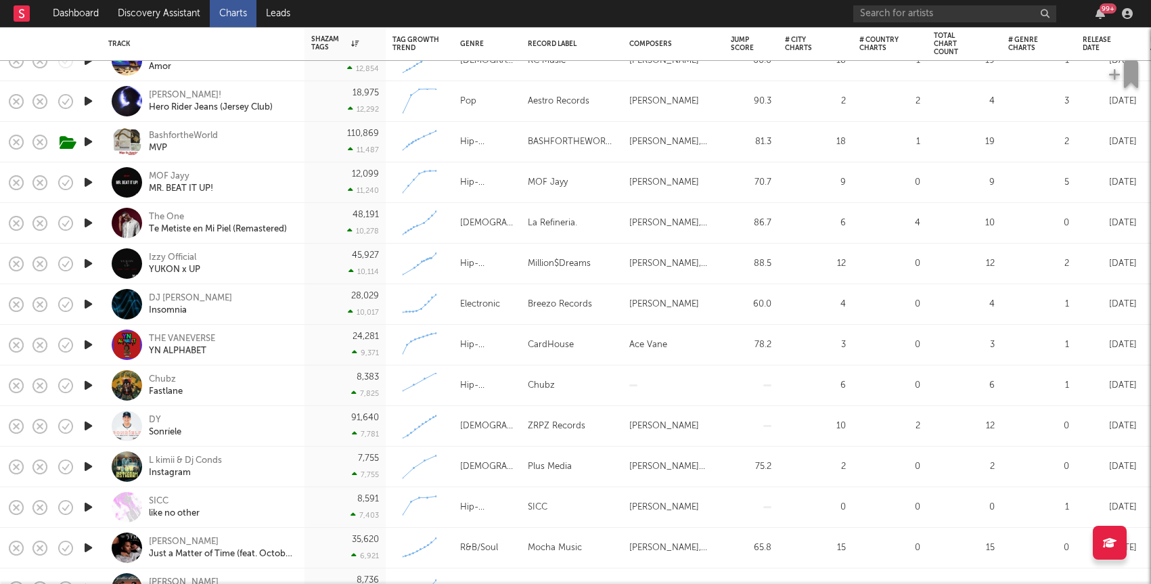
click at [299, 384] on div "Chubz Fastlane" at bounding box center [203, 385] width 203 height 41
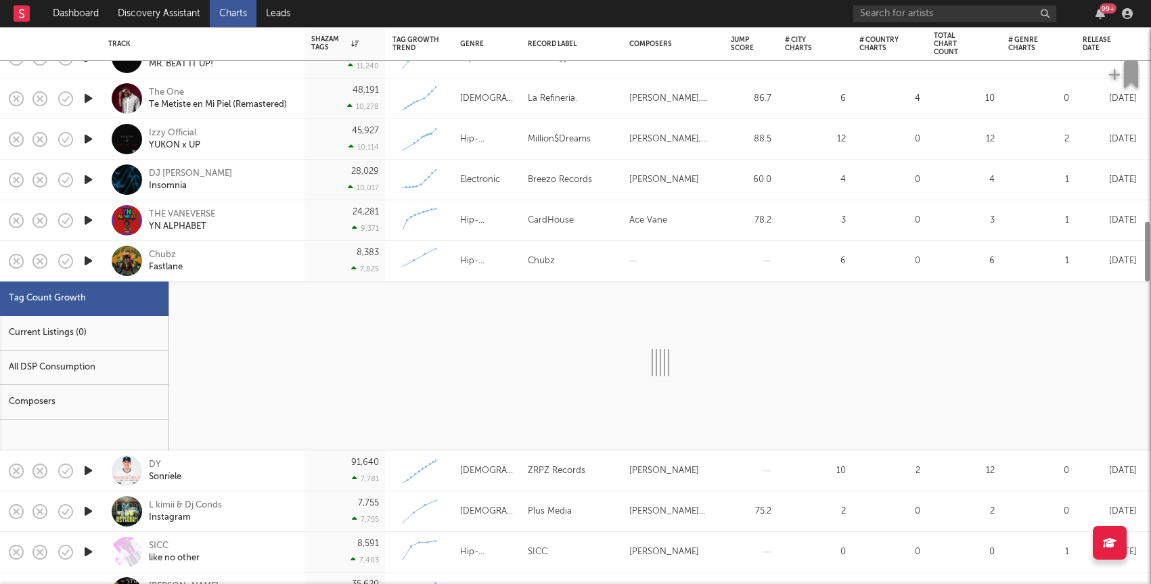
select select "1w"
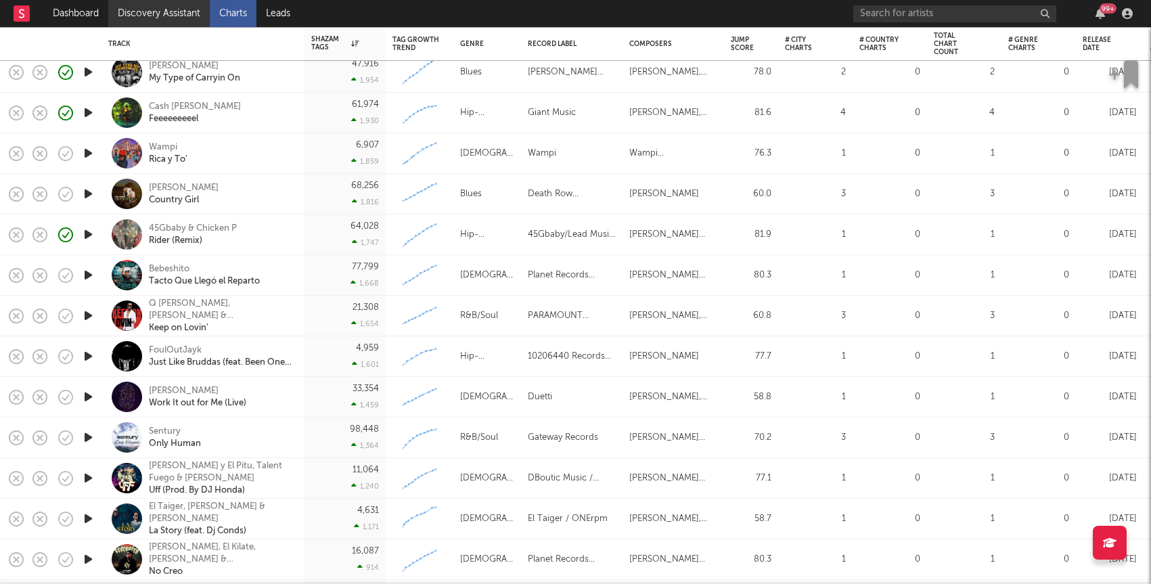
click at [188, 14] on link "Discovery Assistant" at bounding box center [159, 13] width 102 height 27
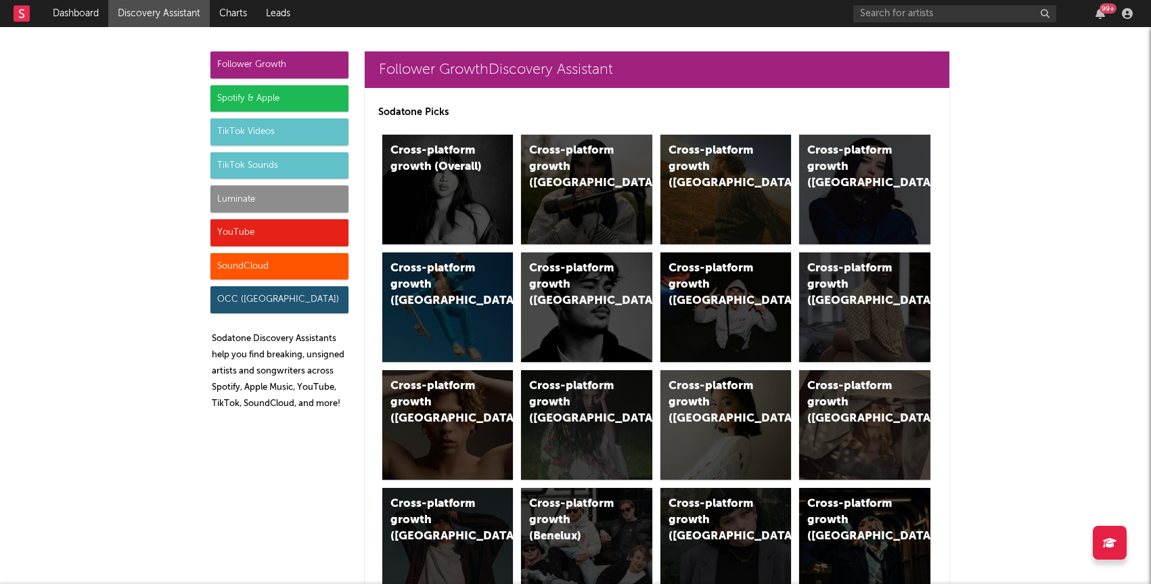
click at [272, 230] on div "YouTube" at bounding box center [279, 232] width 138 height 27
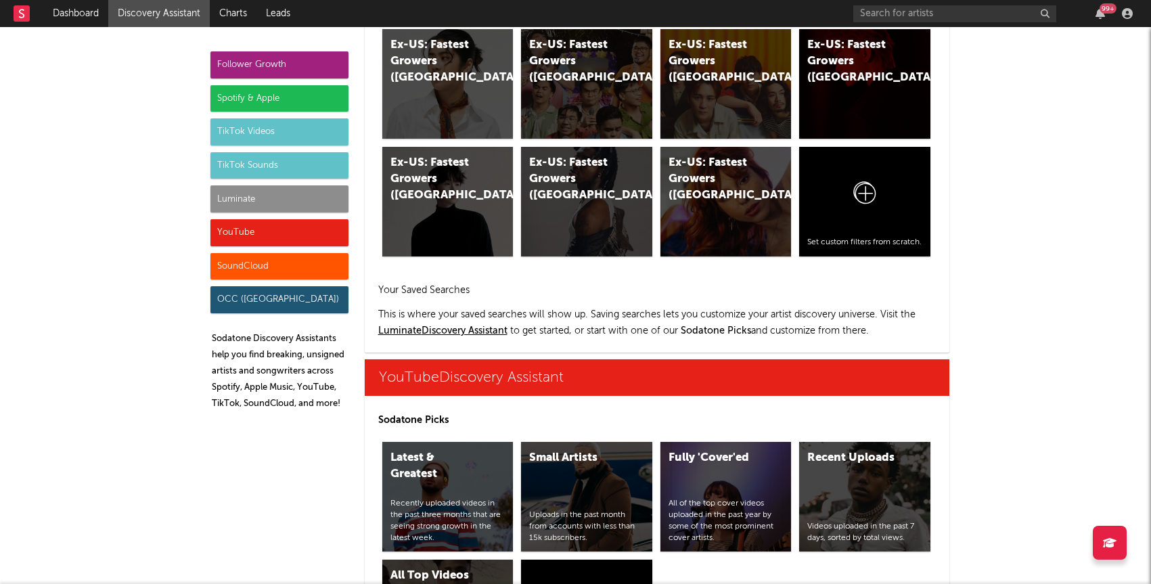
scroll to position [7706, 0]
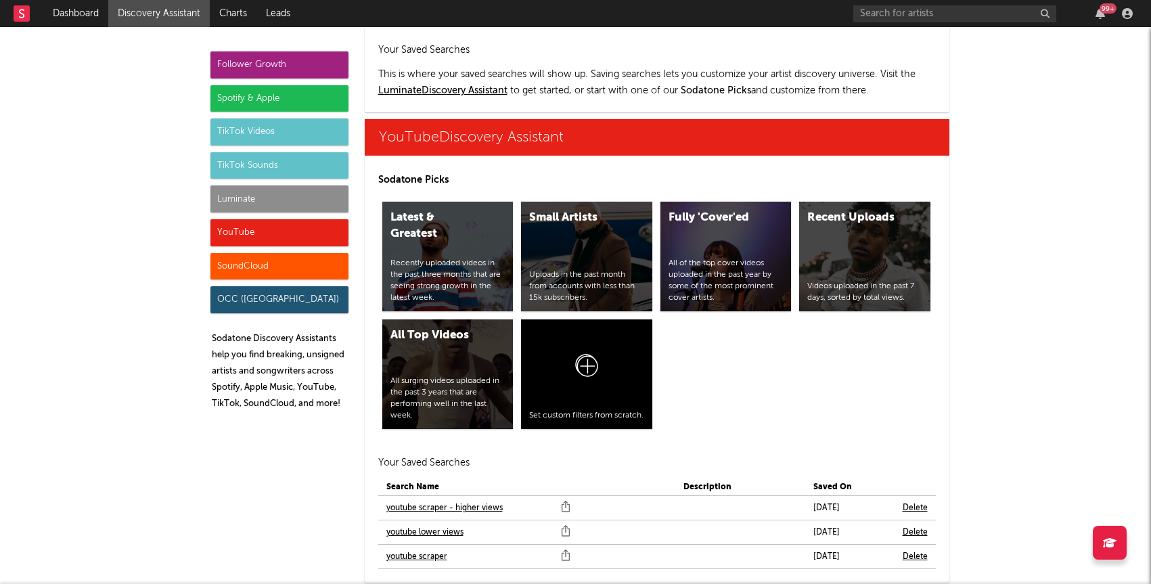
click at [443, 549] on link "youtube scraper" at bounding box center [416, 557] width 61 height 16
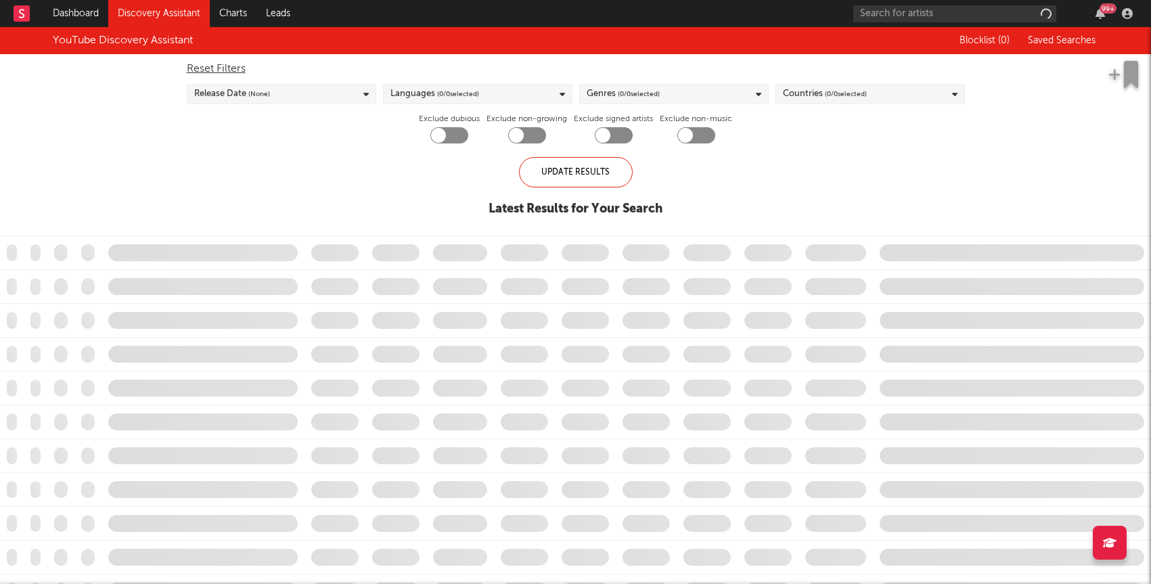
checkbox input "true"
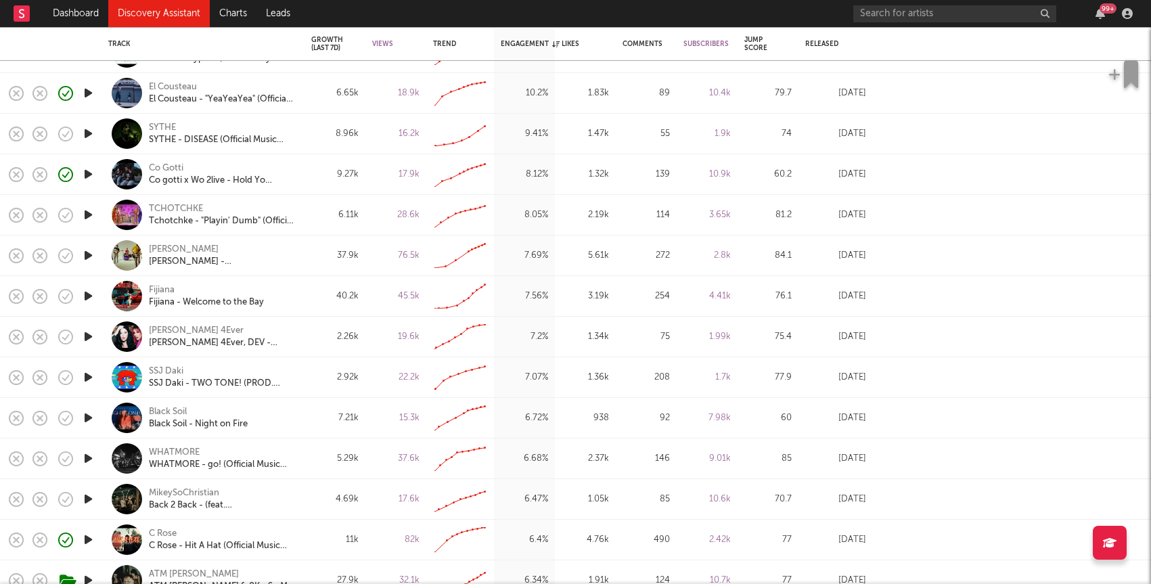
click at [92, 336] on icon "button" at bounding box center [88, 336] width 14 height 17
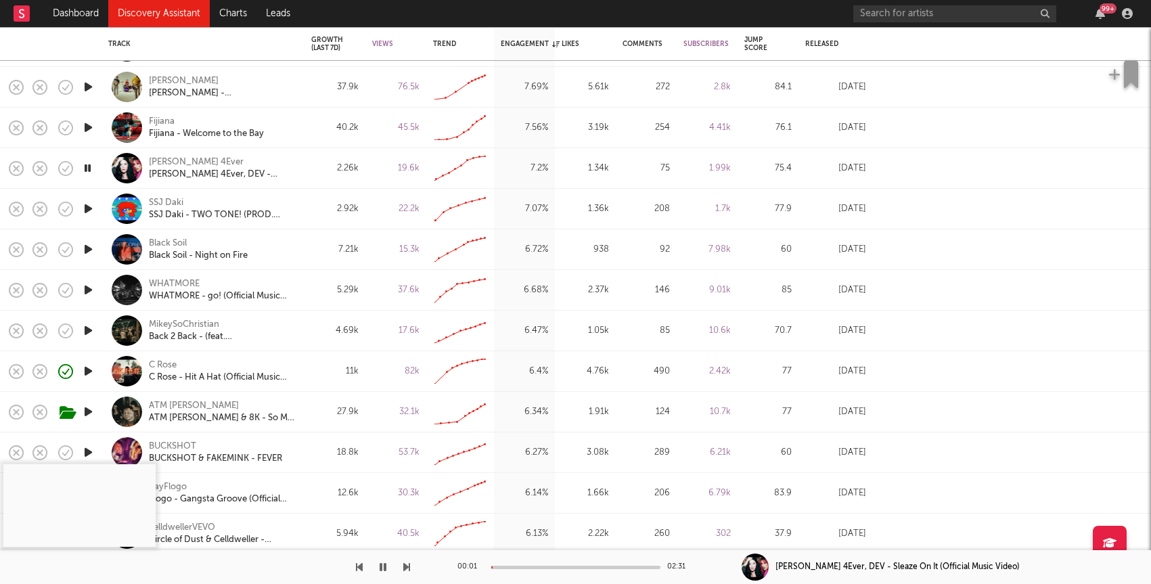
click at [90, 326] on icon "button" at bounding box center [88, 330] width 14 height 17
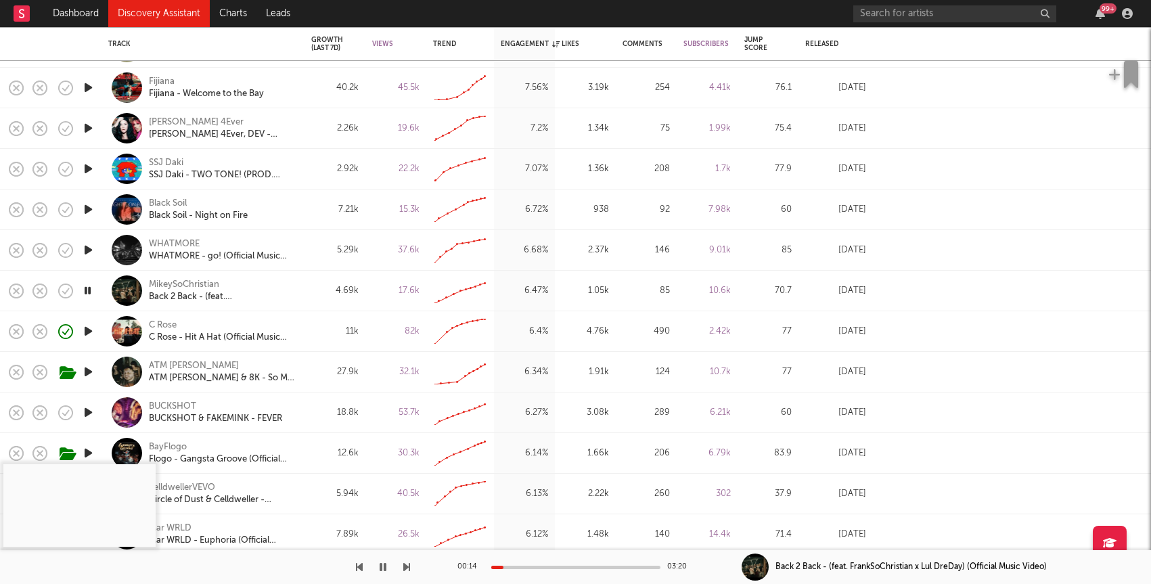
click at [877, 23] on div "99 +" at bounding box center [995, 13] width 284 height 27
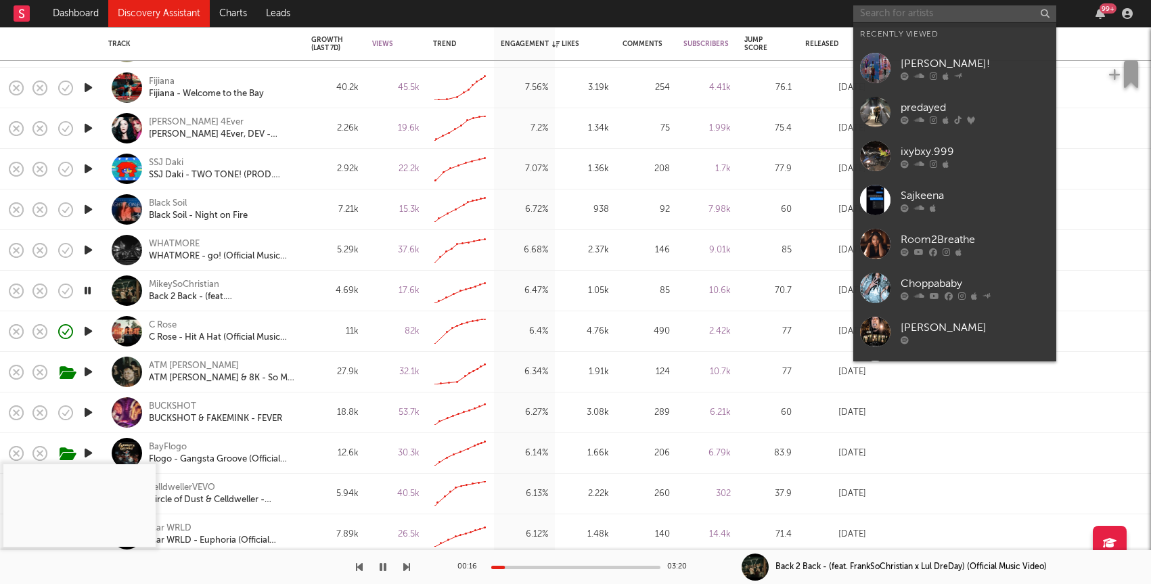
click at [892, 7] on input "text" at bounding box center [954, 13] width 203 height 17
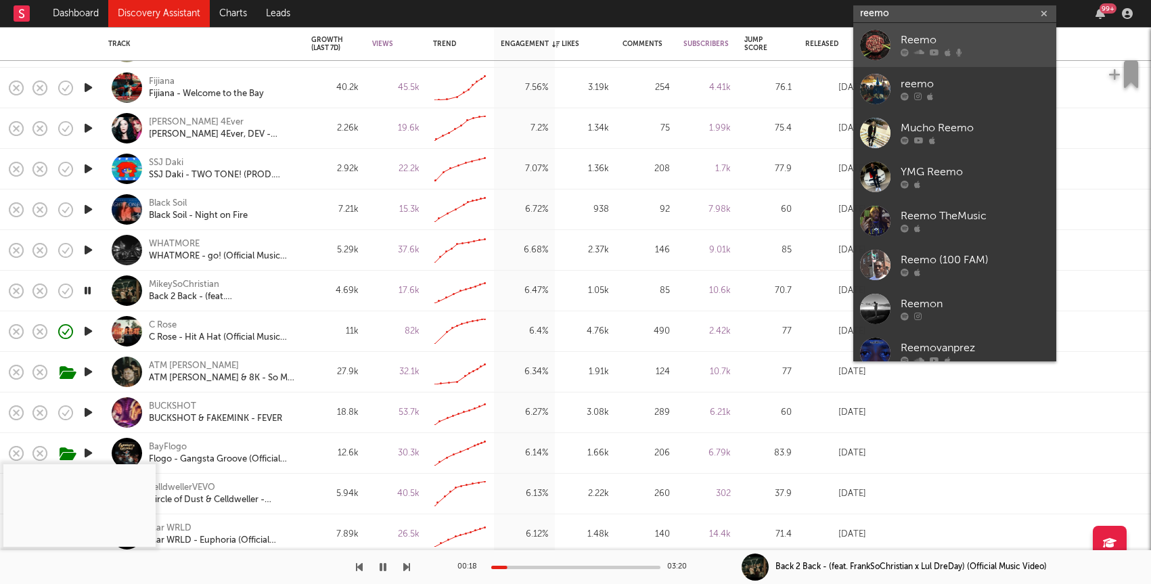
type input "reemo"
click at [907, 49] on icon at bounding box center [905, 53] width 8 height 8
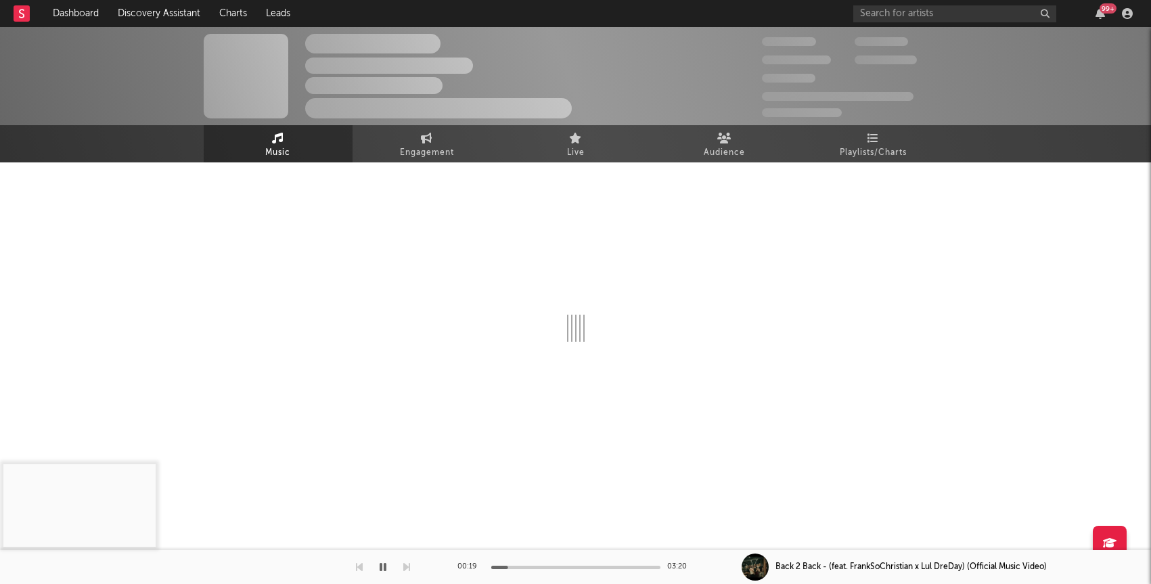
select select "6m"
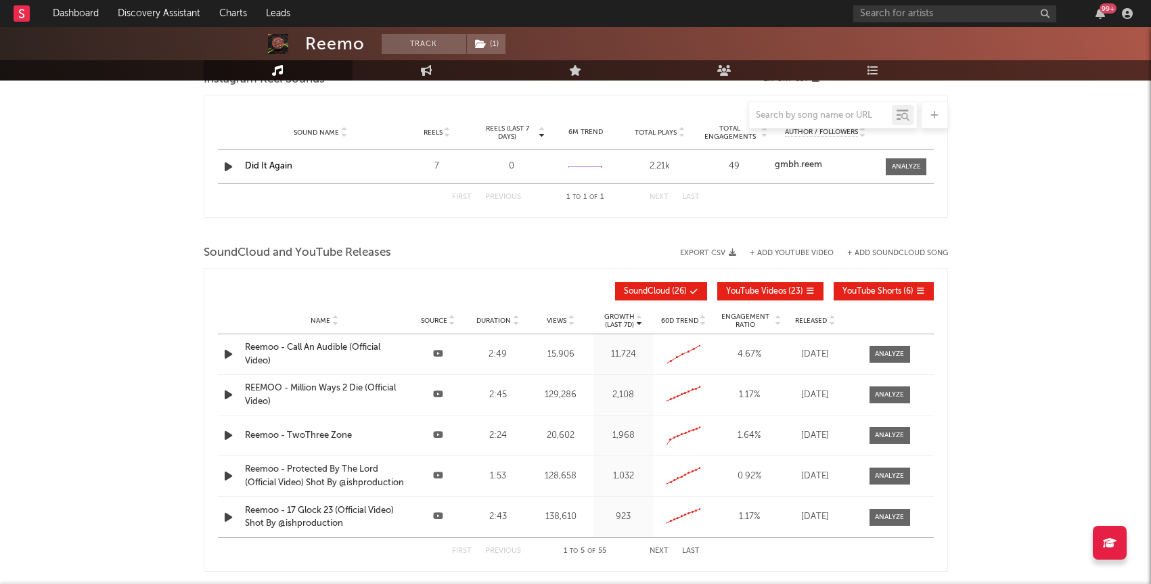
scroll to position [1165, 0]
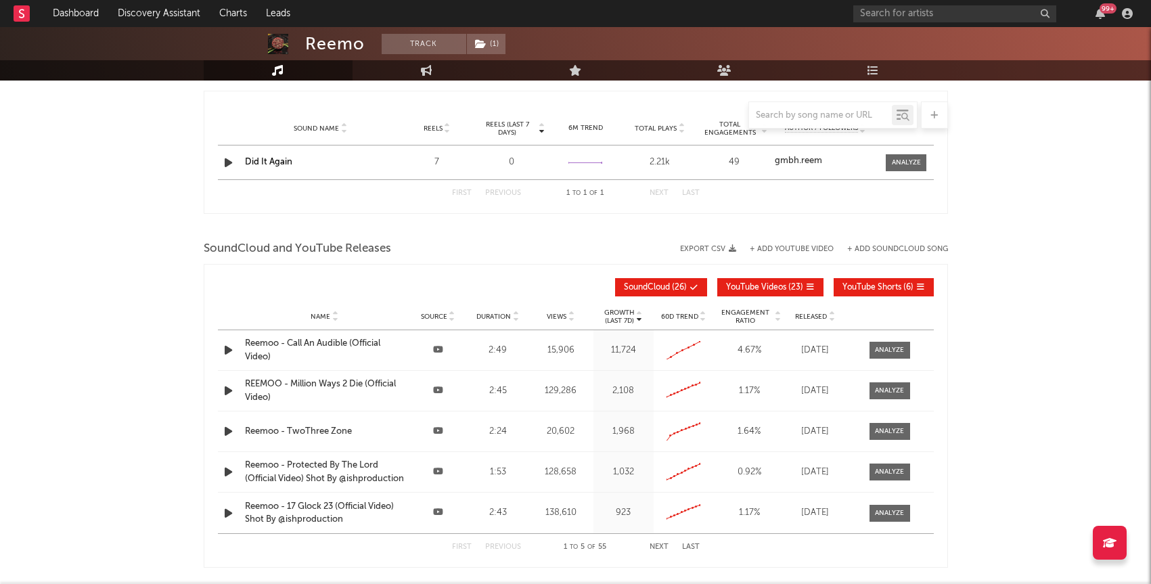
click at [346, 351] on div "Reemoo - Call An Audible (Official Video)" at bounding box center [325, 350] width 160 height 26
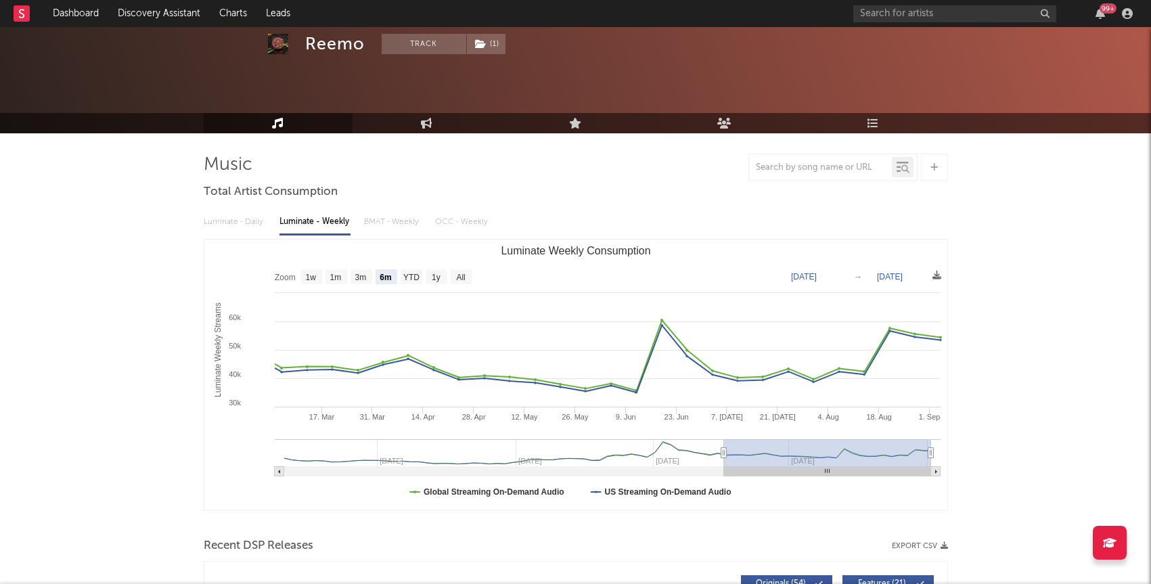
scroll to position [8, 0]
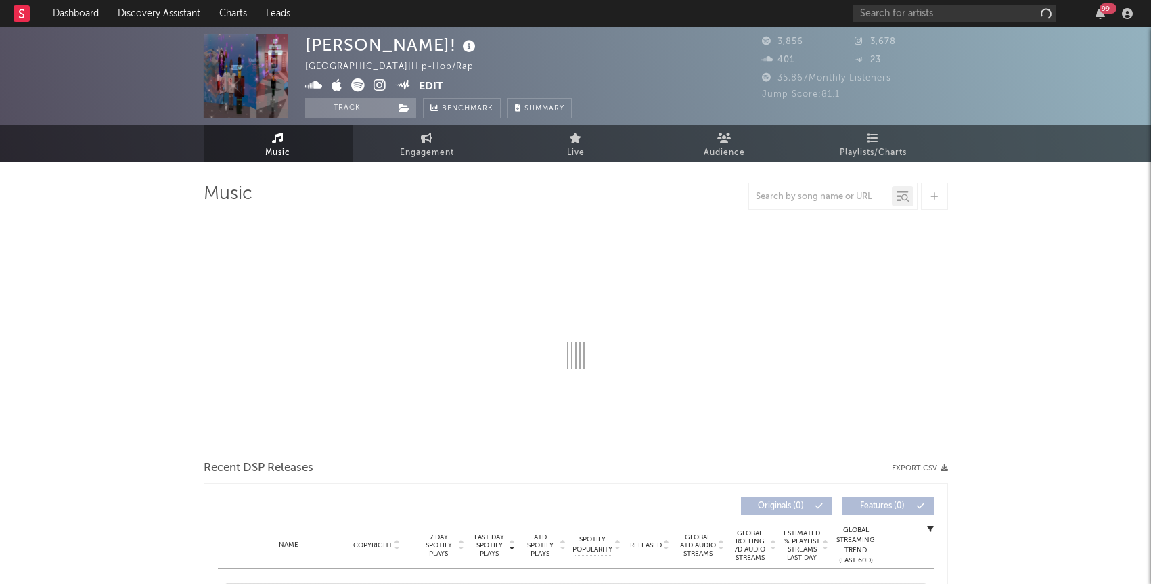
select select "1w"
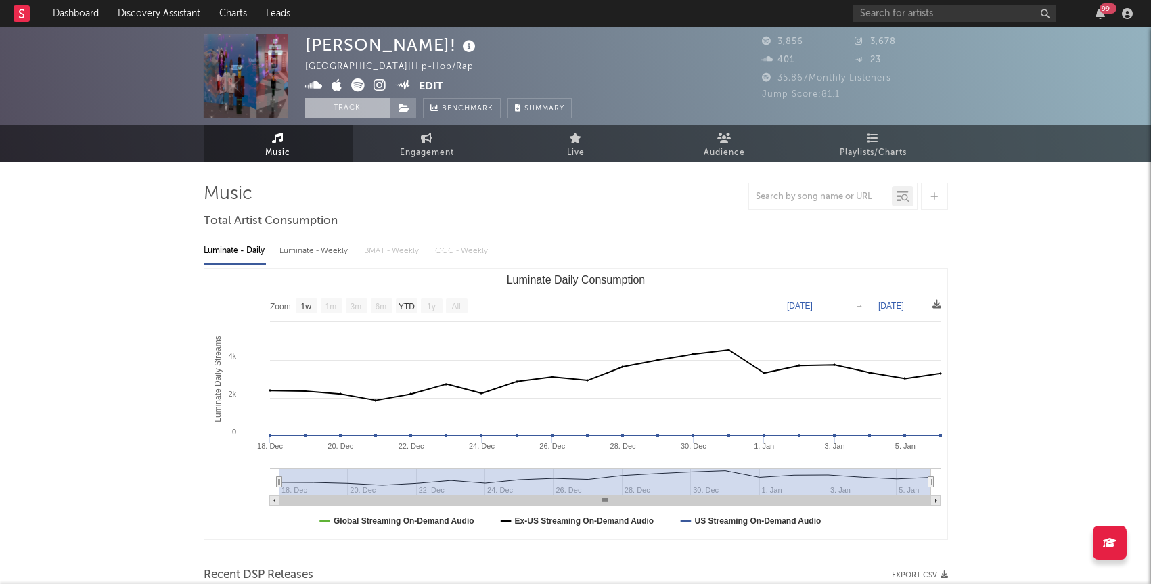
click at [334, 108] on button "Track" at bounding box center [347, 108] width 85 height 20
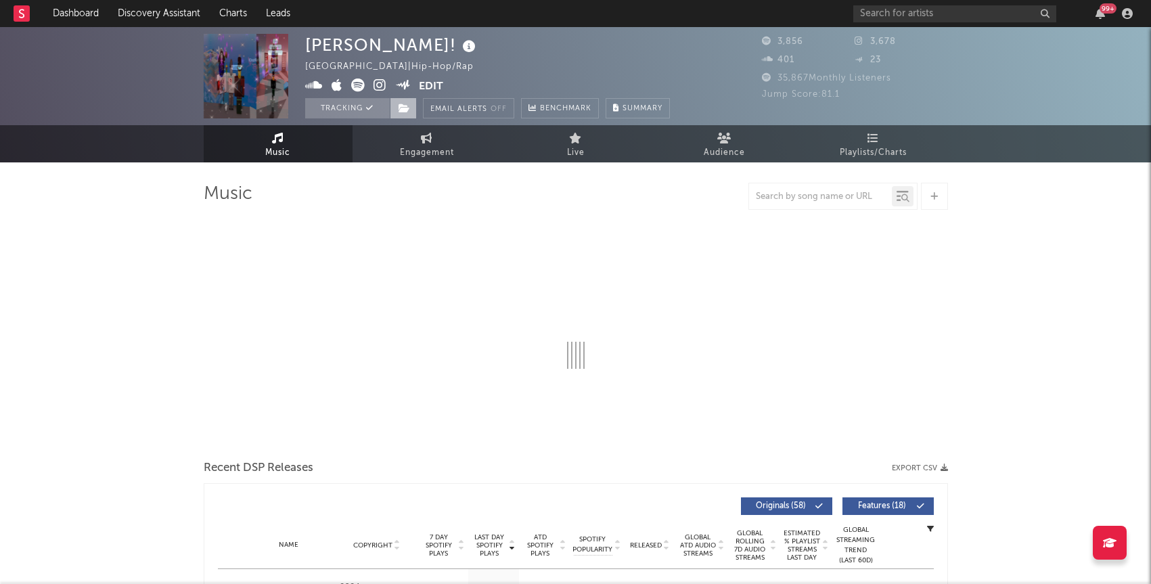
select select "1w"
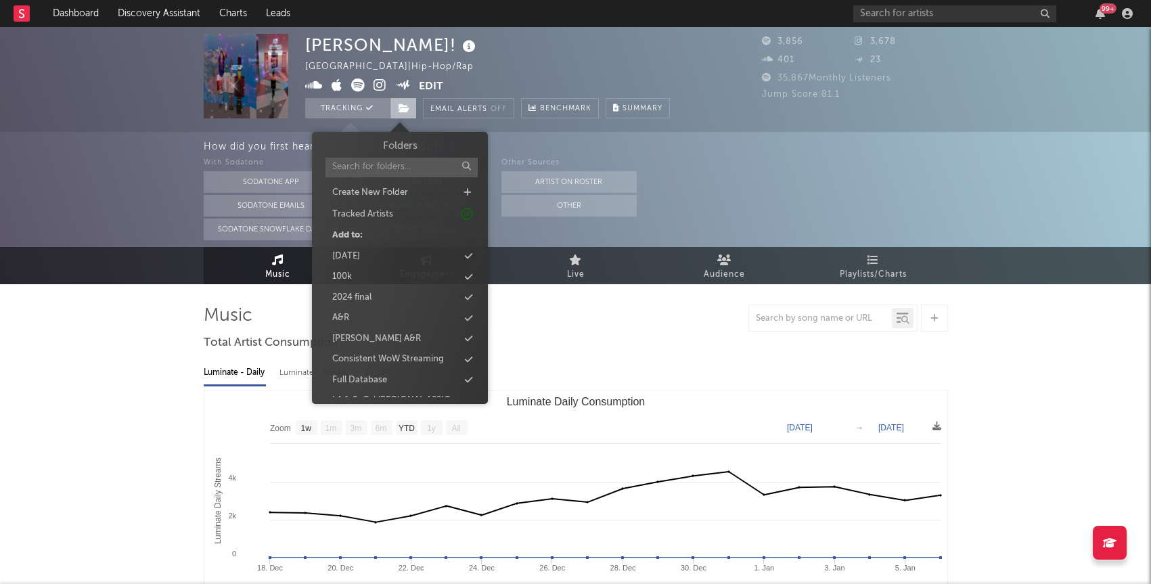
click at [403, 106] on icon at bounding box center [405, 108] width 12 height 9
click at [367, 259] on div "new 9/16" at bounding box center [351, 262] width 38 height 14
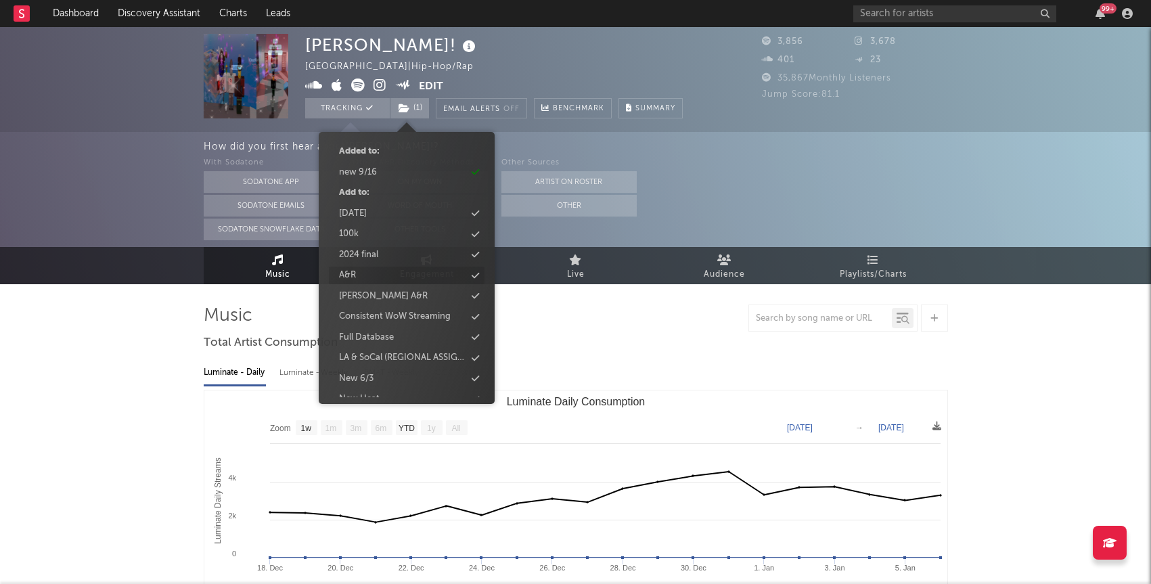
scroll to position [85, 0]
click at [378, 338] on div "Full Database" at bounding box center [366, 337] width 55 height 14
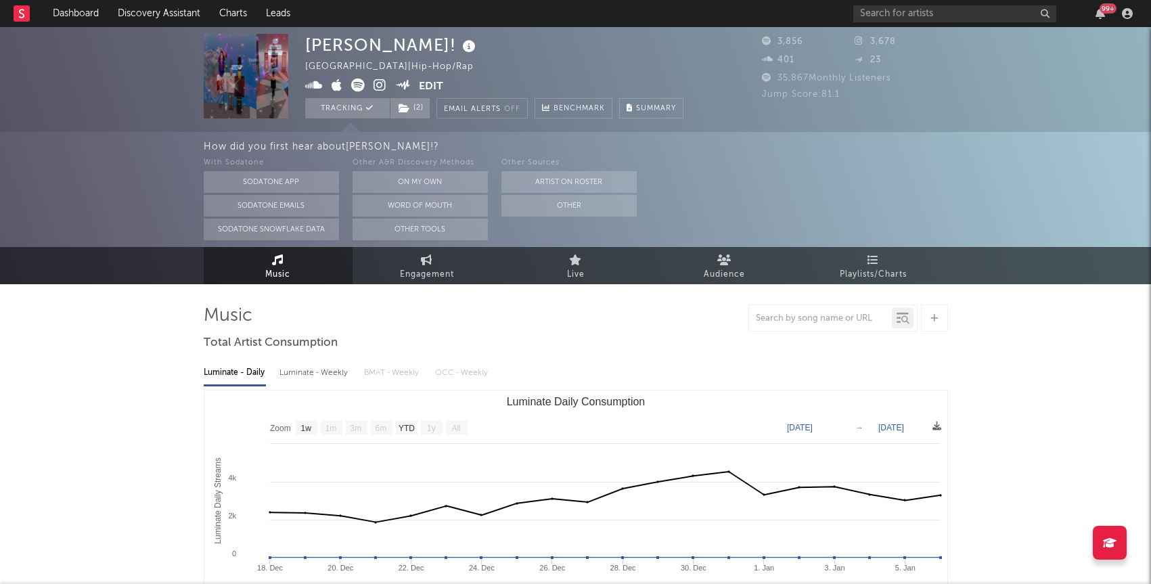
click at [380, 82] on icon at bounding box center [380, 86] width 13 height 14
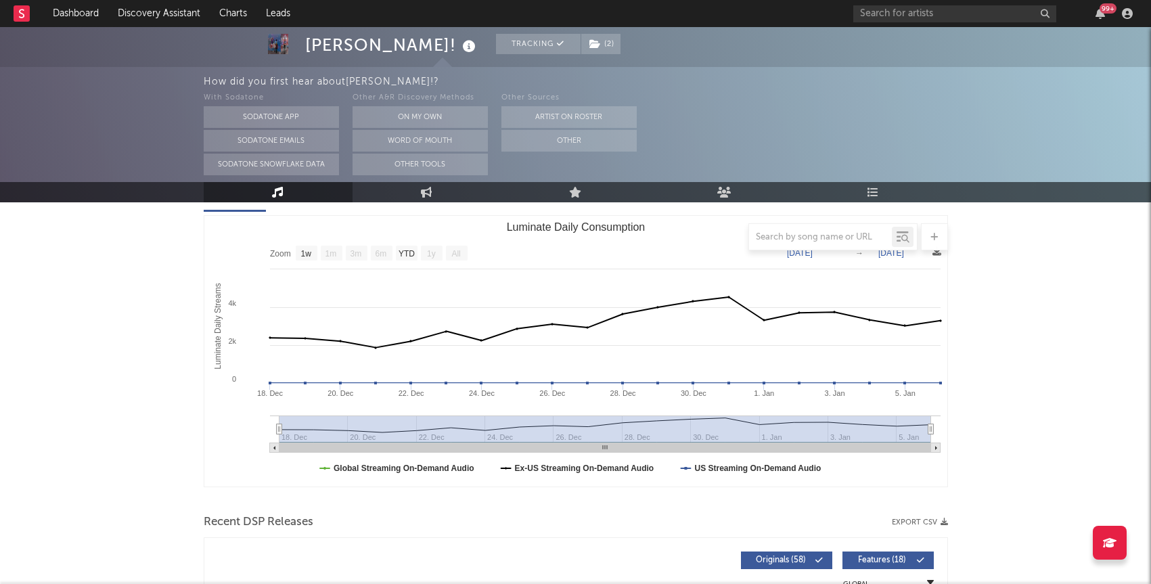
scroll to position [0, 0]
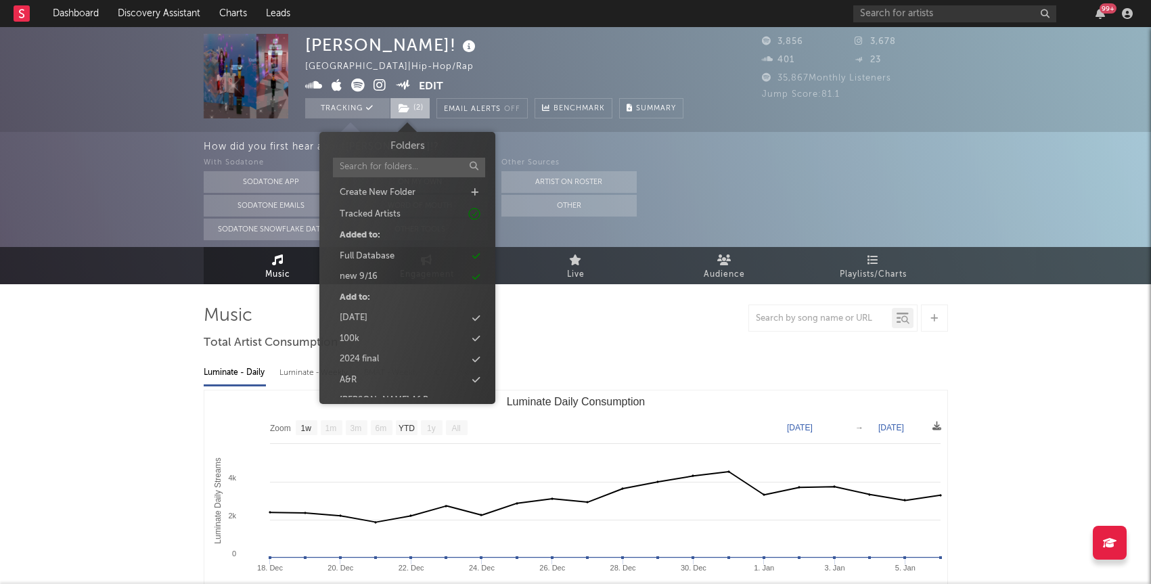
click at [415, 110] on span "( 2 )" at bounding box center [410, 108] width 41 height 20
click at [371, 270] on div "new 9/16" at bounding box center [359, 277] width 38 height 14
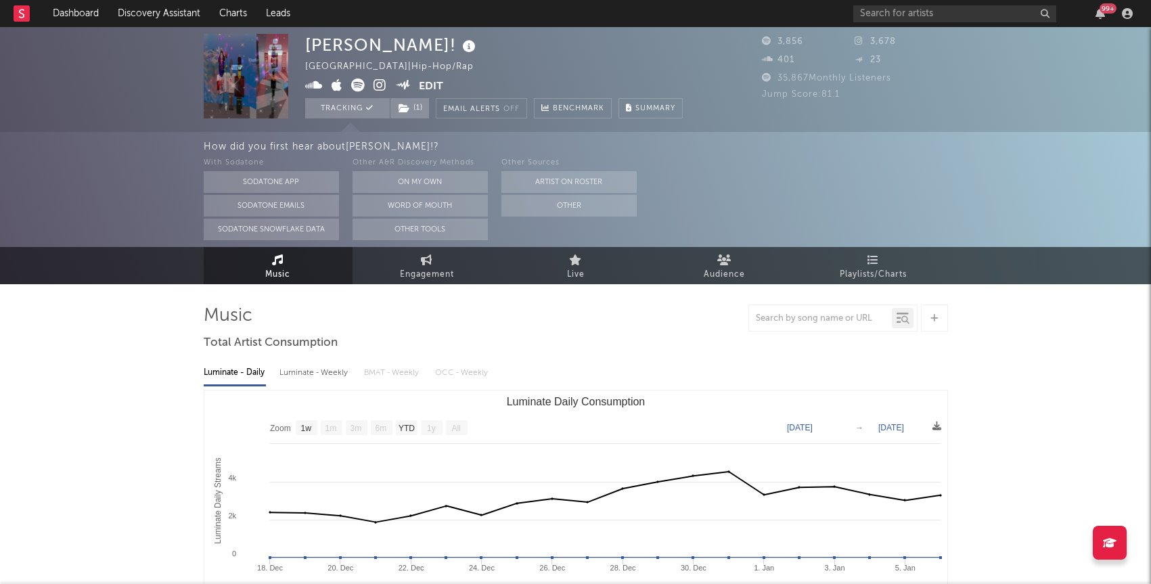
click at [150, 16] on link "Discovery Assistant" at bounding box center [159, 13] width 102 height 27
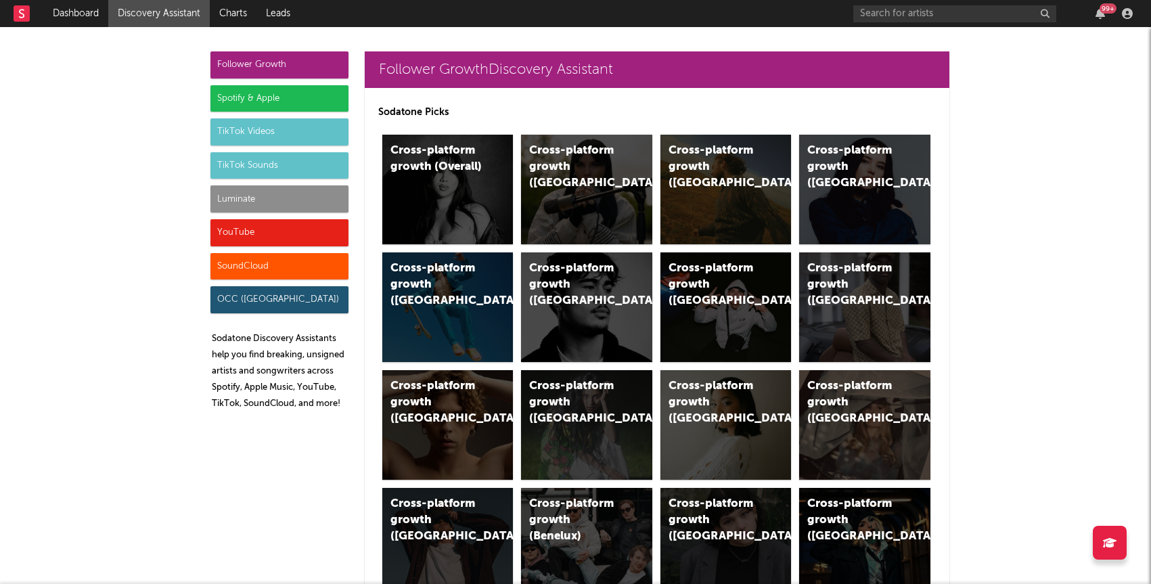
click at [273, 236] on div "YouTube" at bounding box center [279, 232] width 138 height 27
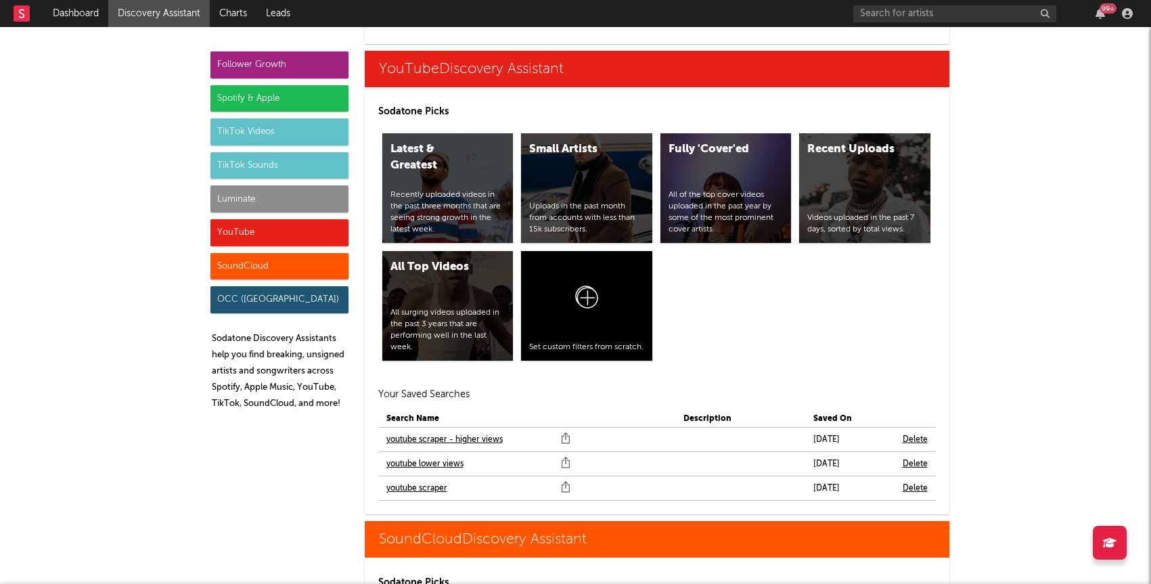
scroll to position [7783, 0]
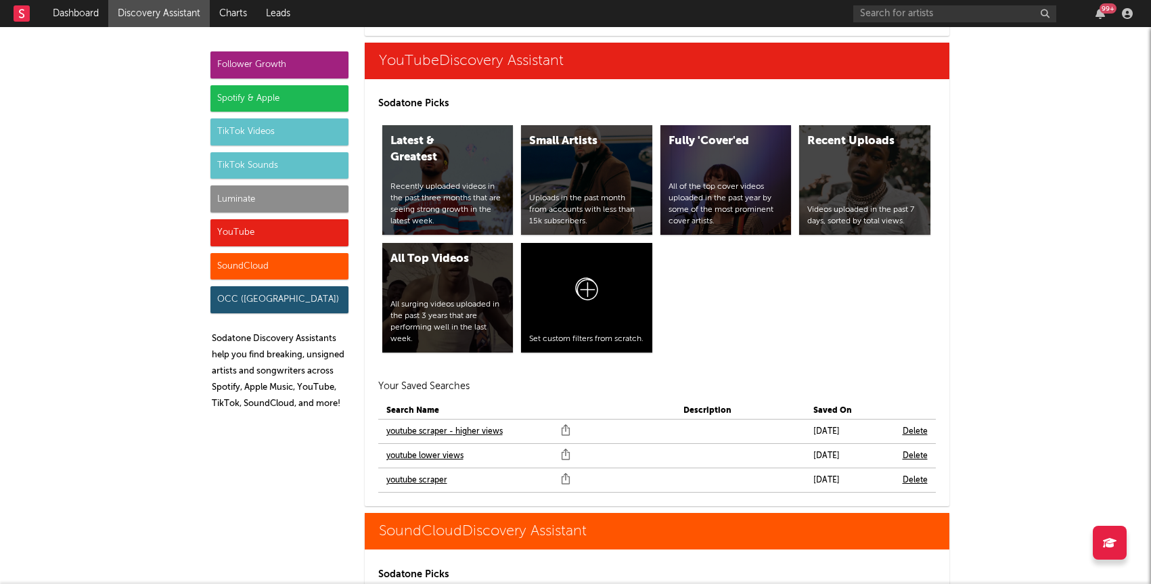
click at [415, 472] on link "youtube scraper" at bounding box center [416, 480] width 61 height 16
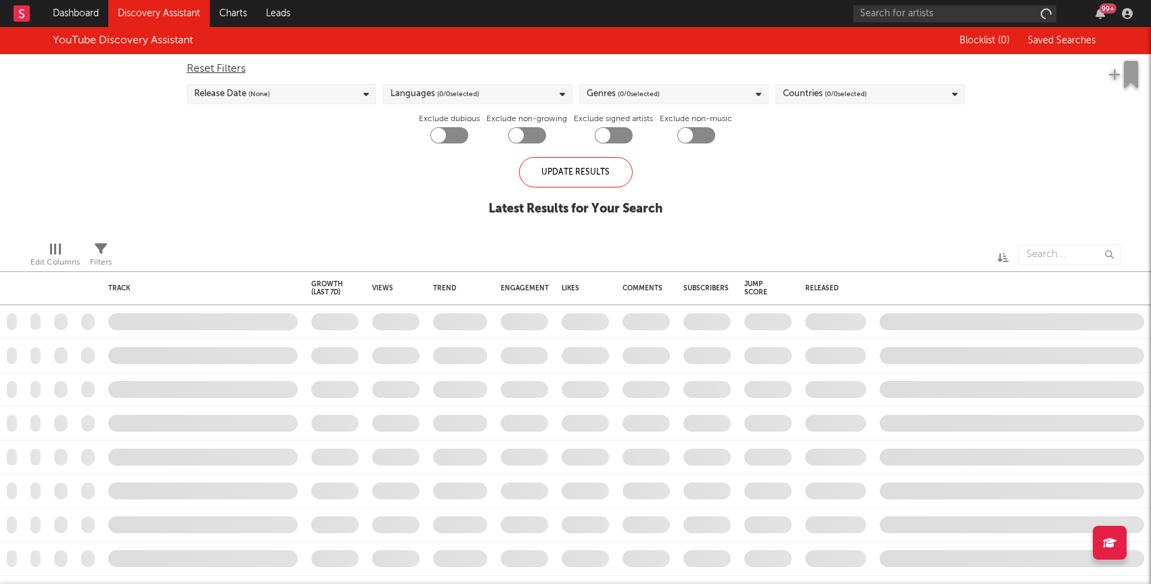
checkbox input "true"
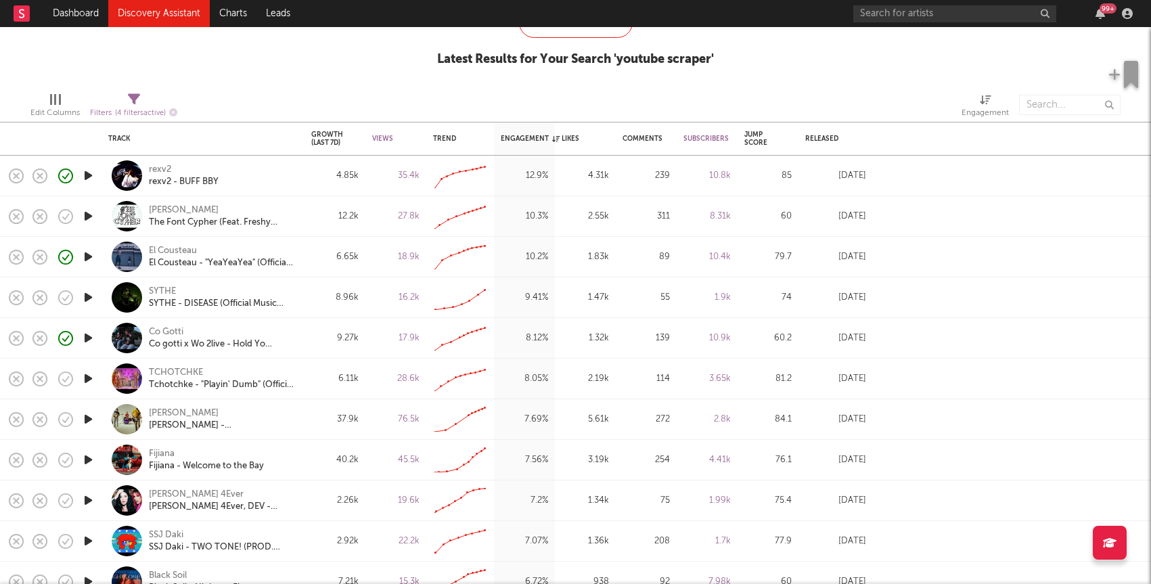
click at [88, 375] on icon "button" at bounding box center [88, 378] width 14 height 17
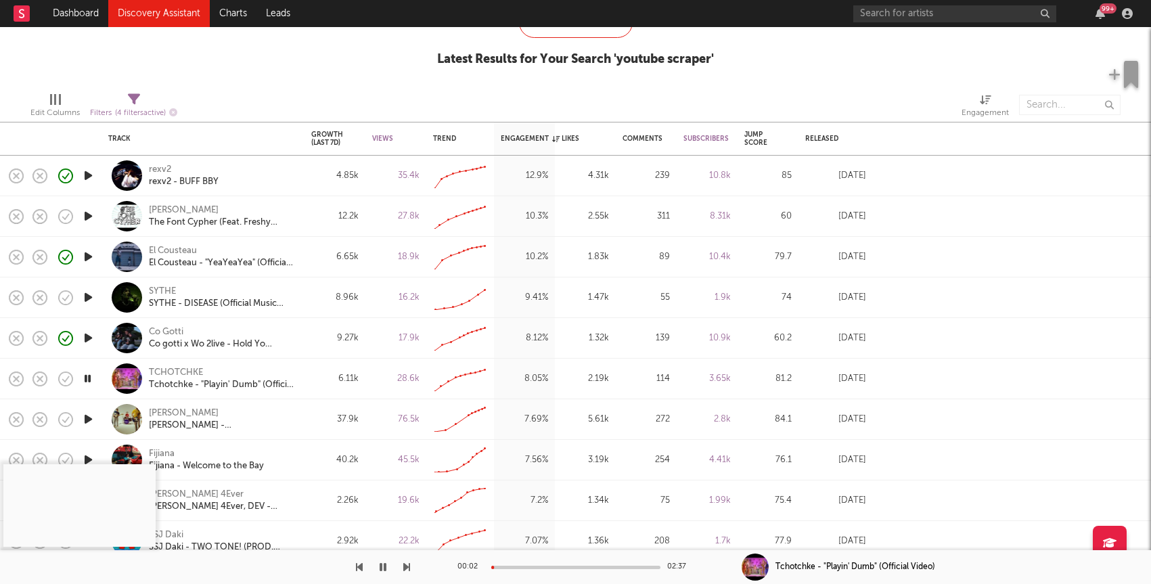
click at [86, 300] on icon "button" at bounding box center [88, 297] width 14 height 17
click at [178, 260] on div "El Cousteau - "YeaYeaYea" (Official Video)" at bounding box center [222, 263] width 146 height 12
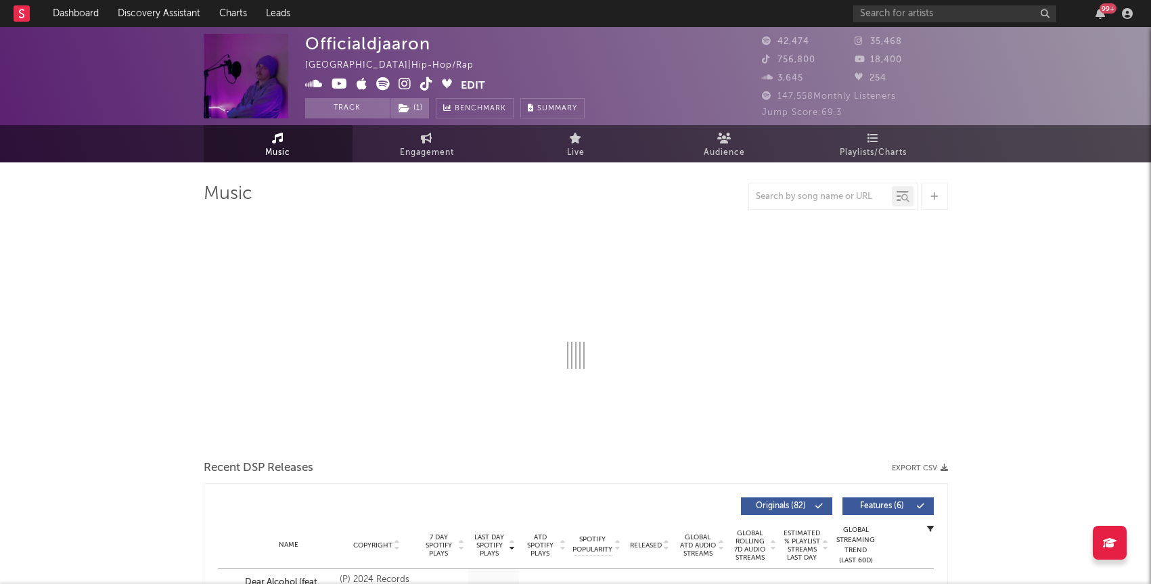
select select "6m"
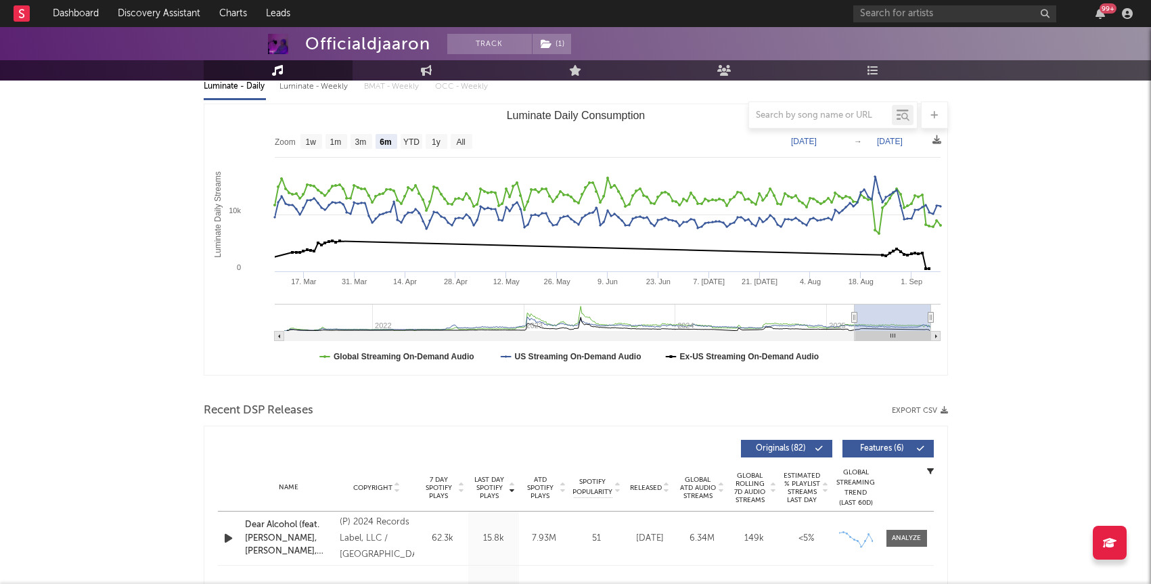
scroll to position [194, 0]
